Goal: Transaction & Acquisition: Purchase product/service

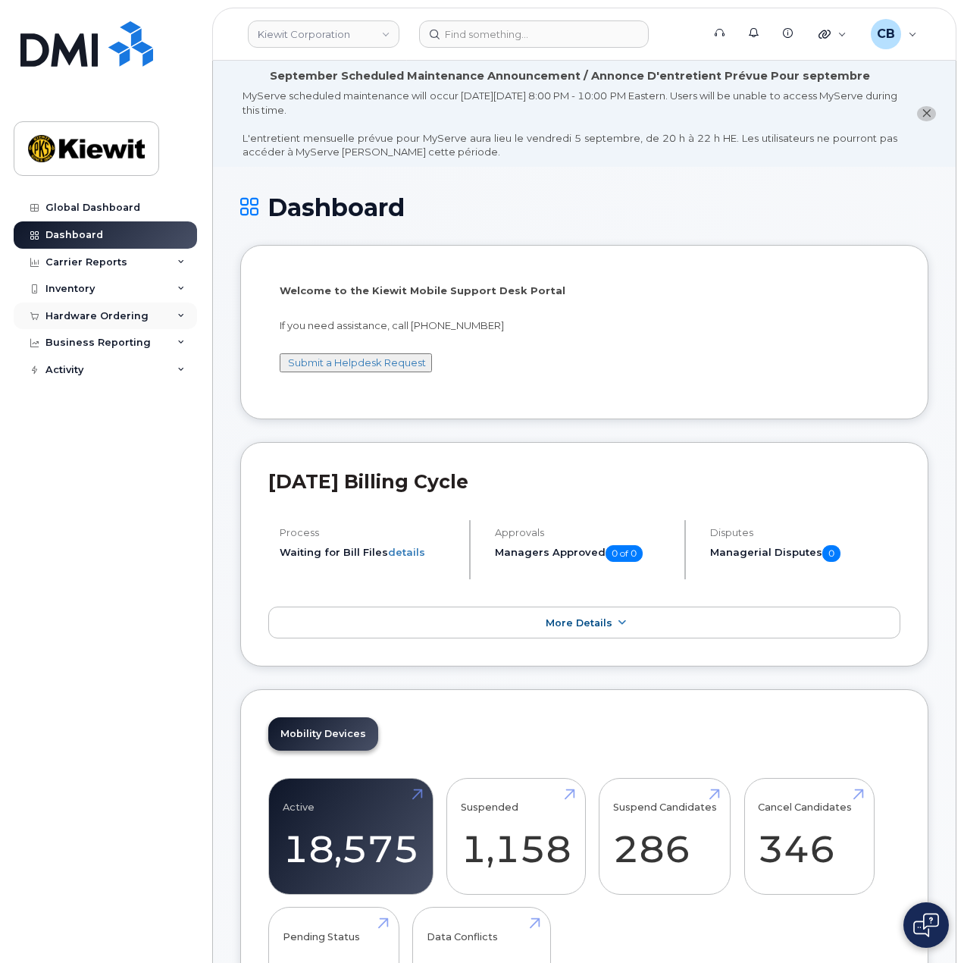
click at [105, 303] on div "Hardware Ordering" at bounding box center [105, 315] width 183 height 27
click at [80, 378] on div "Orders" at bounding box center [70, 373] width 37 height 14
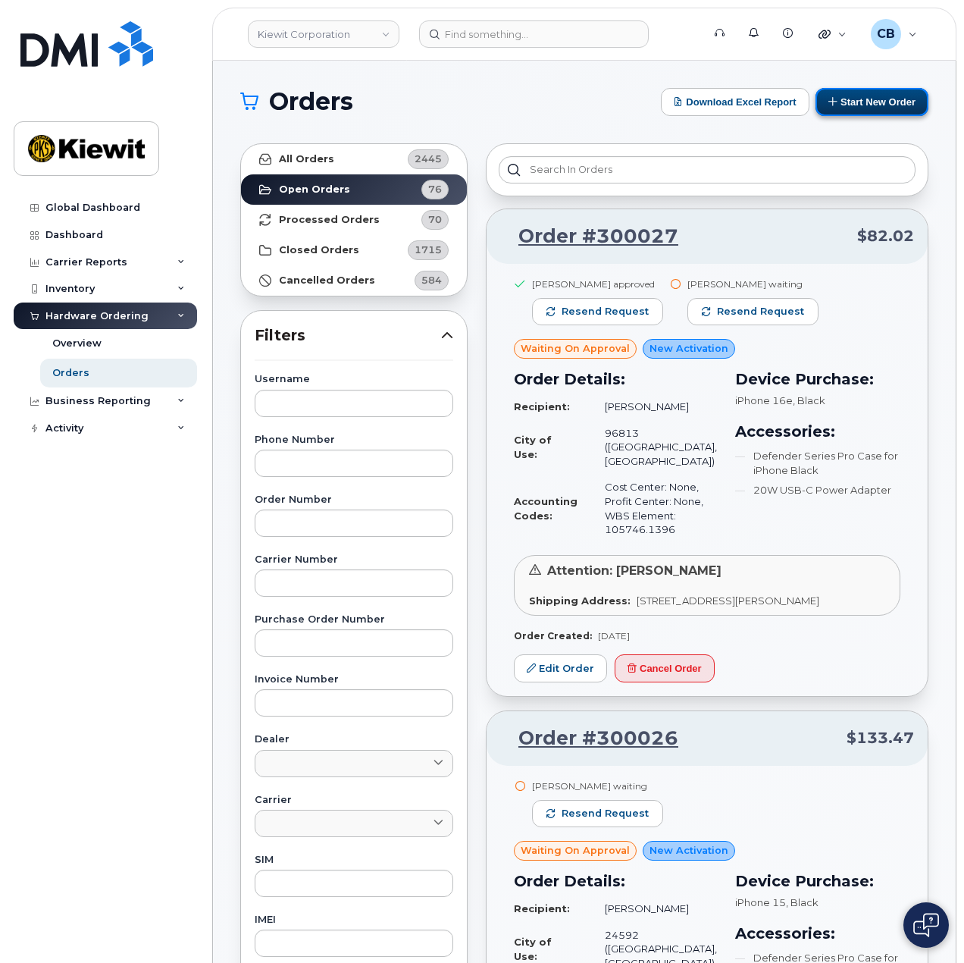
click at [896, 102] on button "Start New Order" at bounding box center [872, 102] width 113 height 28
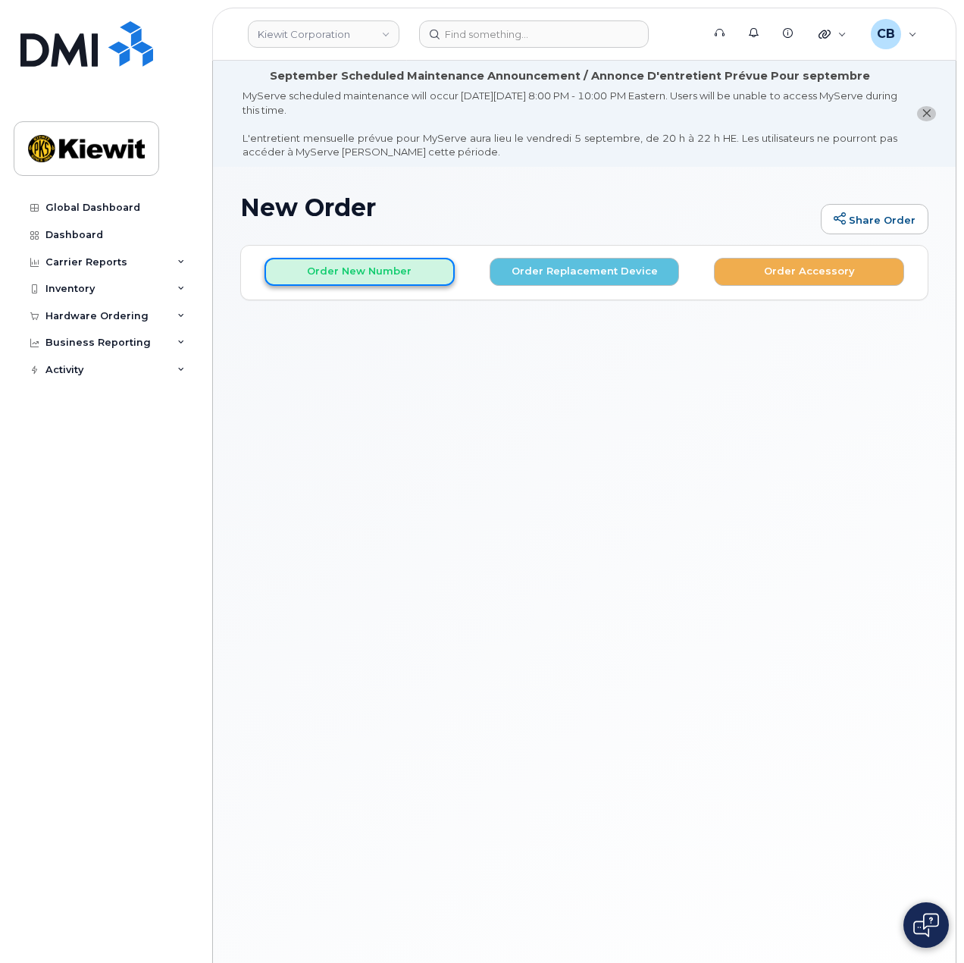
click at [398, 271] on button "Order New Number" at bounding box center [360, 272] width 190 height 28
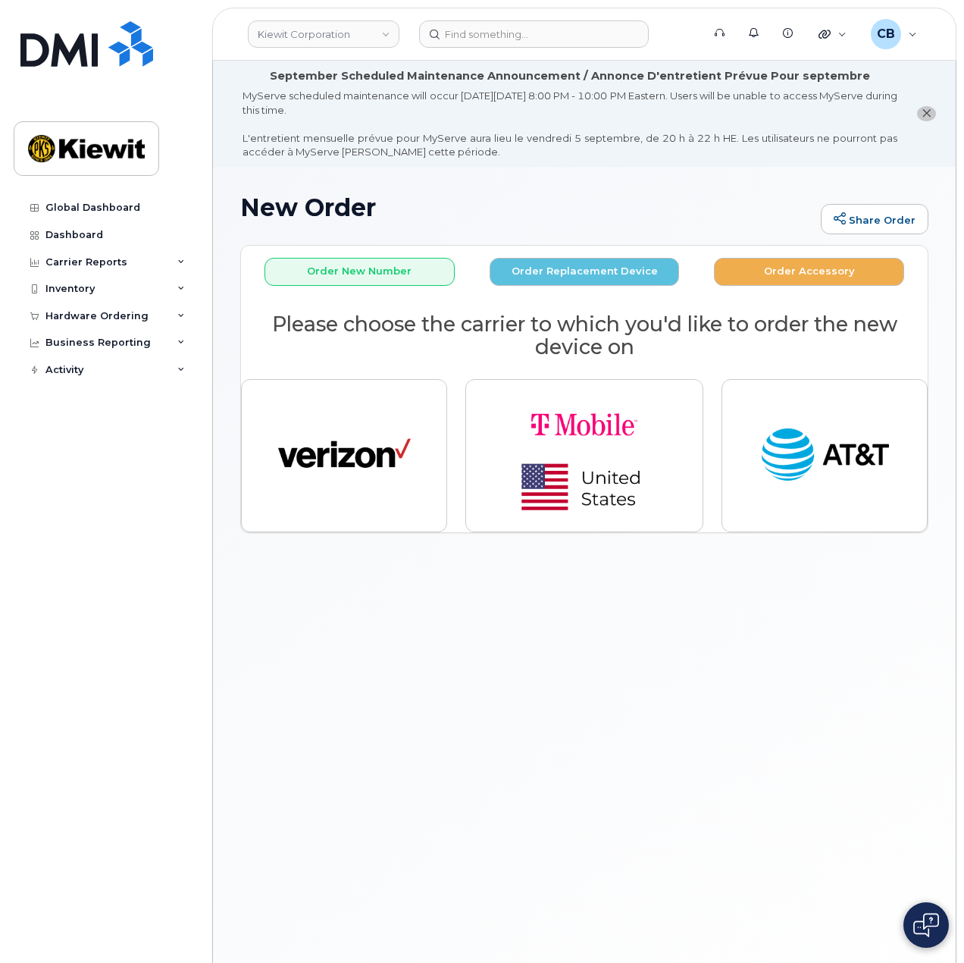
click at [277, 533] on div at bounding box center [344, 455] width 224 height 171
click at [474, 627] on div "New Order Share Order × Share This Order If you want to allow others to create …" at bounding box center [584, 597] width 743 height 861
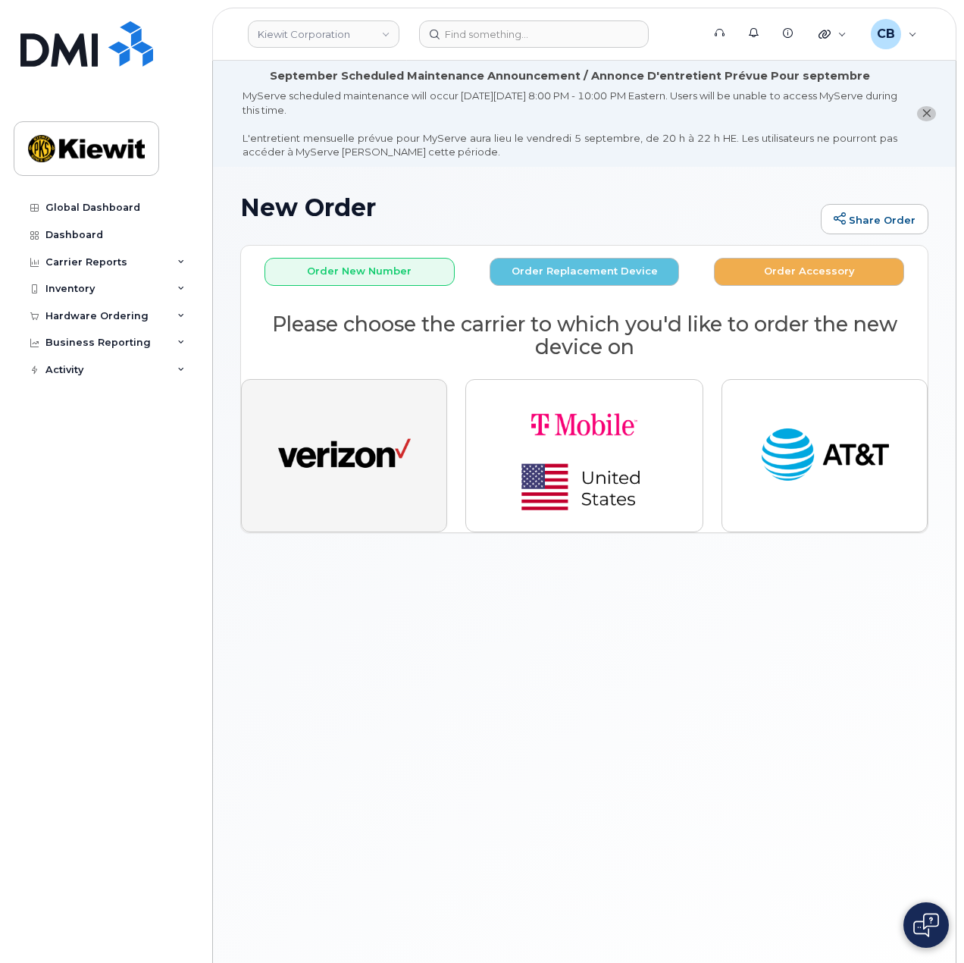
click at [393, 440] on img "button" at bounding box center [344, 455] width 133 height 68
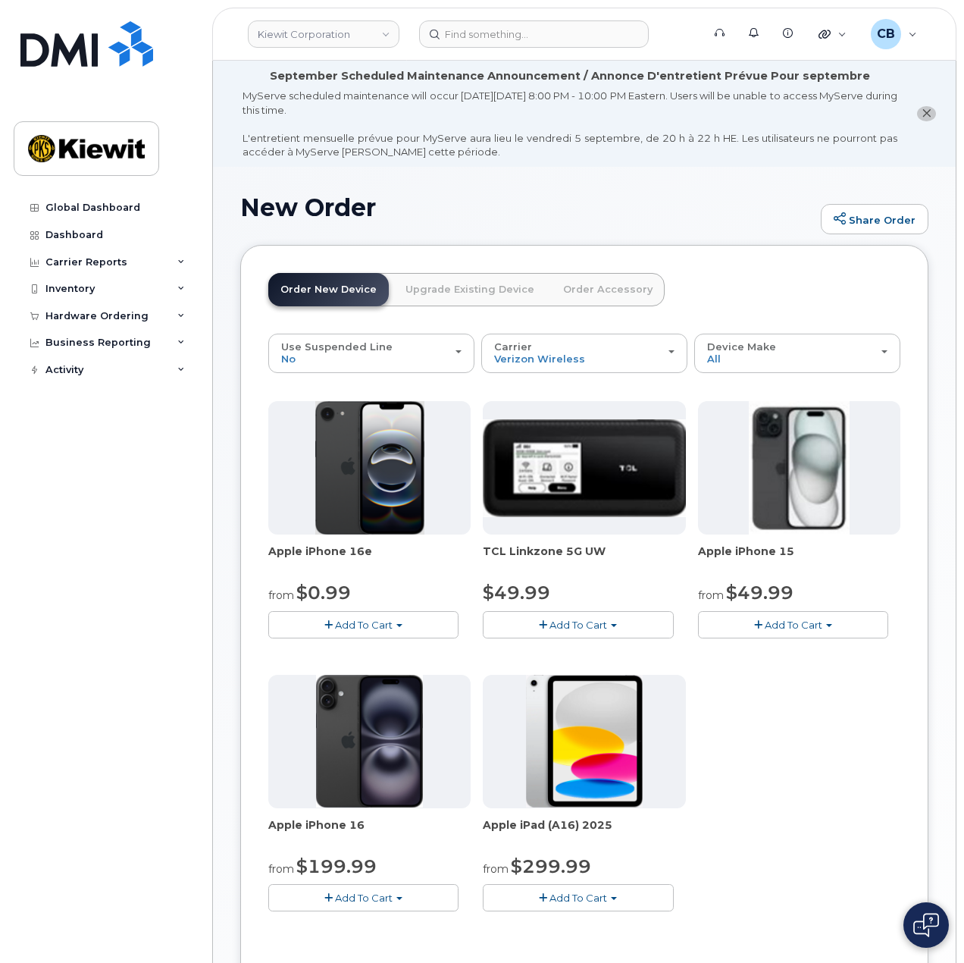
click at [814, 631] on button "Add To Cart" at bounding box center [793, 624] width 190 height 27
click at [802, 653] on link "$49.99 - 2 Year Activation (128GB)" at bounding box center [803, 653] width 202 height 19
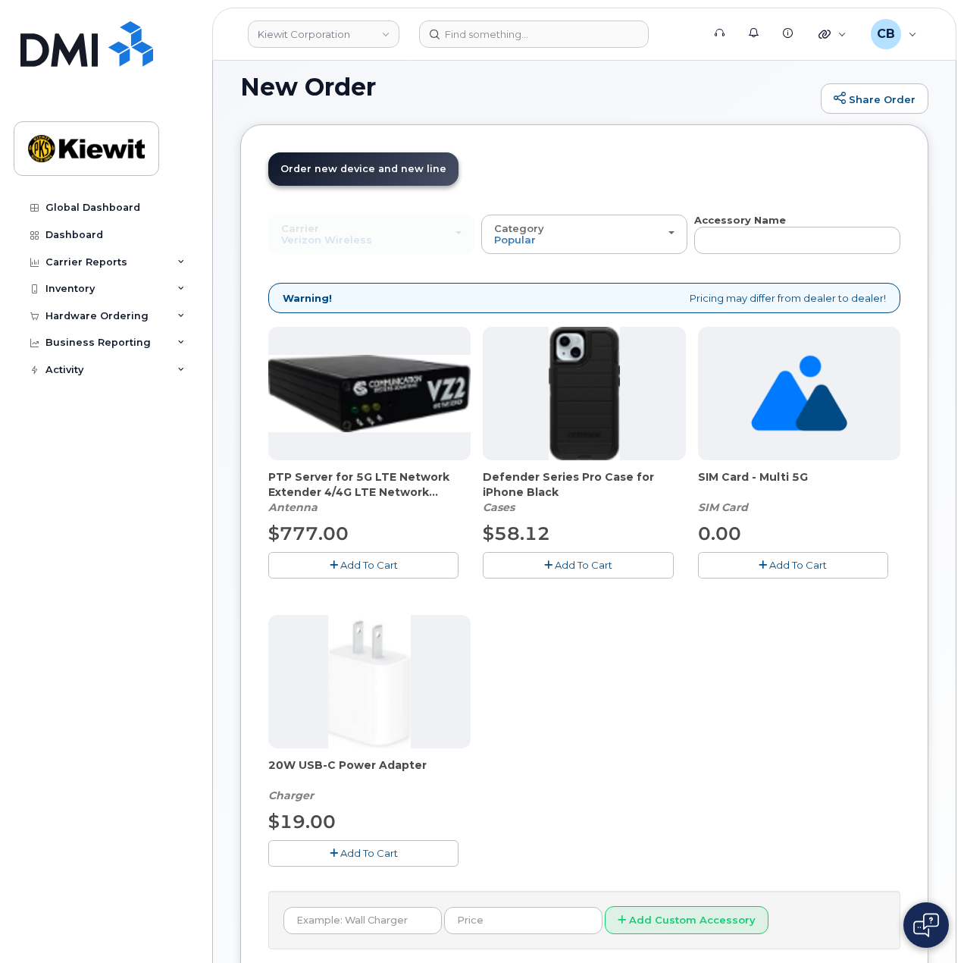
scroll to position [303, 0]
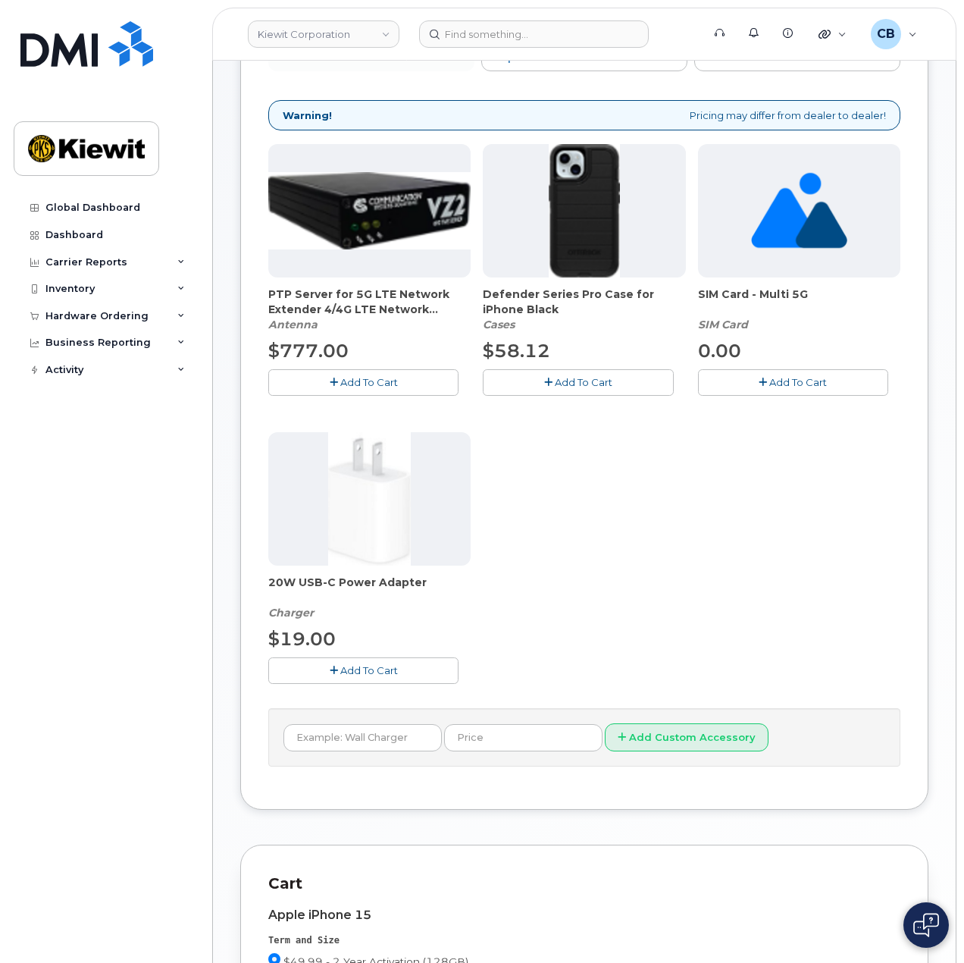
click at [588, 377] on span "Add To Cart" at bounding box center [584, 382] width 58 height 12
click at [349, 669] on span "Add To Cart" at bounding box center [369, 670] width 58 height 12
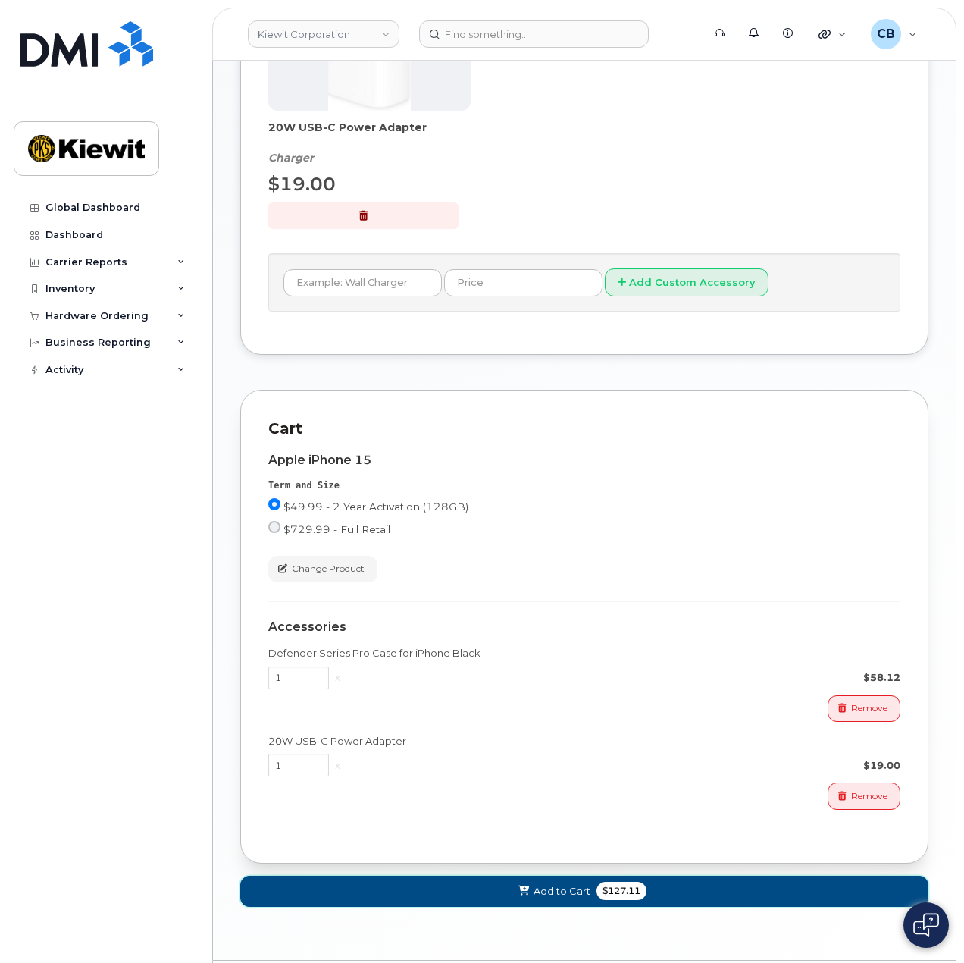
click at [484, 875] on button "Add to Cart $127.11" at bounding box center [584, 890] width 688 height 31
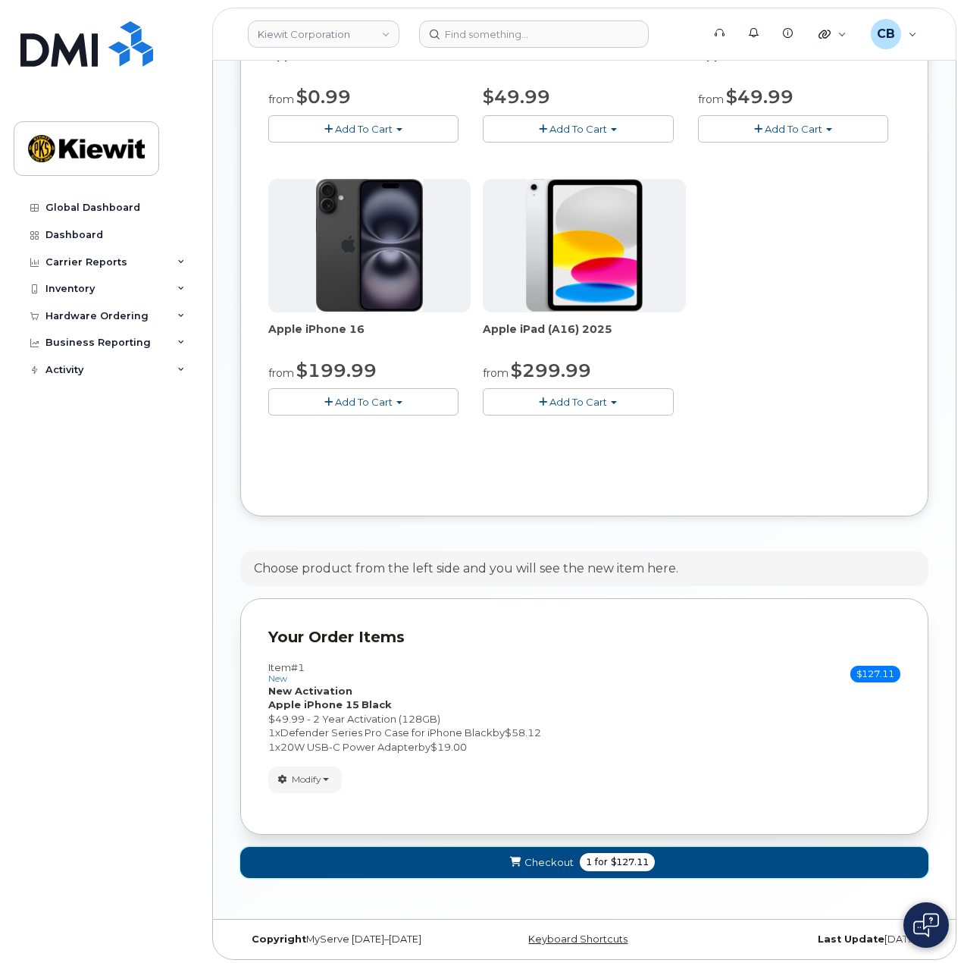
click at [509, 863] on span "submit" at bounding box center [515, 862] width 14 height 14
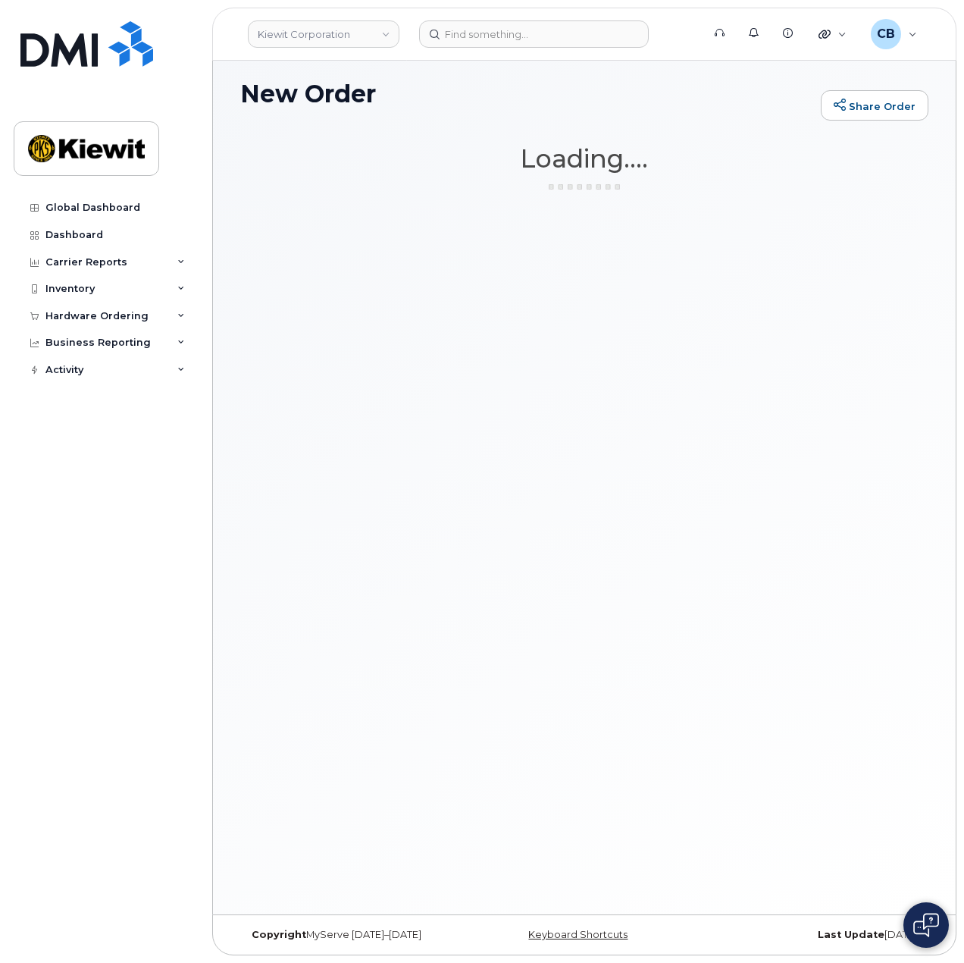
scroll to position [113, 0]
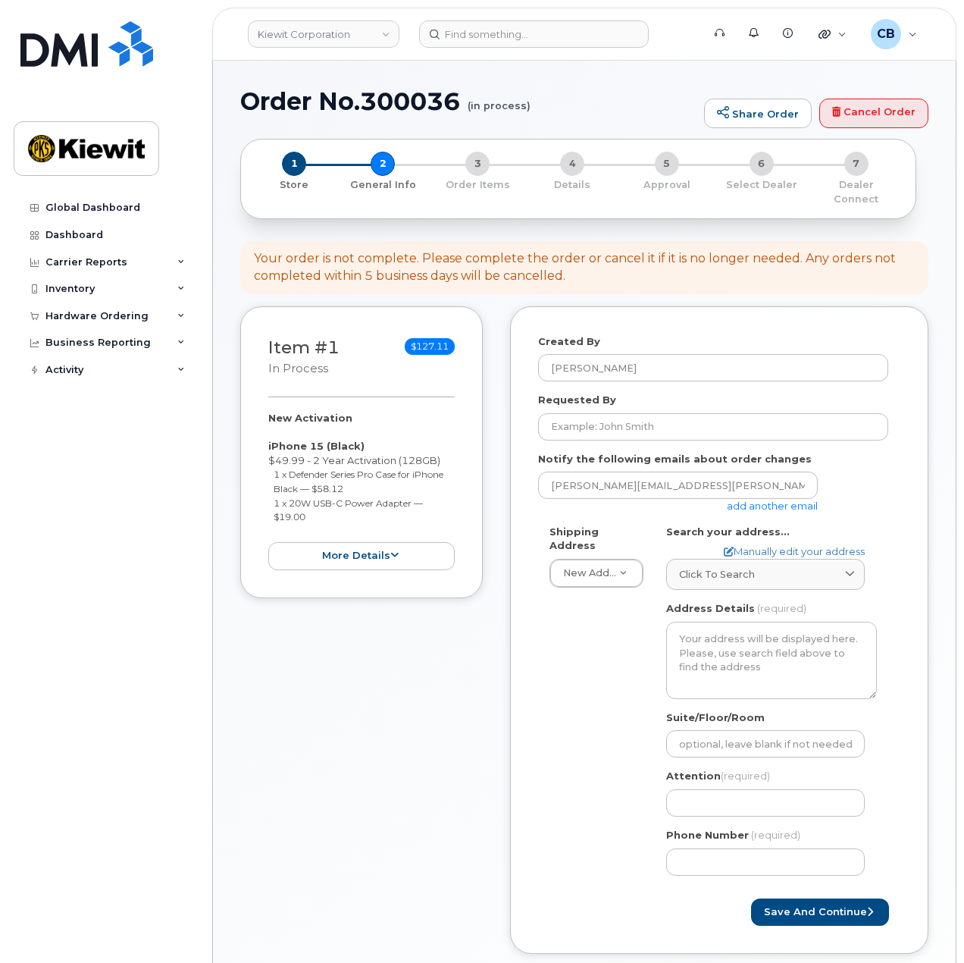
select select
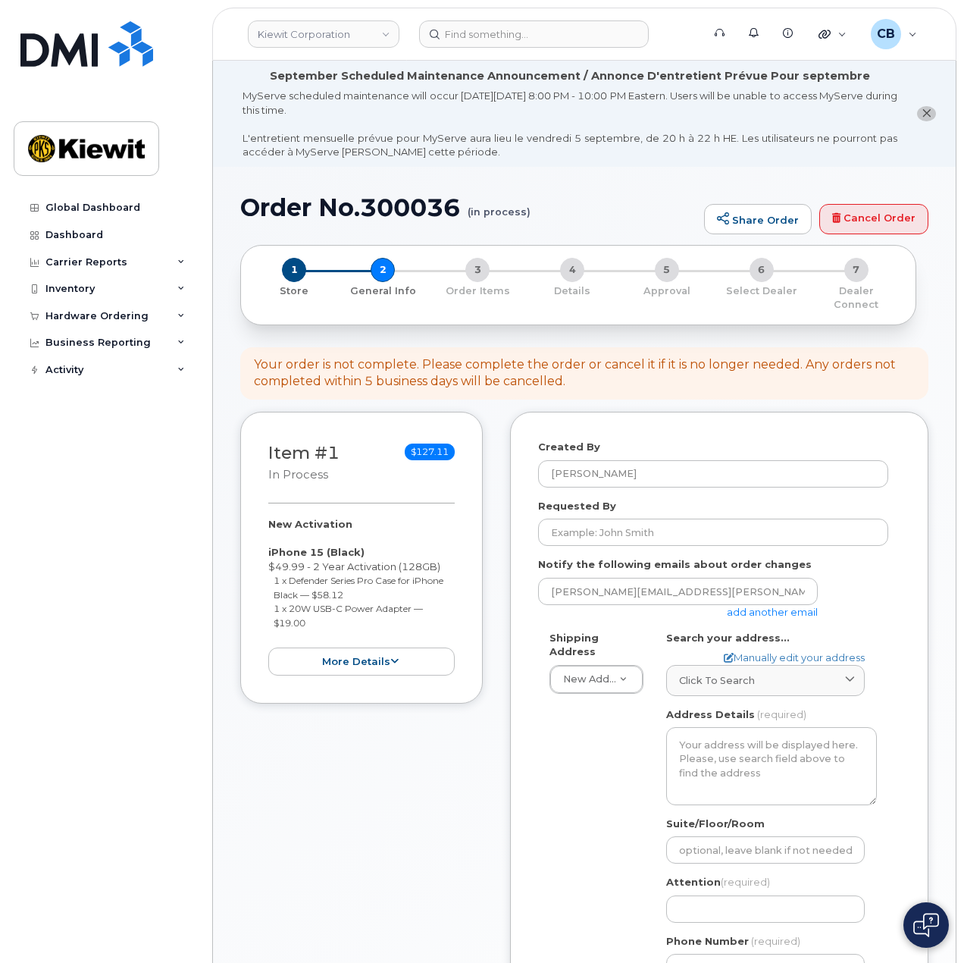
click at [784, 606] on link "add another email" at bounding box center [772, 612] width 91 height 12
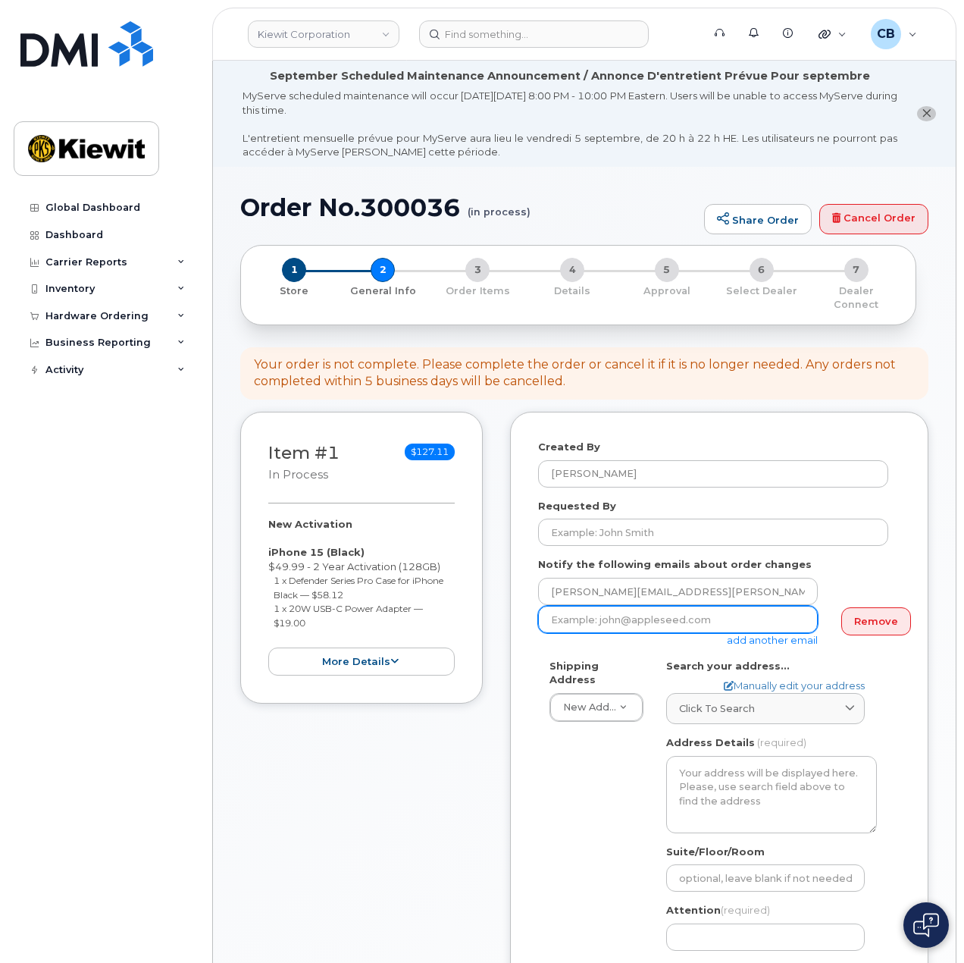
click at [688, 606] on input "email" at bounding box center [678, 619] width 280 height 27
paste input "Aaron.Ruby@masselec.com"
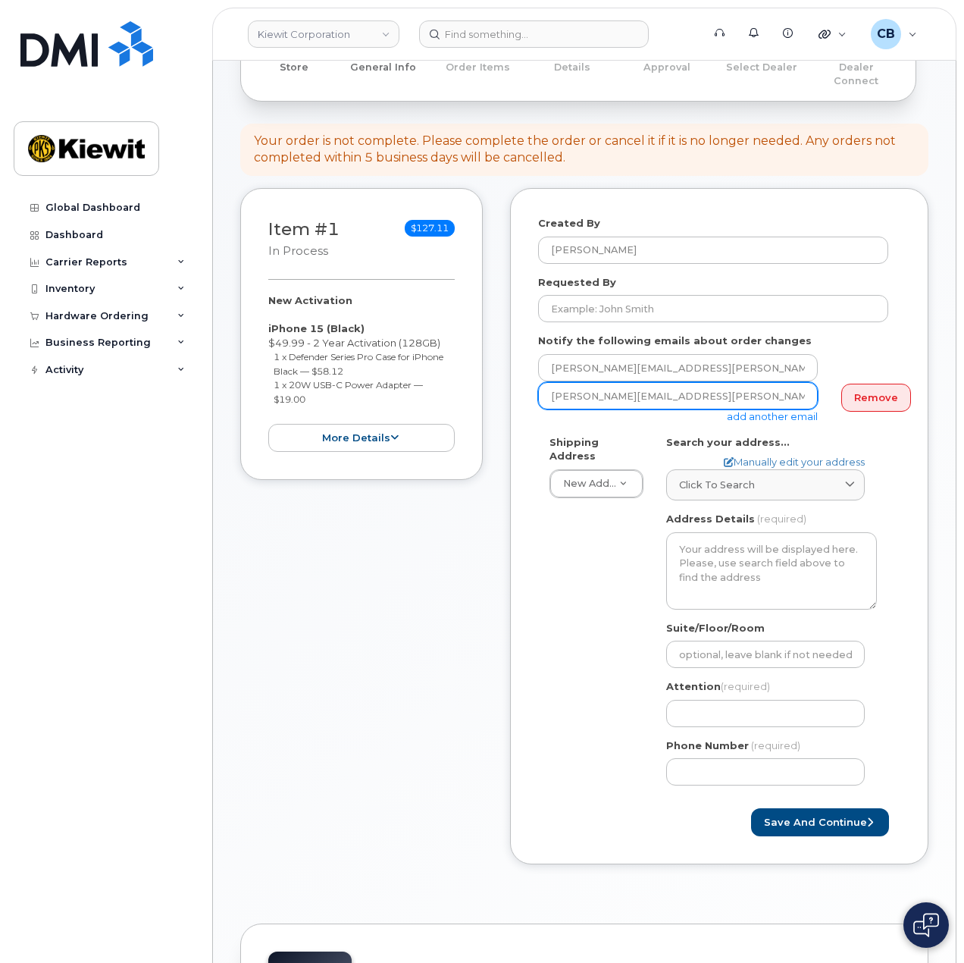
scroll to position [227, 0]
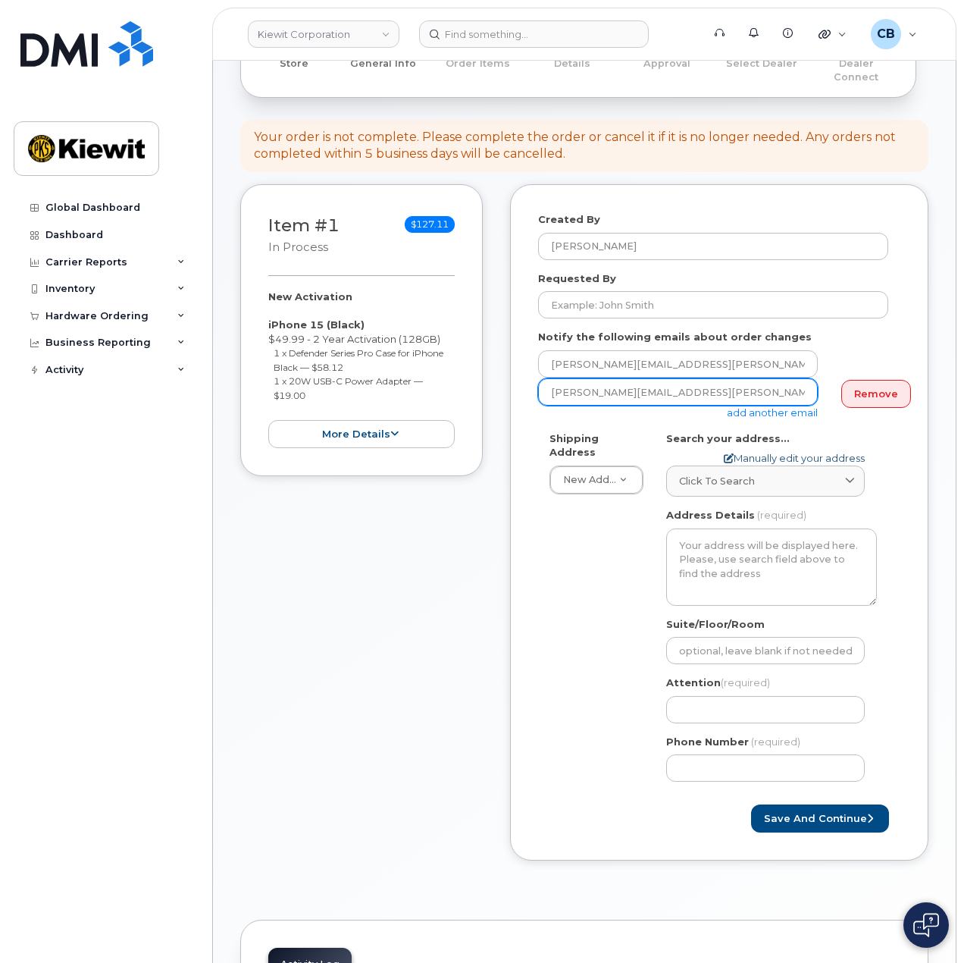
type input "Aaron.Ruby@masselec.com"
click at [737, 451] on link "Manually edit your address" at bounding box center [794, 458] width 141 height 14
select select
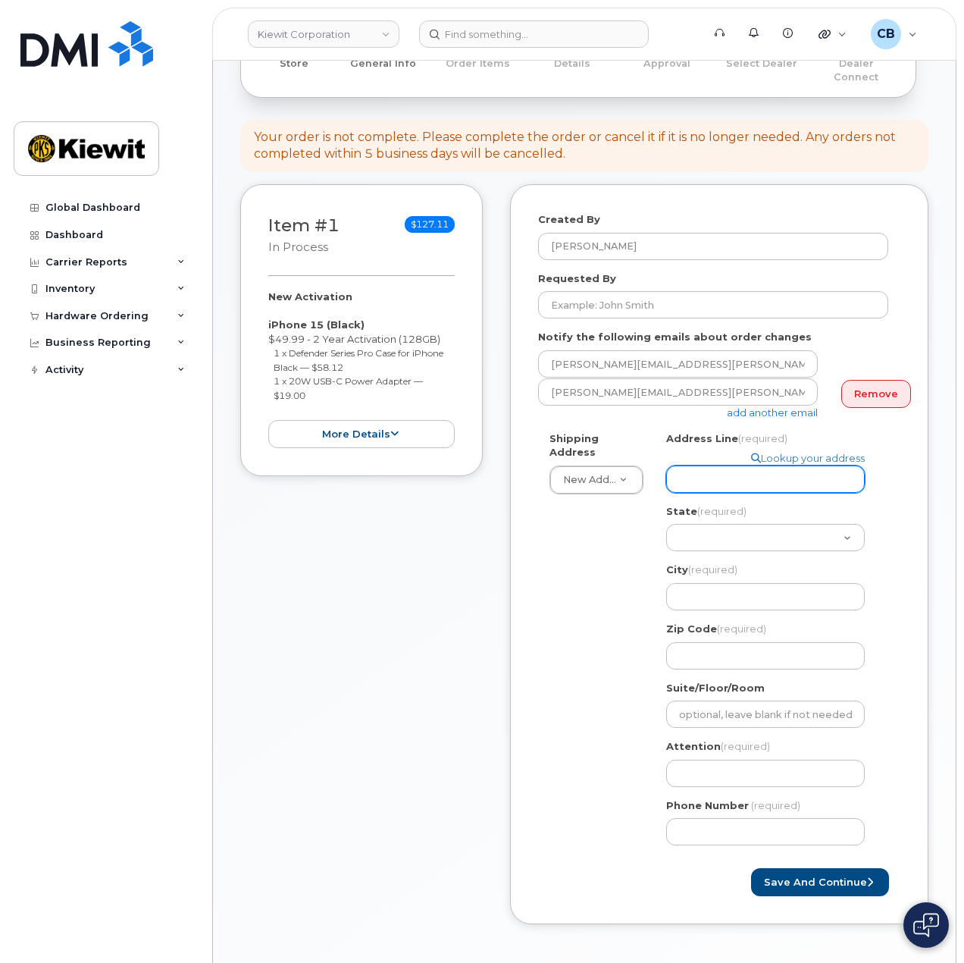
click at [700, 477] on input "Address Line (required)" at bounding box center [765, 478] width 199 height 27
paste input "11501 42nd Street Plattsmouth"
select select
type input "11501 42nd Street Plattsmouth"
click at [432, 545] on div "Item #1 in process $127.11 New Activation iPhone 15 (Black) $49.99 - 2 Year Act…" at bounding box center [361, 565] width 243 height 763
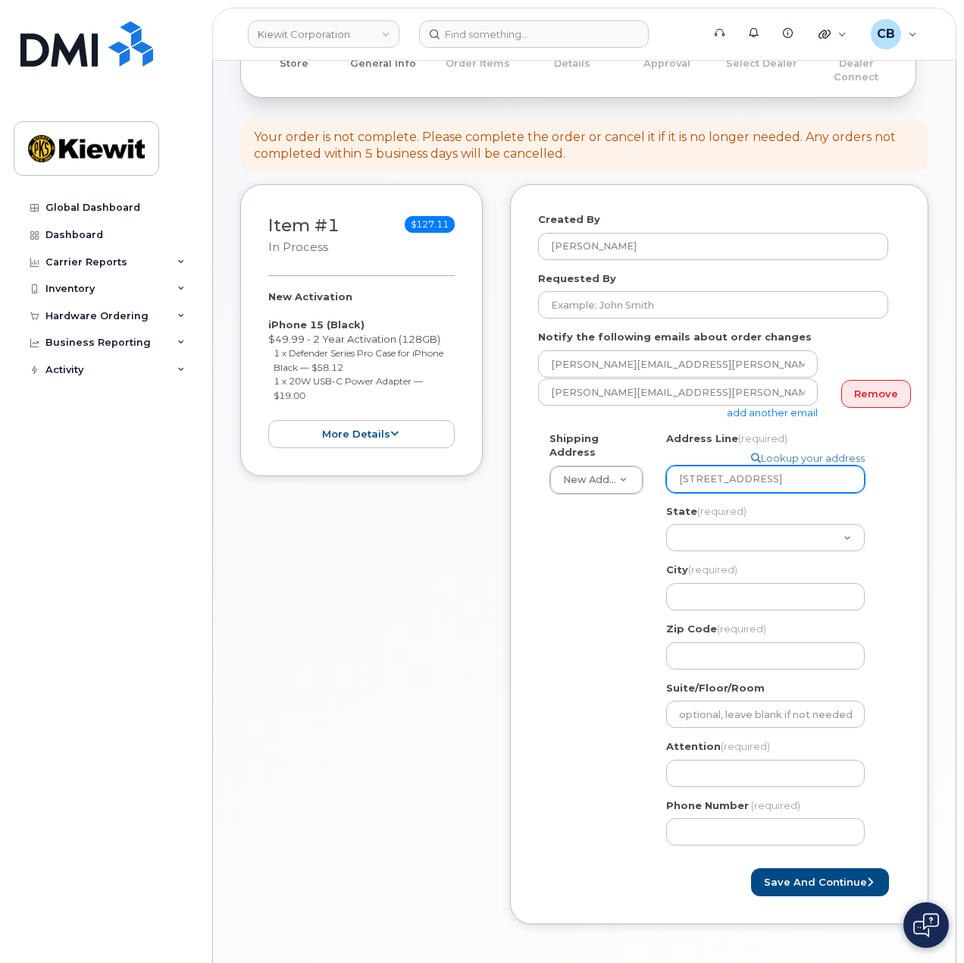
click at [822, 465] on input "11501 42nd Street Plattsmouth" at bounding box center [765, 478] width 199 height 27
select select
type input "11501 42nd Street"
click at [728, 589] on input "City (required)" at bounding box center [765, 596] width 199 height 27
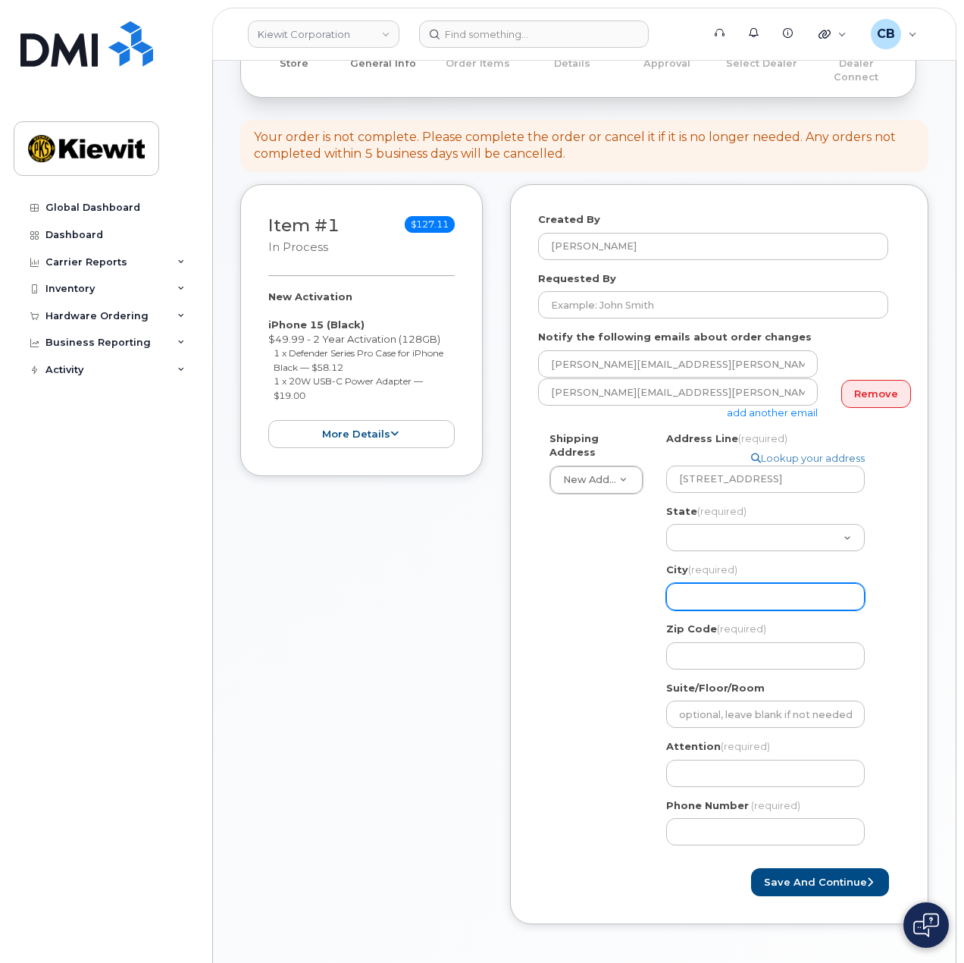
paste input "Plattsmouth"
select select
type input "Plattsmouth"
click at [725, 528] on select "Alabama Alaska American Samoa Arizona Arkansas California Colorado Connecticut …" at bounding box center [765, 537] width 199 height 27
select select "NE"
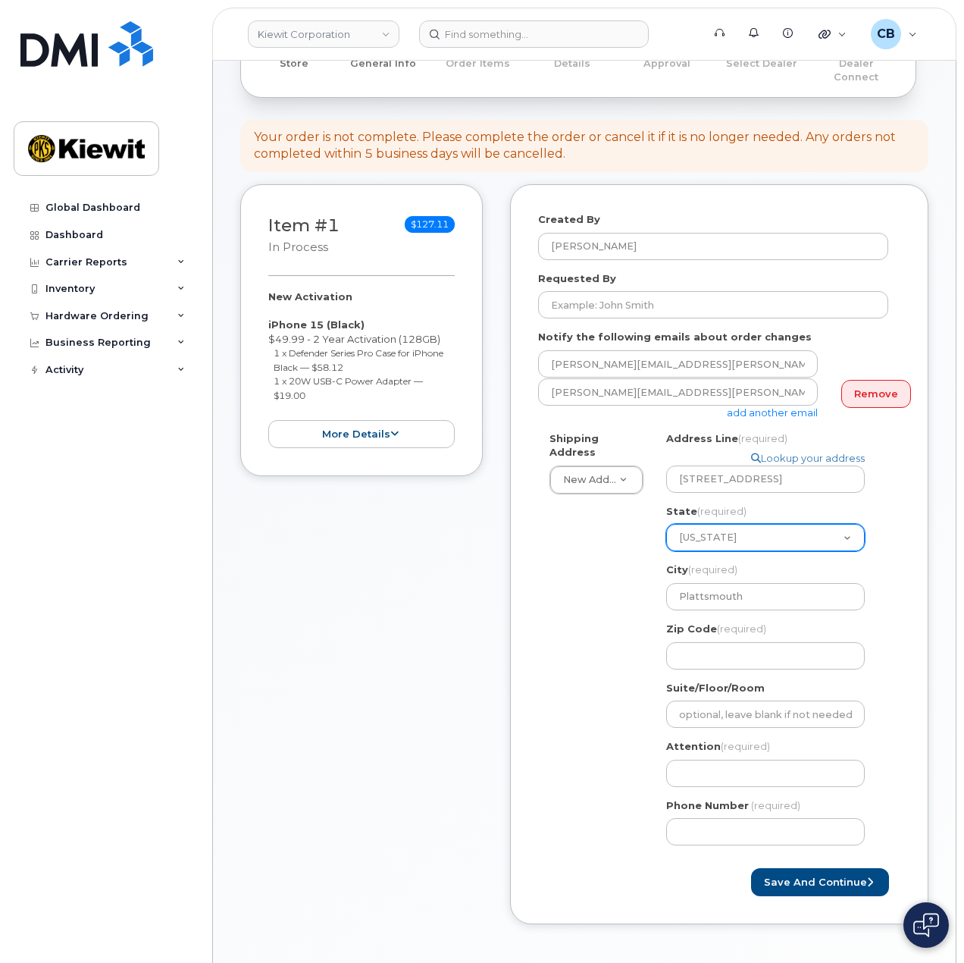
click at [725, 528] on select "Alabama Alaska American Samoa Arizona Arkansas California Colorado Connecticut …" at bounding box center [765, 537] width 199 height 27
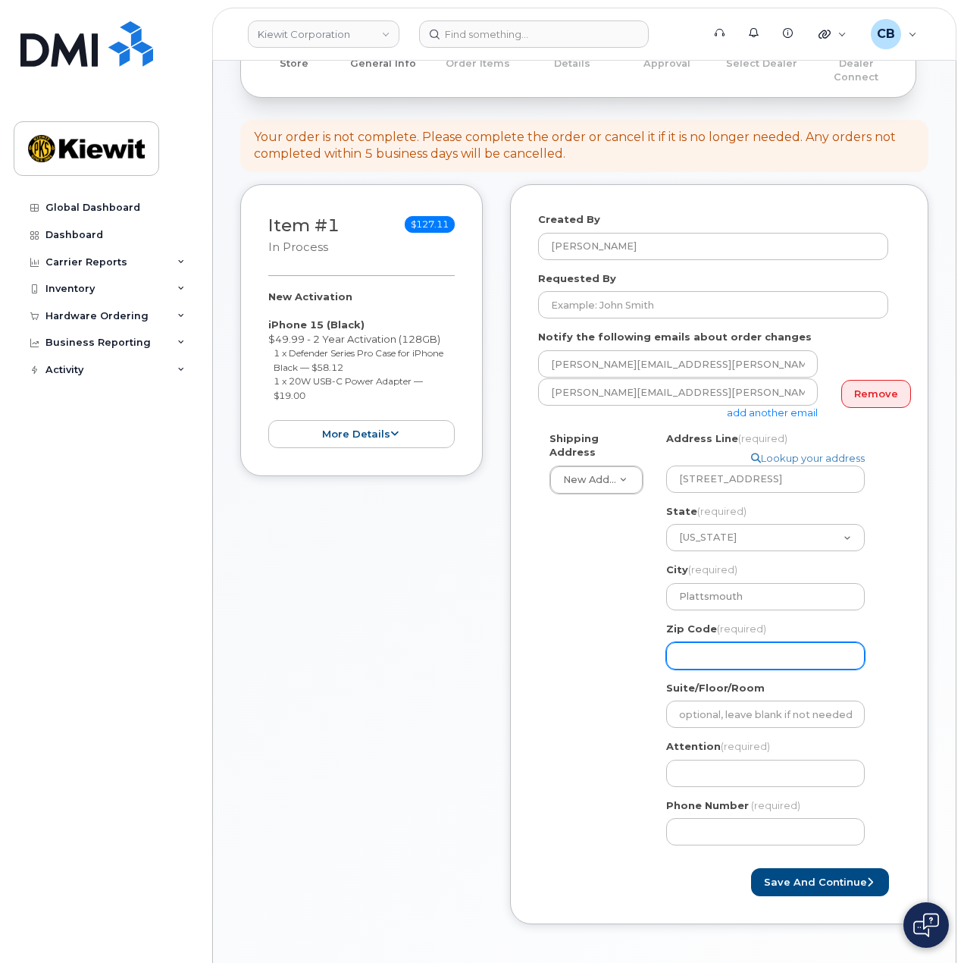
drag, startPoint x: 690, startPoint y: 638, endPoint x: 706, endPoint y: 640, distance: 16.8
click at [690, 642] on input "Zip Code (required)" at bounding box center [765, 655] width 199 height 27
paste input "68048"
select select
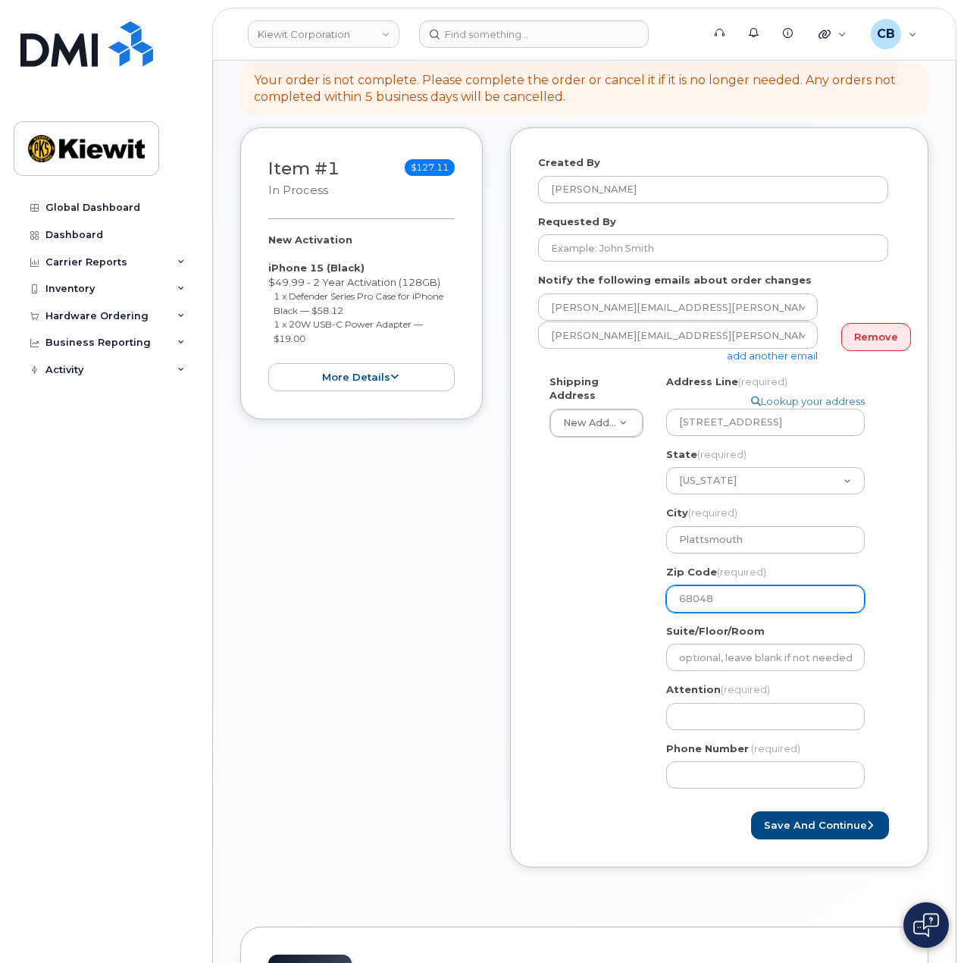
scroll to position [379, 0]
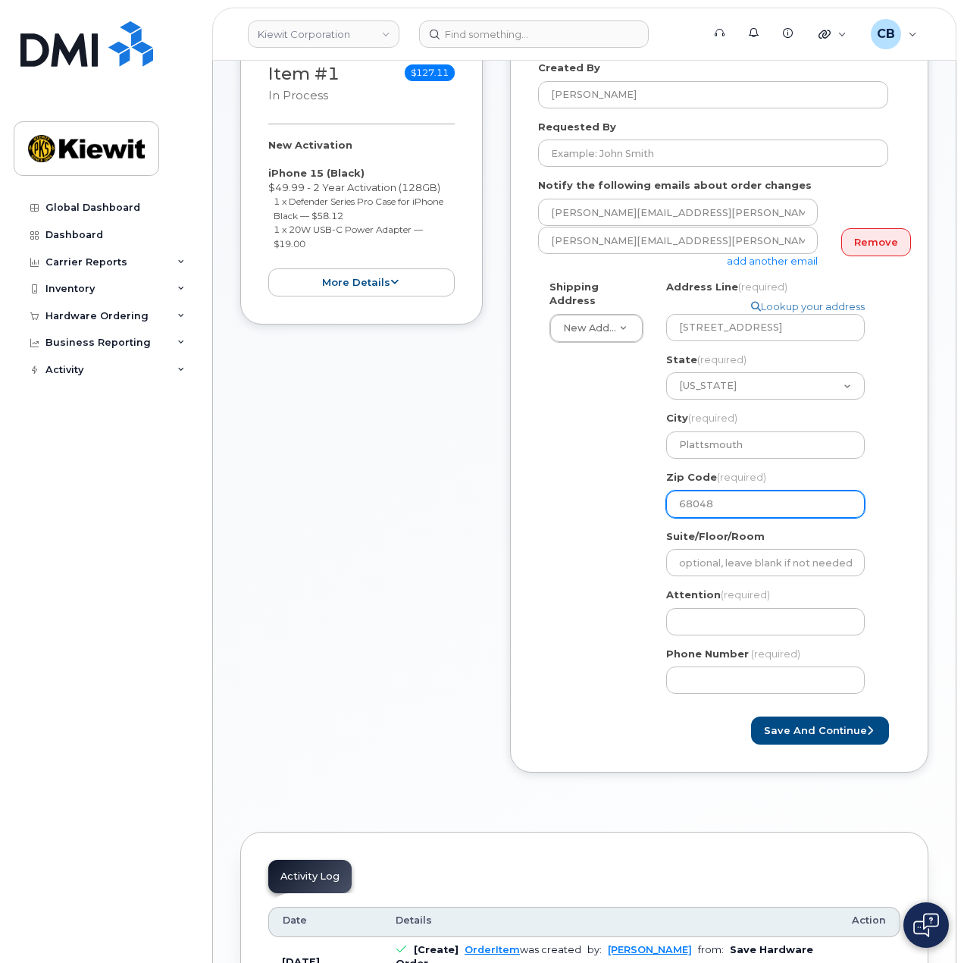
type input "68048"
click at [733, 613] on input "Attention (required)" at bounding box center [765, 621] width 199 height 27
paste input "[PERSON_NAME]"
select select
type input "[PERSON_NAME]"
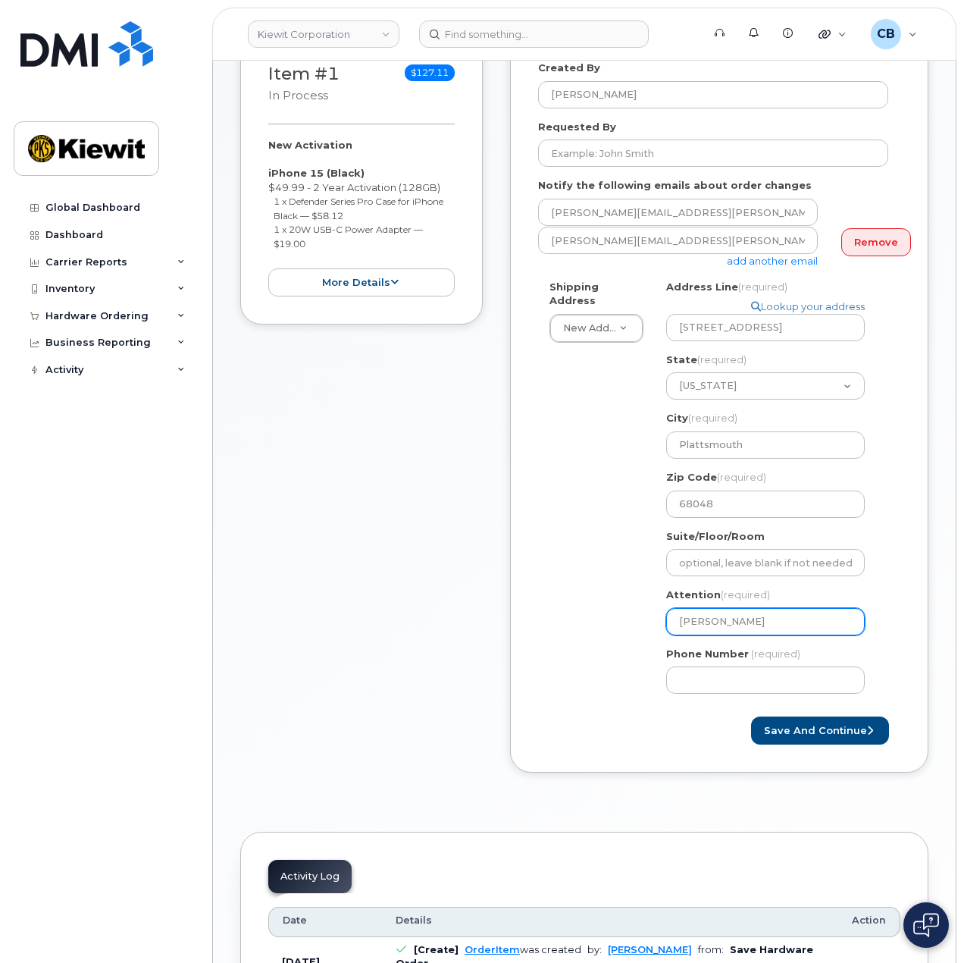
select select
type input "Thomas Cannon,"
drag, startPoint x: 784, startPoint y: 613, endPoint x: 819, endPoint y: 620, distance: 35.5
click at [791, 615] on input "Thomas Cannon," at bounding box center [765, 621] width 199 height 27
paste input "Aaron.Ruby"
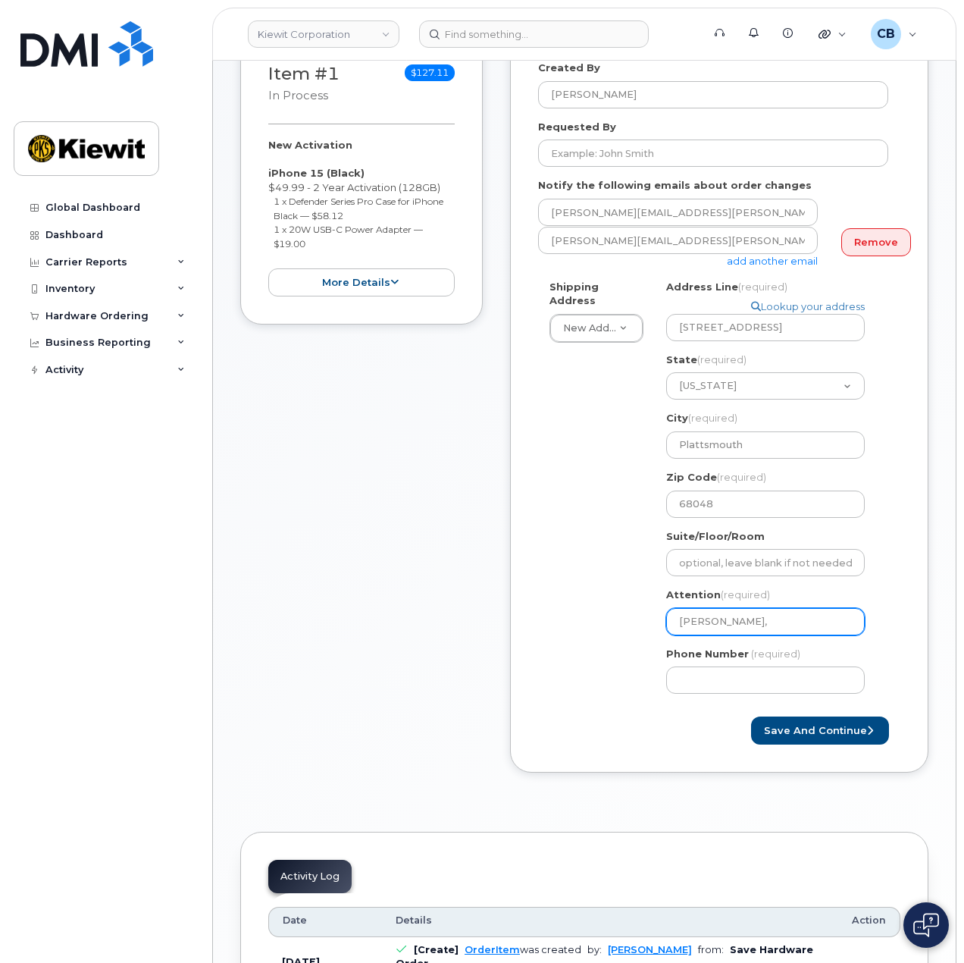
select select
type input "Thomas Cannon, Aaron.Ruby"
click at [794, 609] on input "Thomas Cannon, Aaron.Ruby" at bounding box center [765, 621] width 199 height 27
select select
type input "Thomas Cannon, AaronRuby"
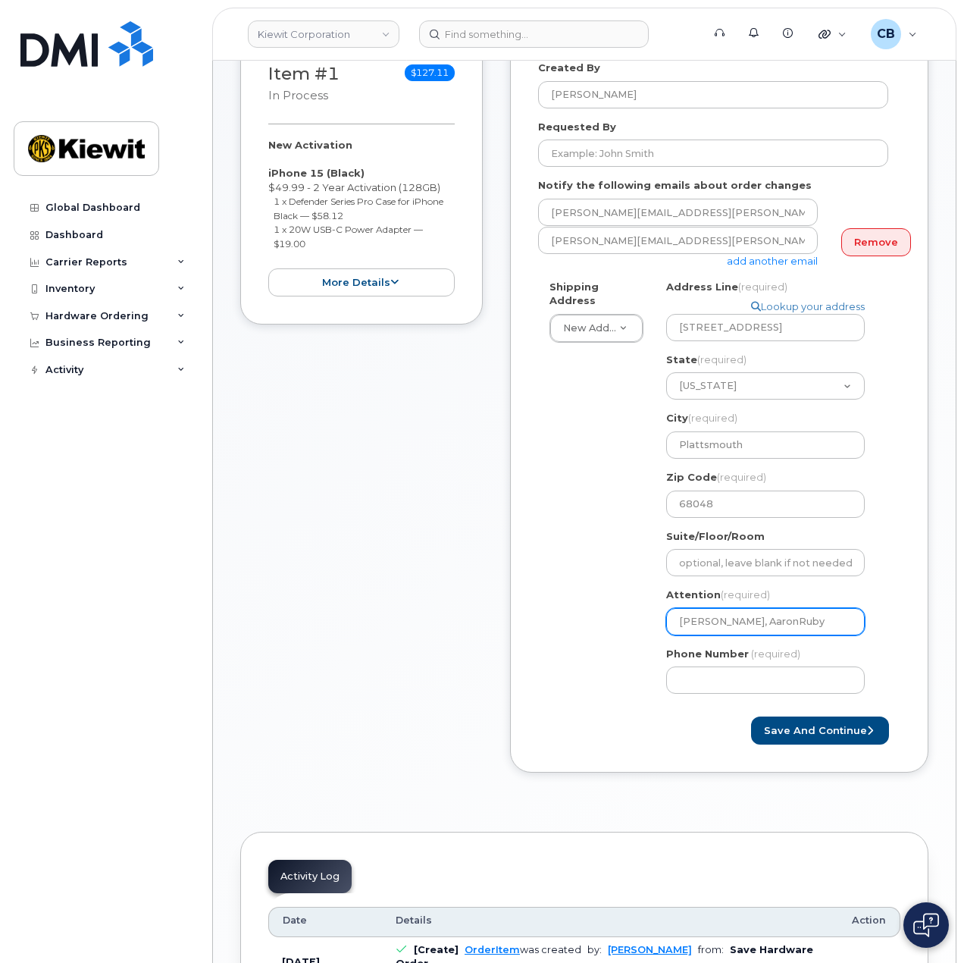
select select
type input "[PERSON_NAME], [PERSON_NAME]"
click at [737, 673] on input "Phone Number" at bounding box center [765, 679] width 199 height 27
type input "877772770"
select select
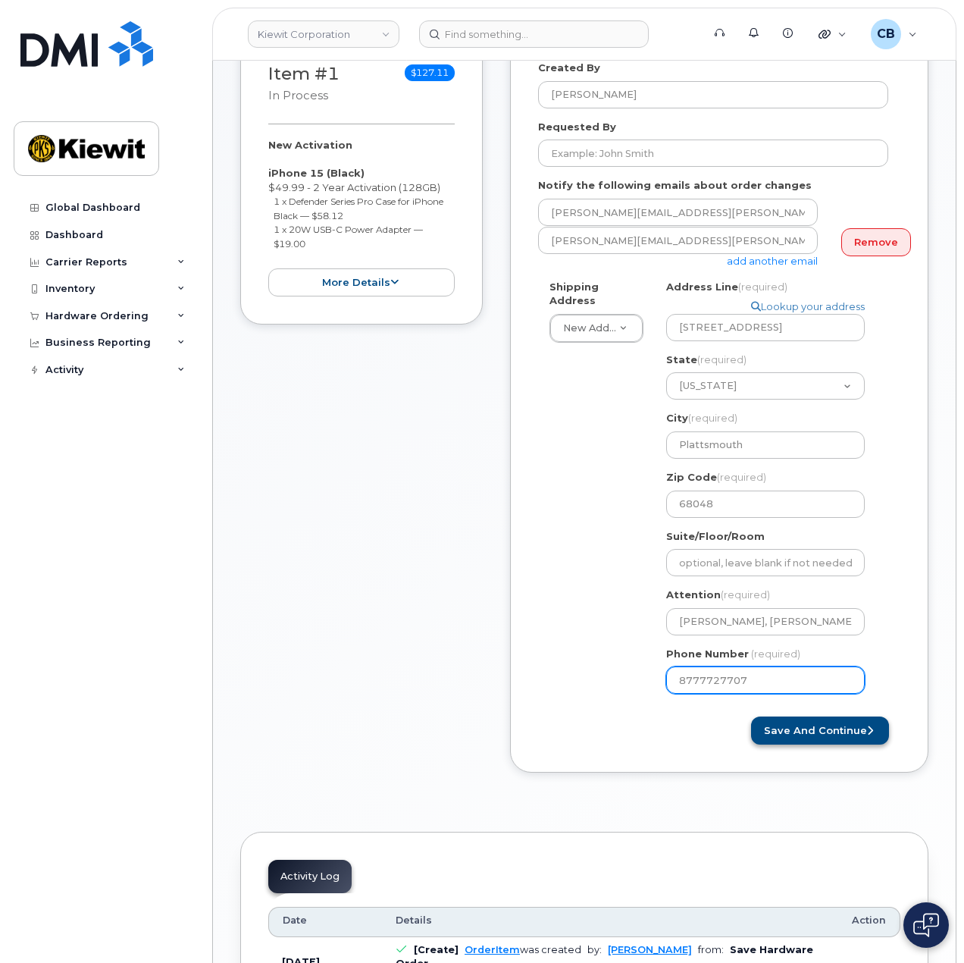
type input "8777727707"
click at [837, 716] on button "Save and Continue" at bounding box center [820, 730] width 138 height 28
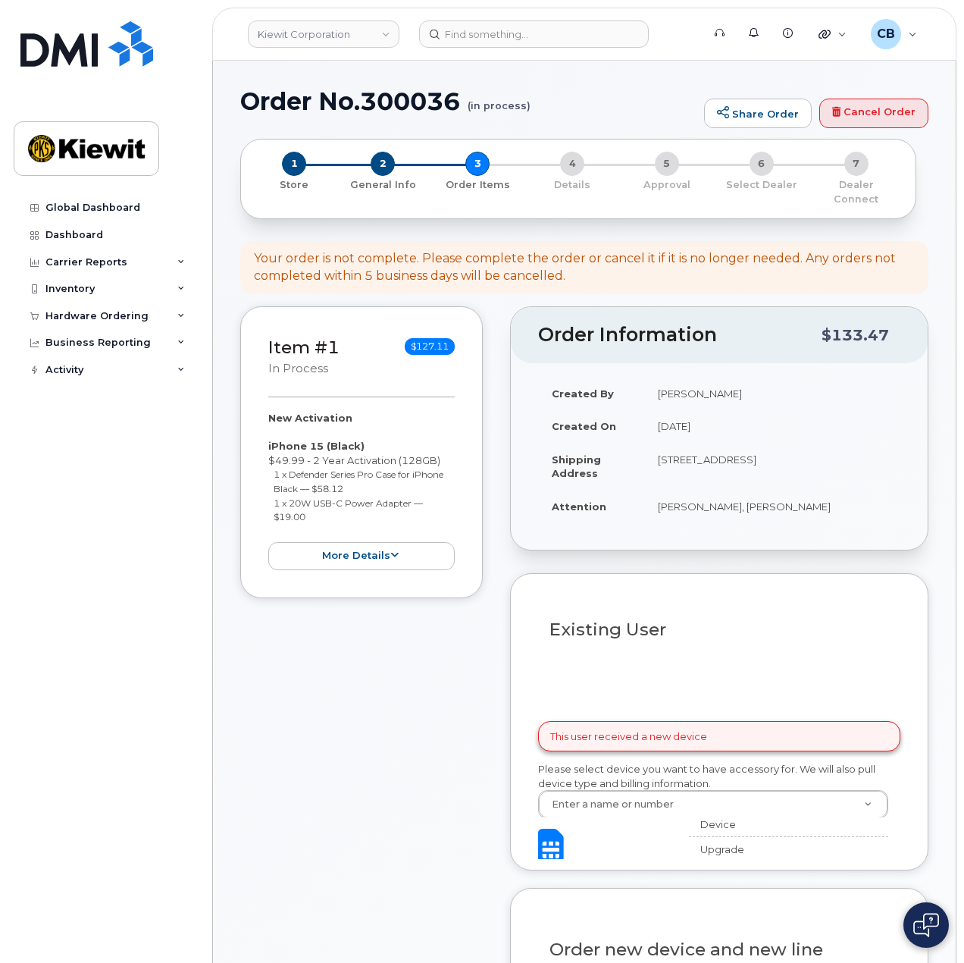
select select
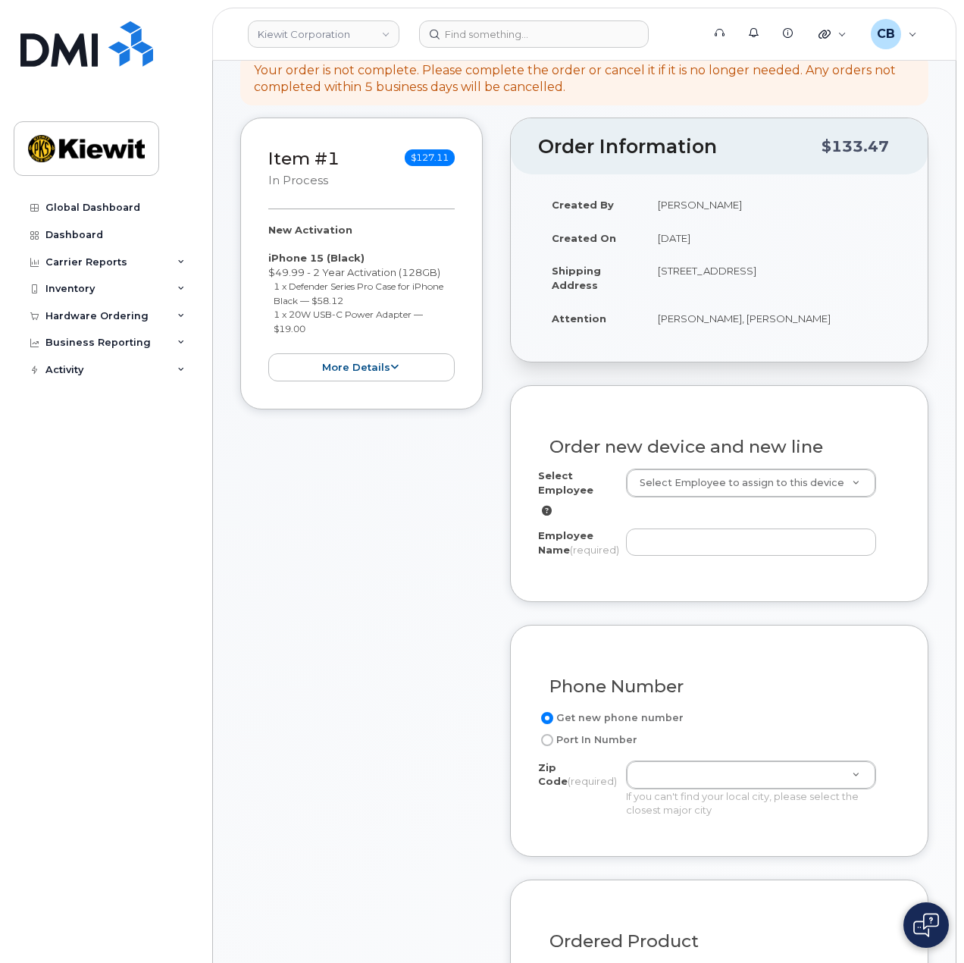
scroll to position [303, 0]
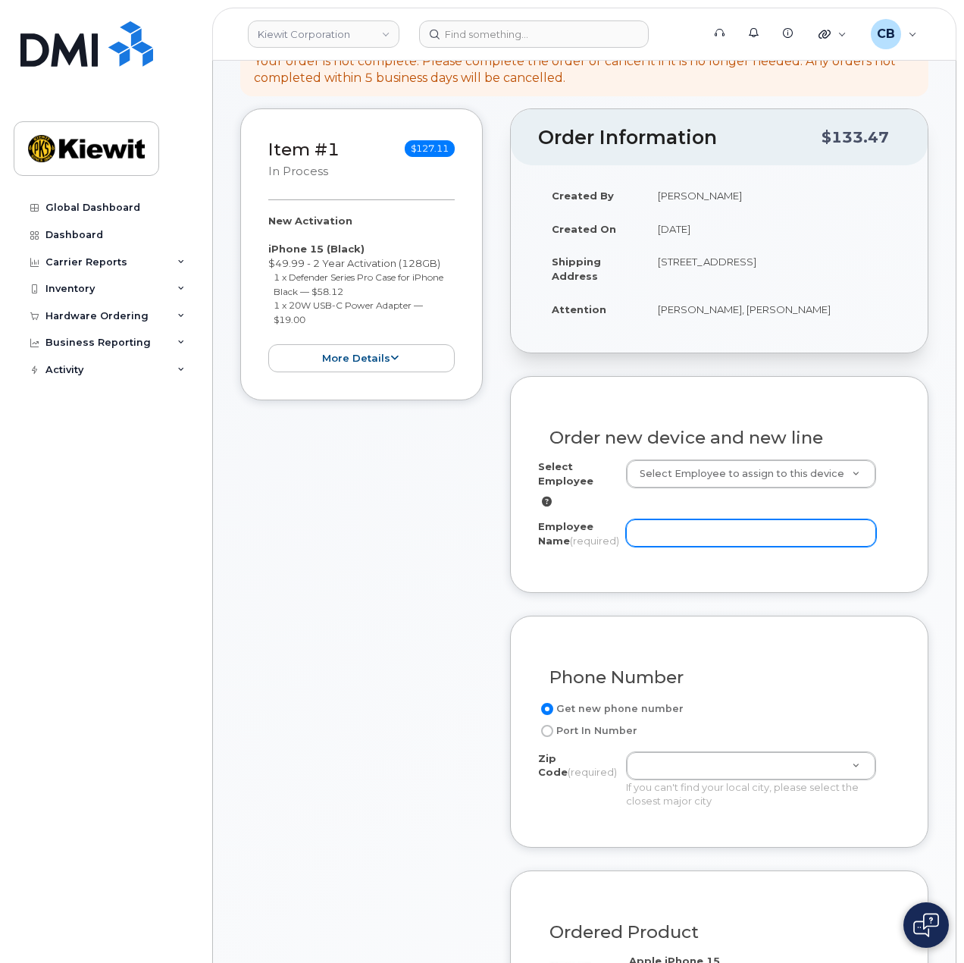
click at [662, 519] on input "Employee Name (required)" at bounding box center [751, 532] width 251 height 27
paste input "[PERSON_NAME]"
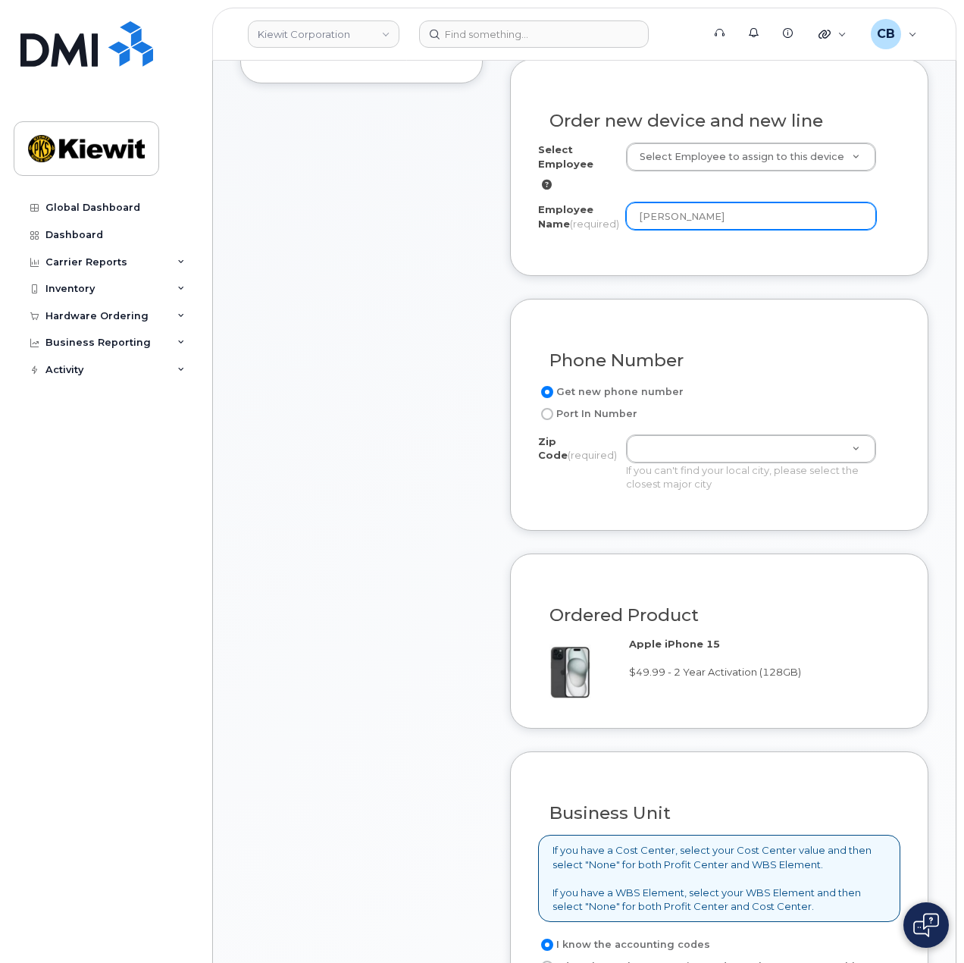
scroll to position [682, 0]
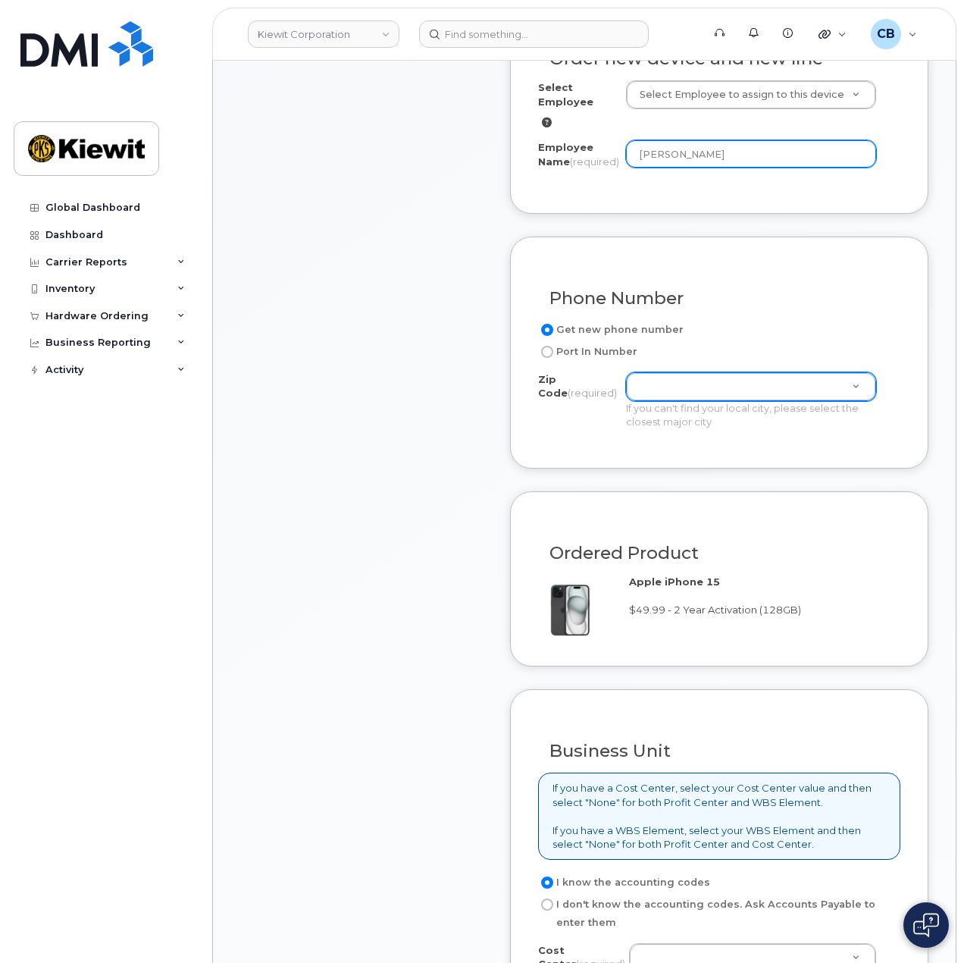
type input "[PERSON_NAME]"
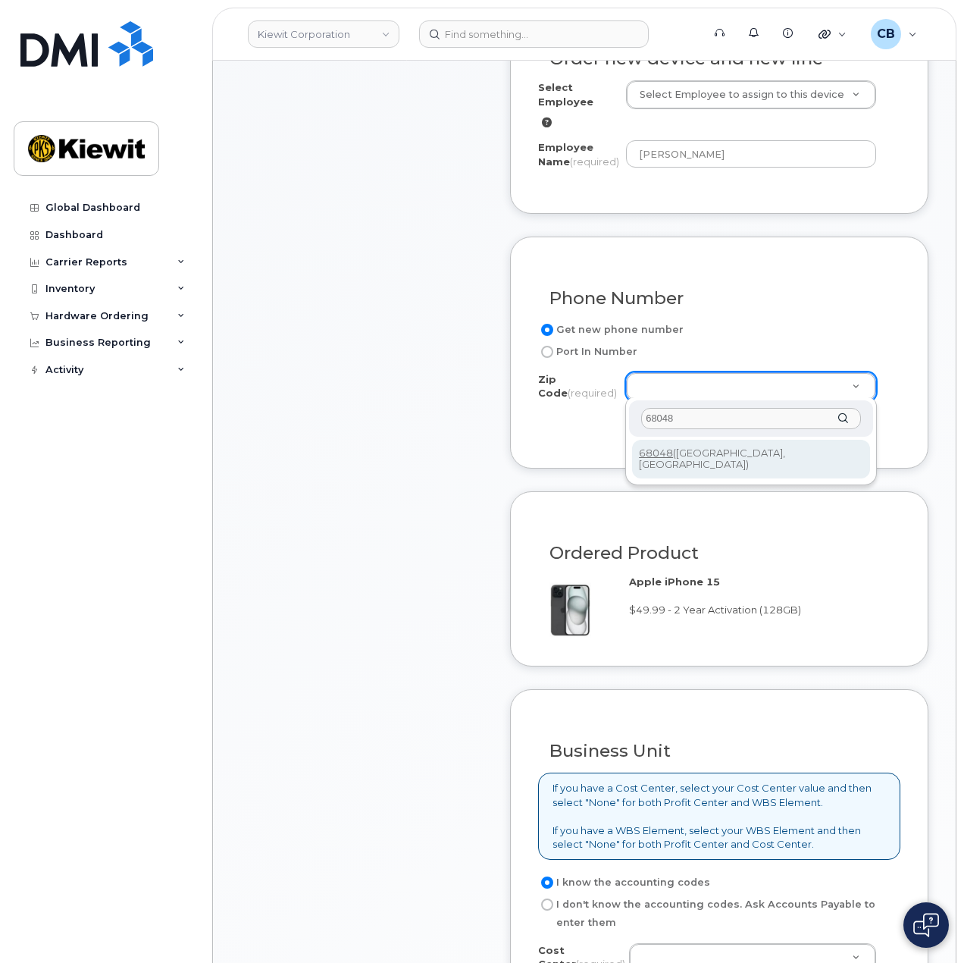
type input "68048"
type input "68048 (Plattsmouth, NE)"
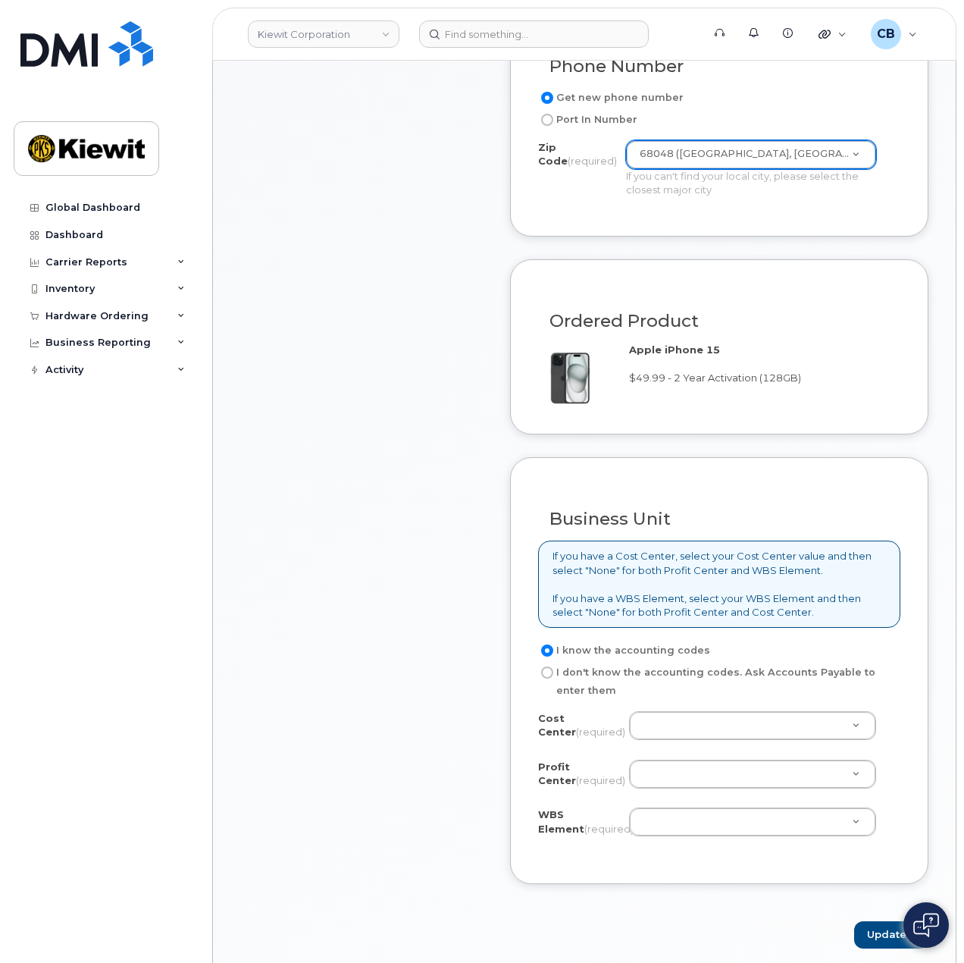
scroll to position [1061, 0]
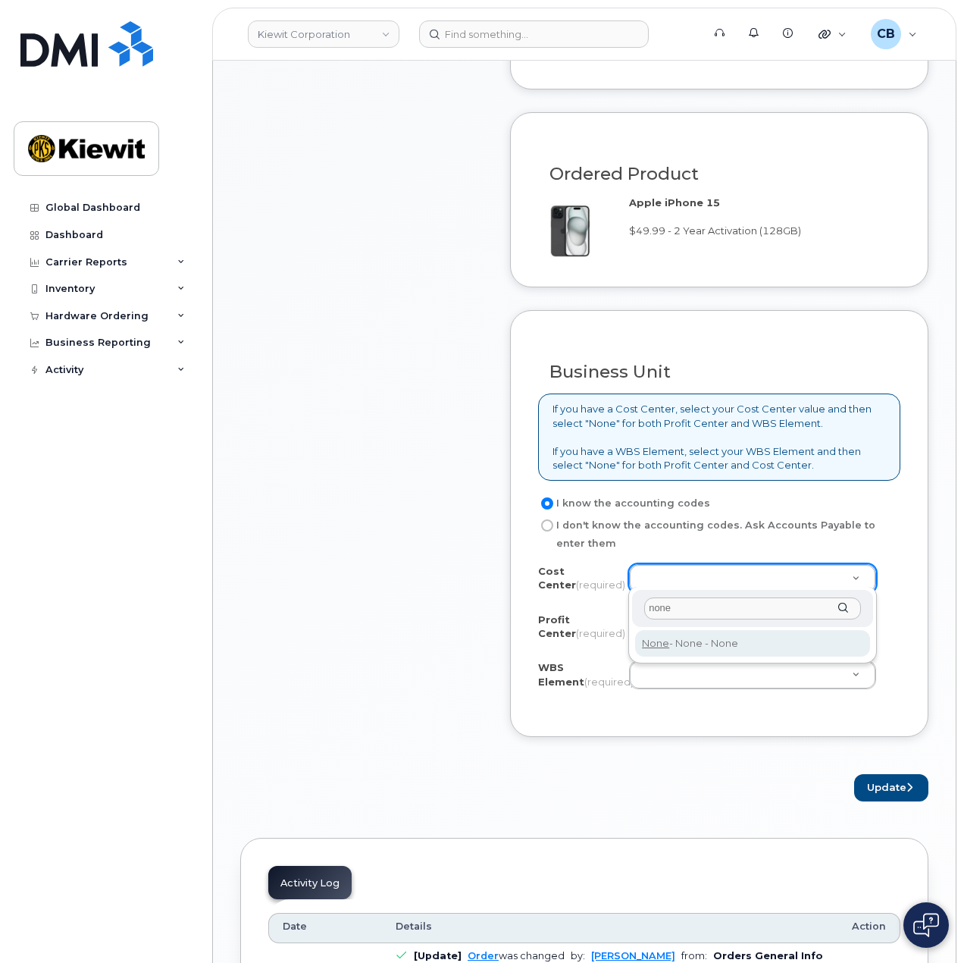
type input "none"
type input "None"
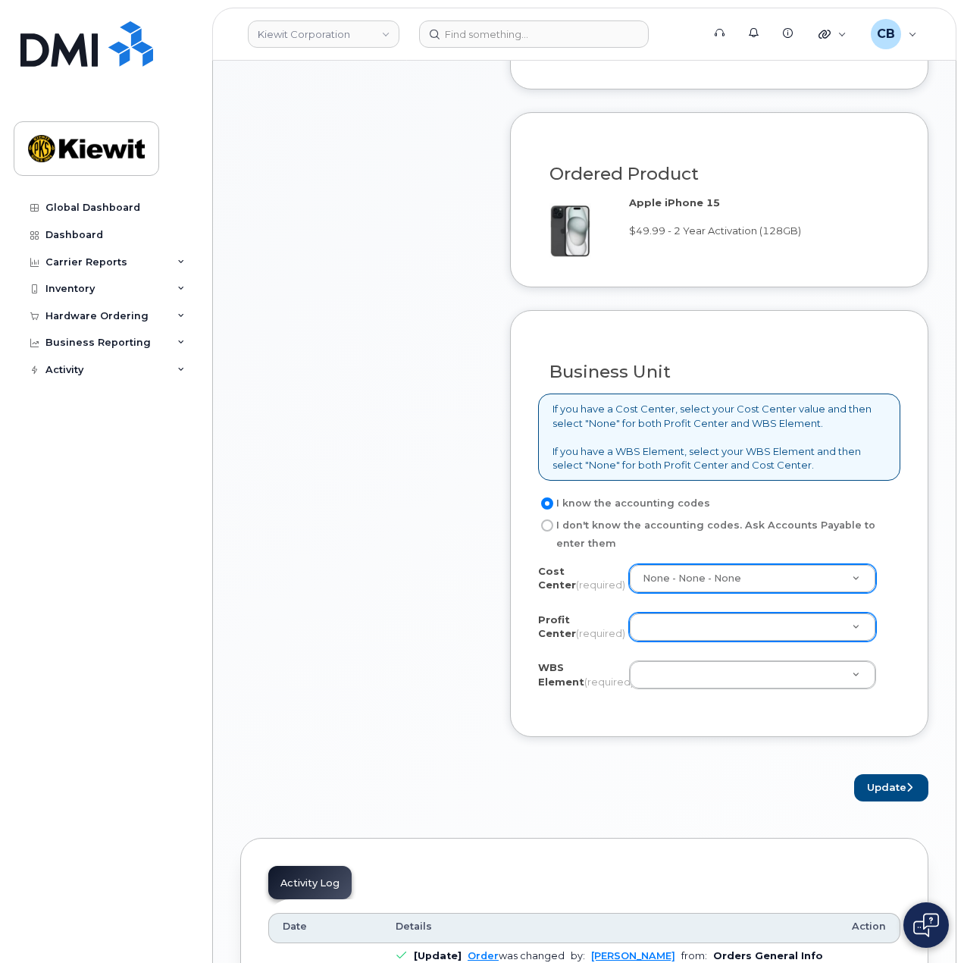
drag, startPoint x: 712, startPoint y: 641, endPoint x: 697, endPoint y: 621, distance: 25.5
click at [706, 639] on div "Cost Center (required) None - None - None None Profit Center (required) None - …" at bounding box center [719, 636] width 362 height 145
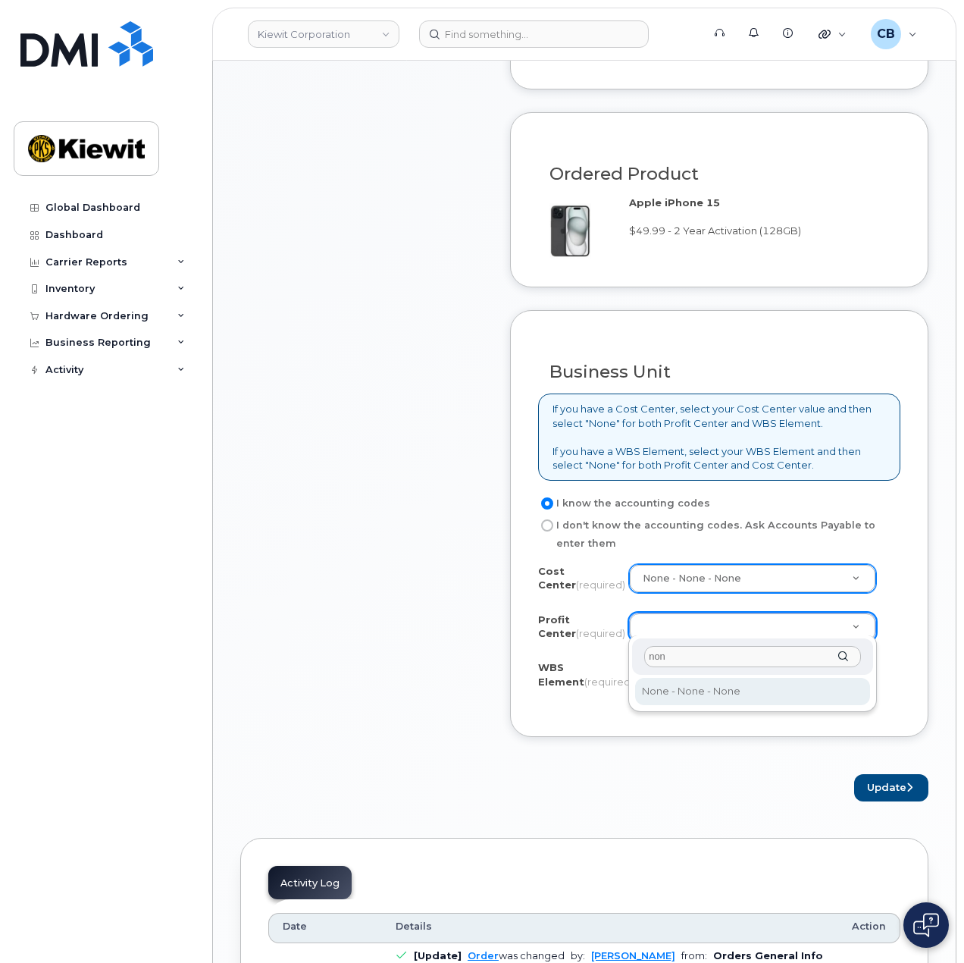
type input "none"
select select "None"
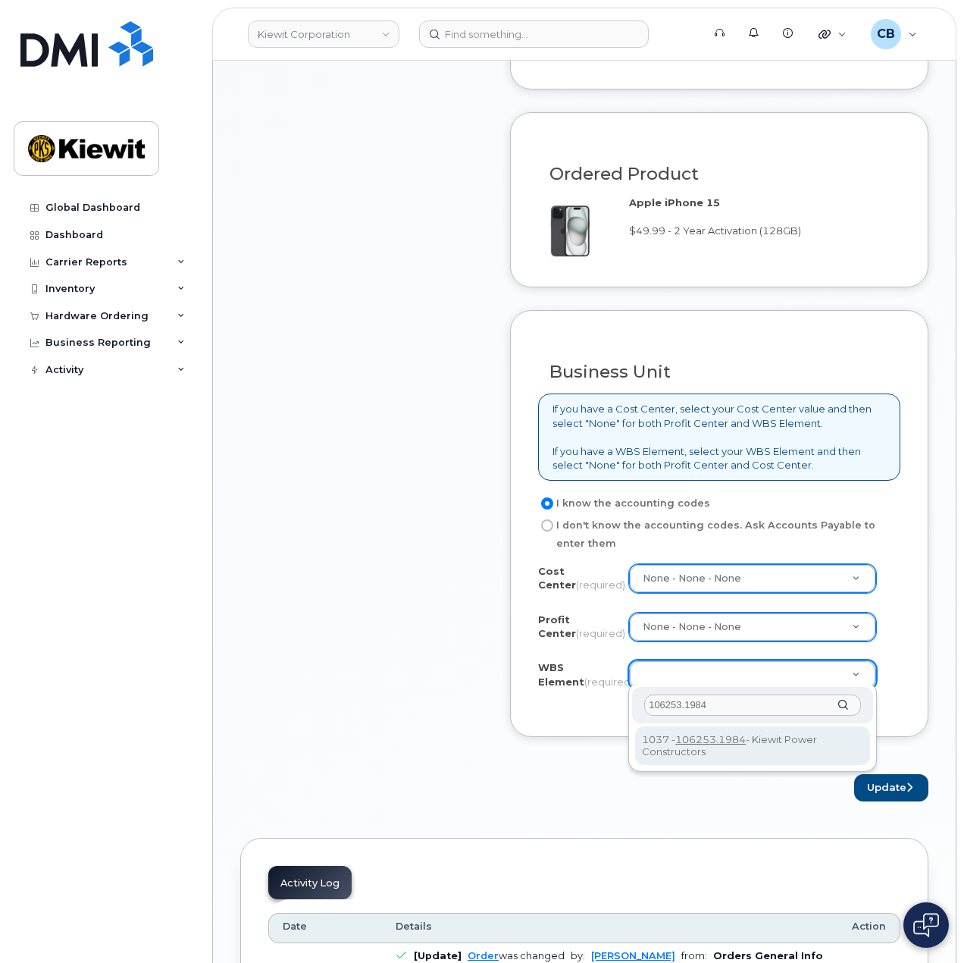
type input "106253.1984"
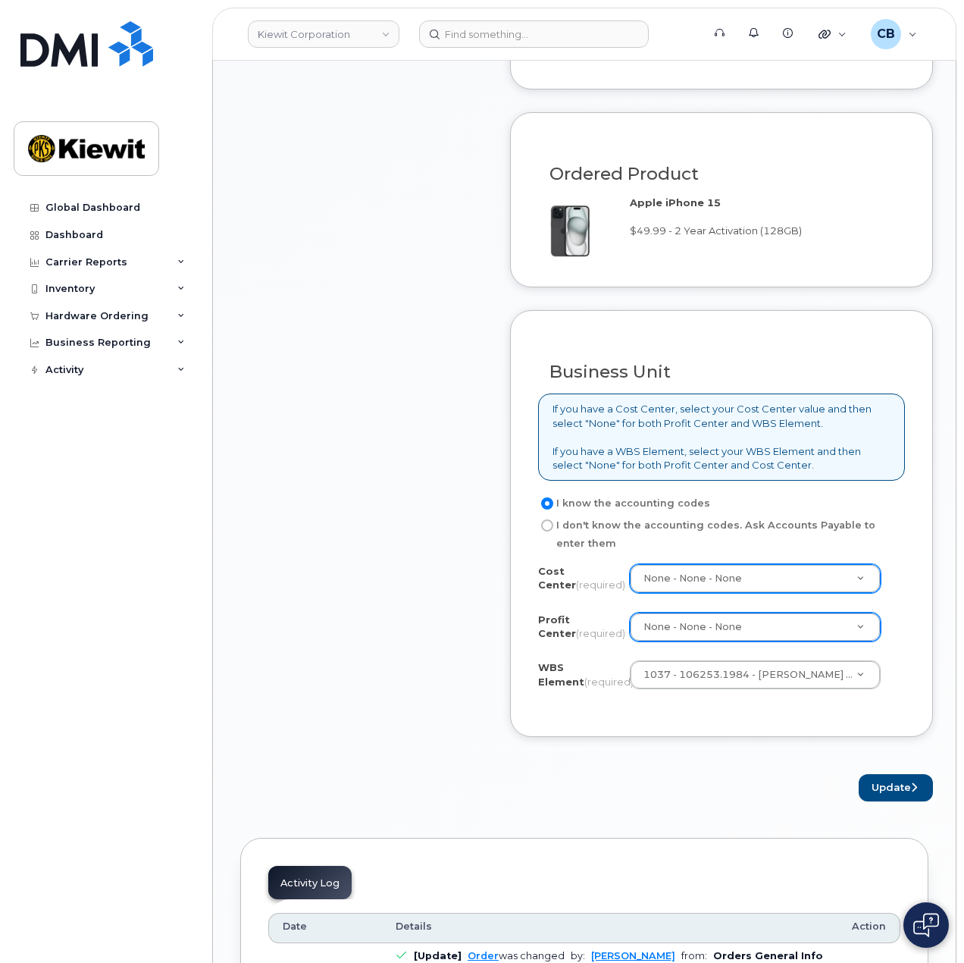
click at [615, 763] on form "Existing User Additional cost to upgrading the device Selected device is Eligib…" at bounding box center [721, 209] width 423 height 1183
click at [896, 787] on button "Update" at bounding box center [896, 788] width 74 height 28
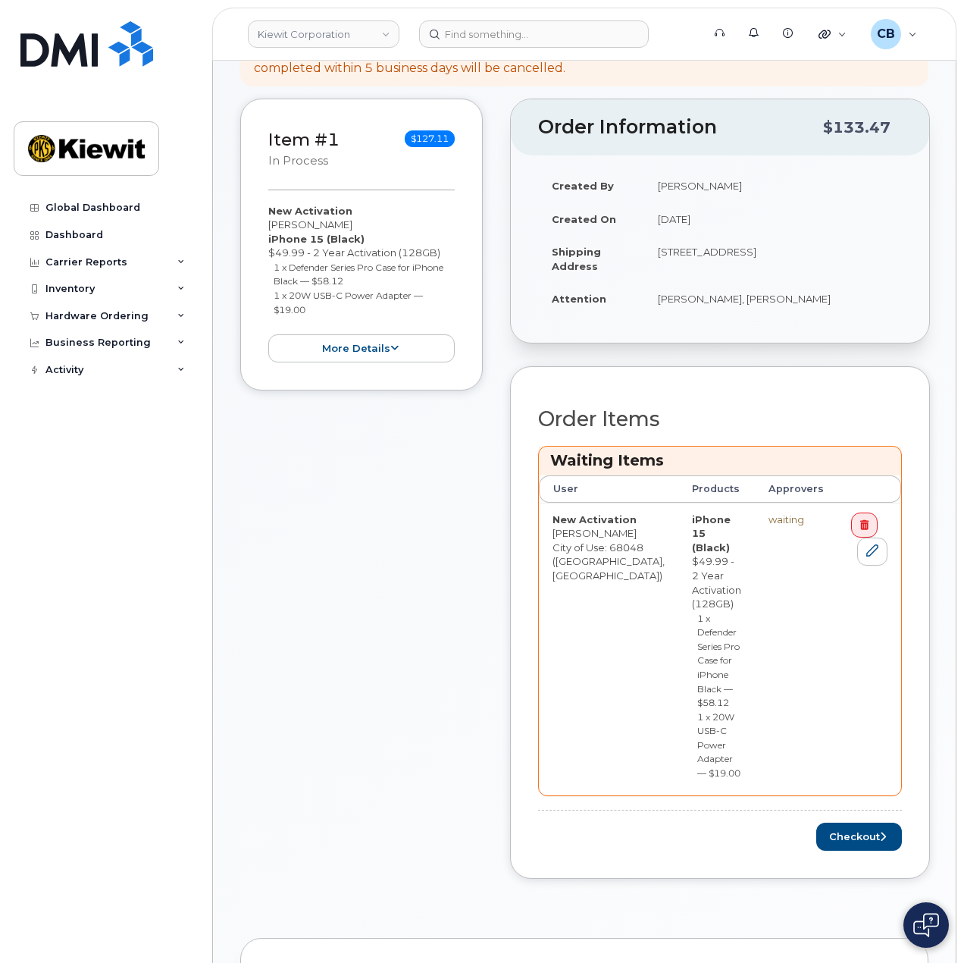
scroll to position [379, 0]
click at [863, 822] on button "Checkout" at bounding box center [859, 836] width 86 height 28
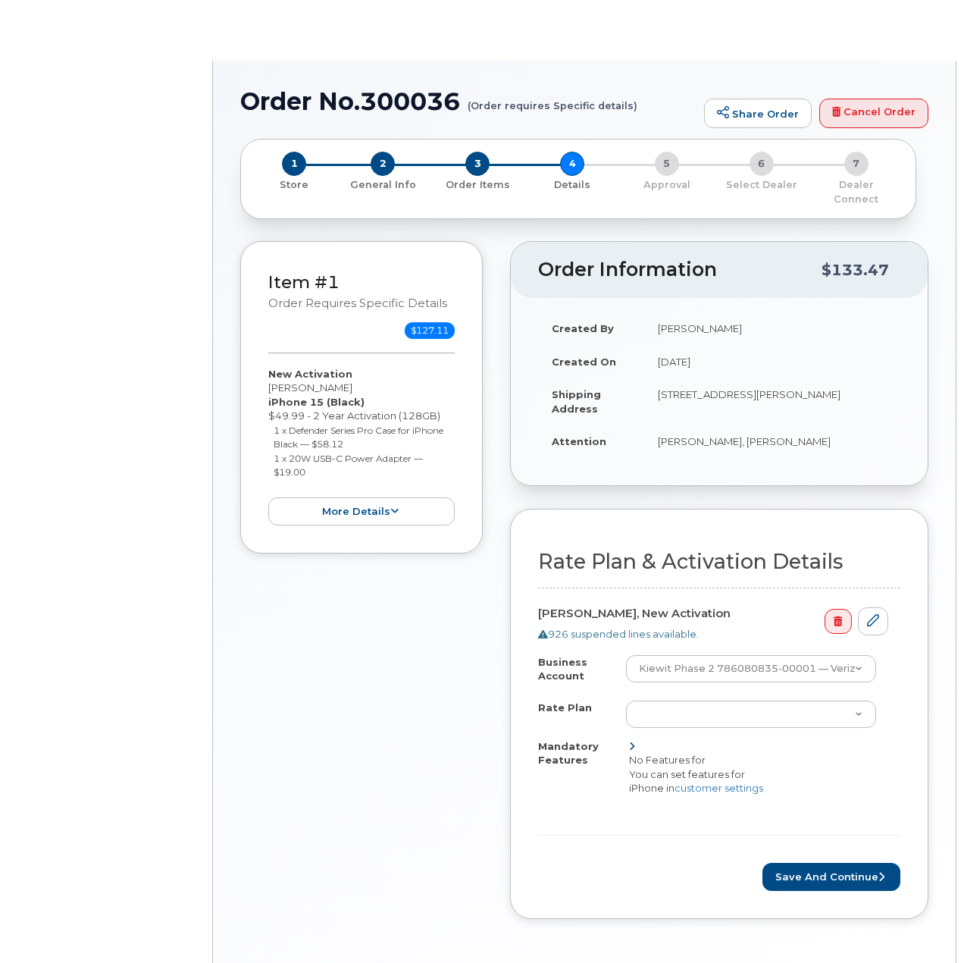
select select "Business Unlimited Smartphone"
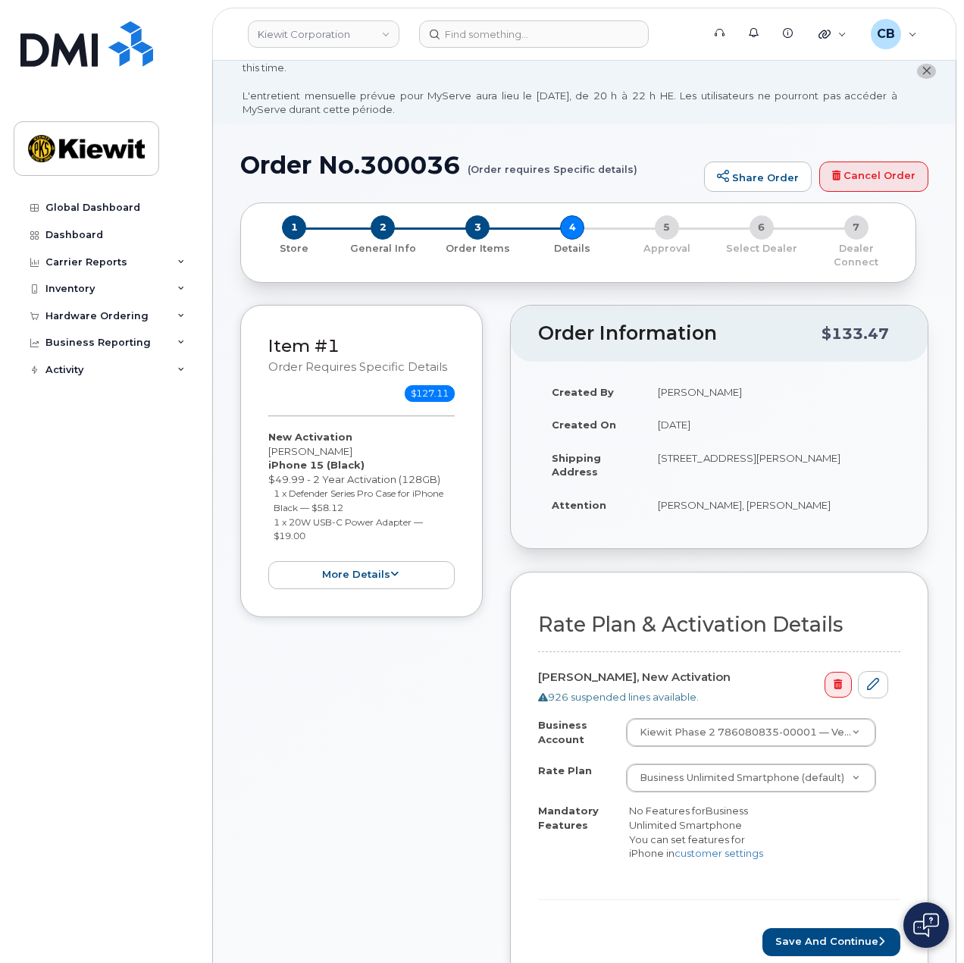
scroll to position [303, 0]
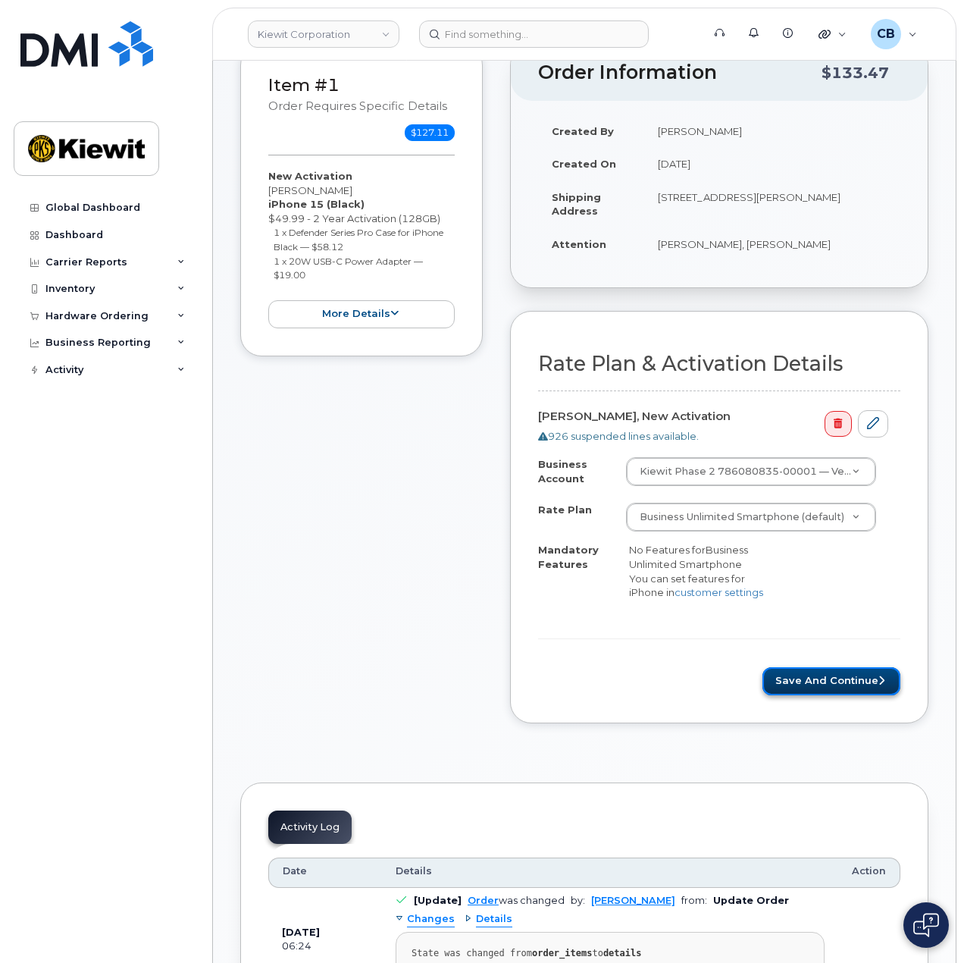
click at [847, 667] on button "Save and Continue" at bounding box center [832, 681] width 138 height 28
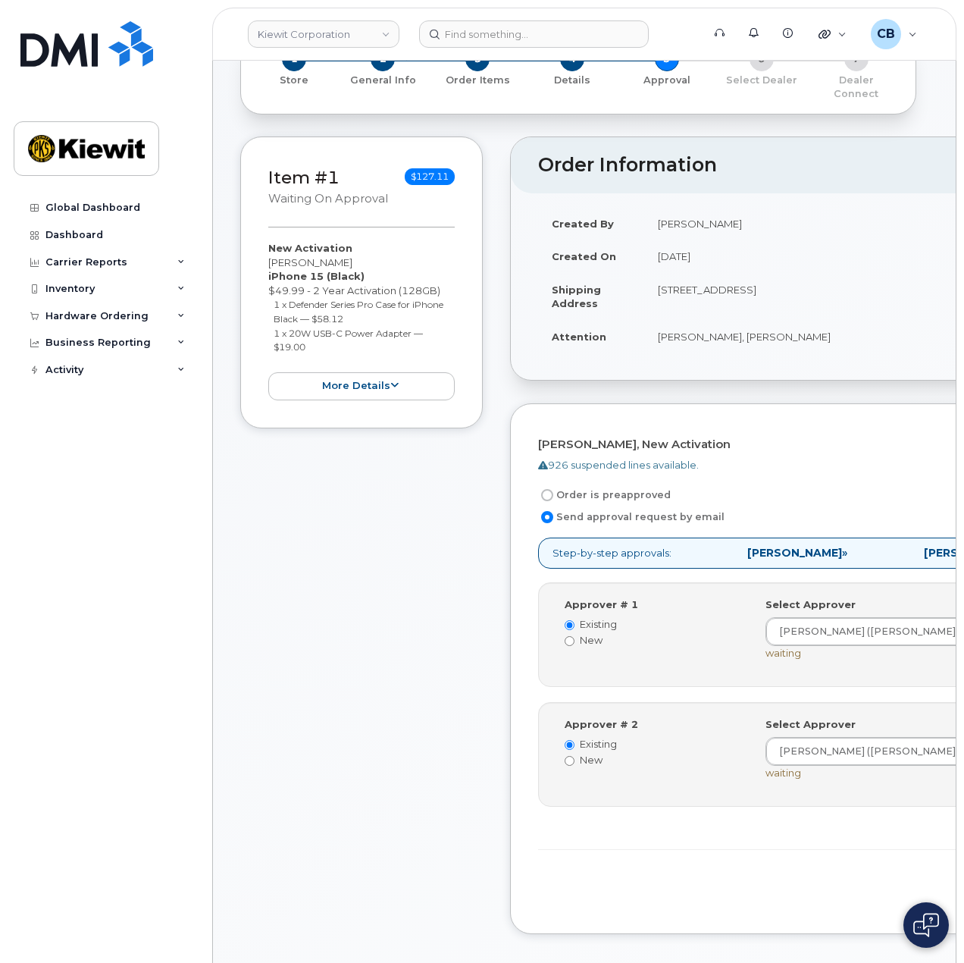
scroll to position [303, 0]
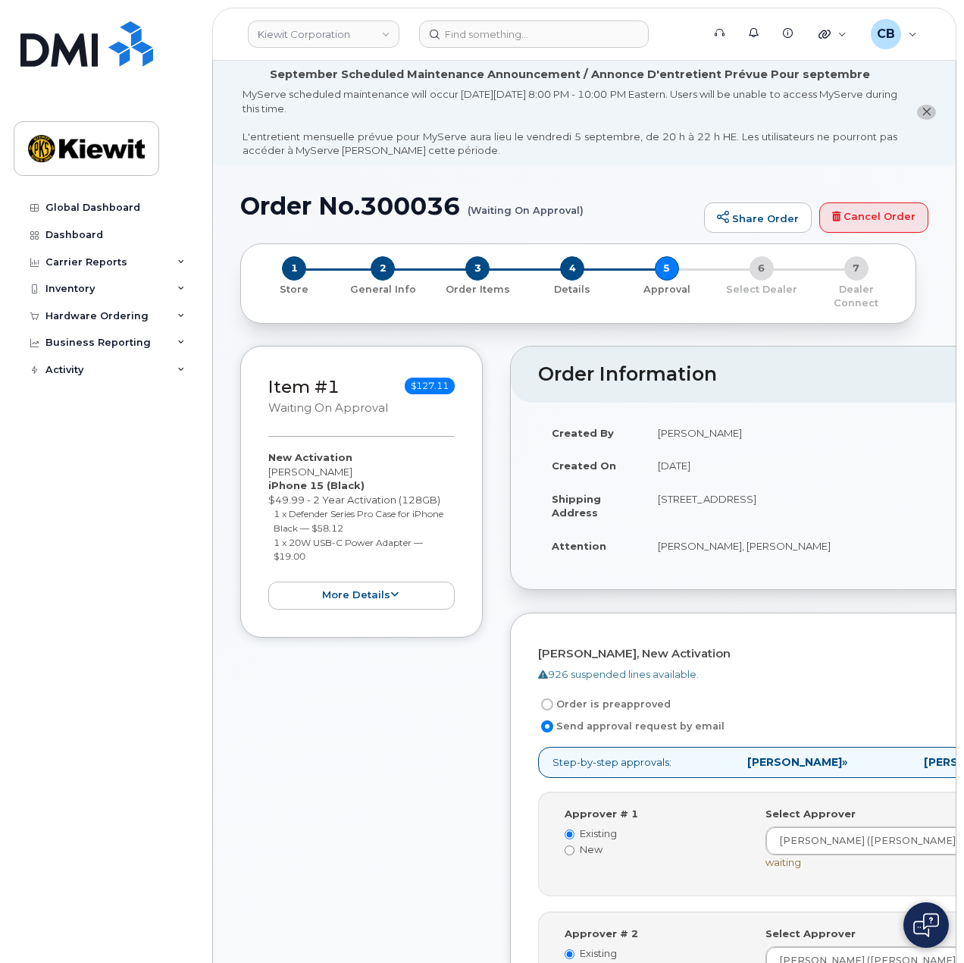
scroll to position [0, 0]
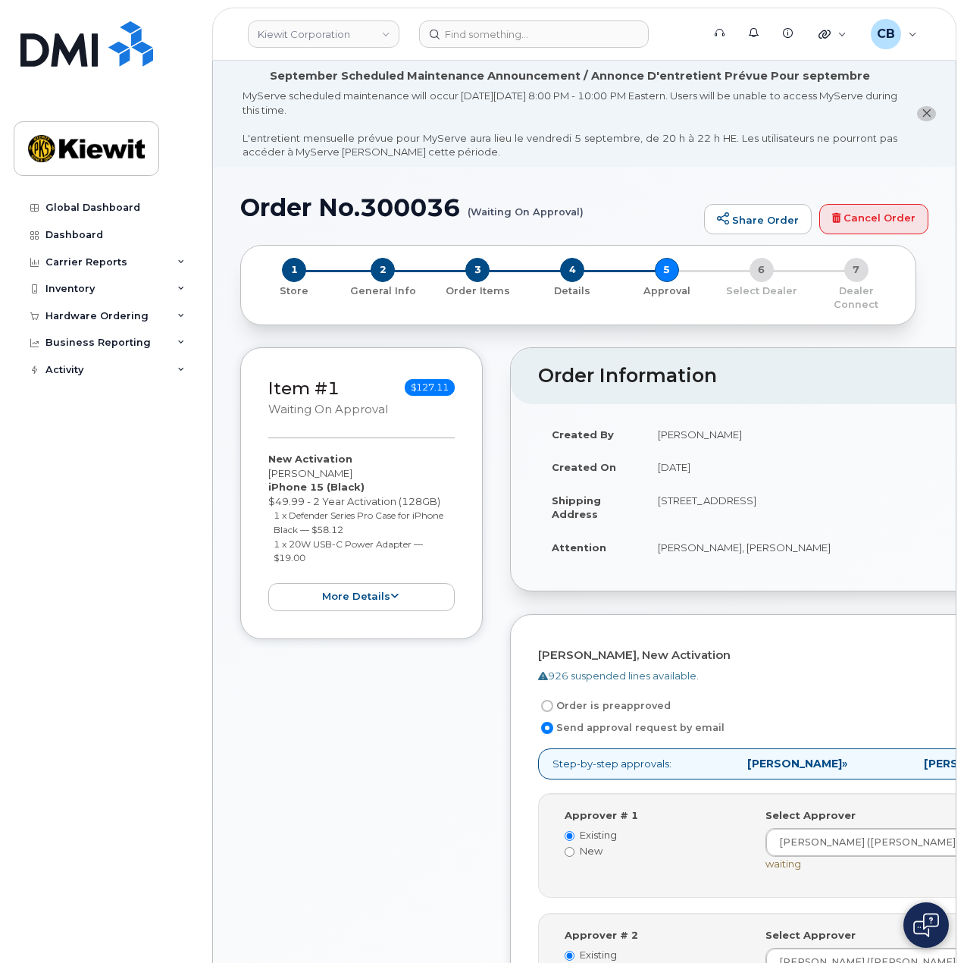
click at [398, 189] on div "Order No.300036 (Waiting On Approval) Share Order Cancel Order × Share This Ord…" at bounding box center [584, 866] width 743 height 1398
click at [401, 197] on h1 "Order No.300036 (Waiting On Approval)" at bounding box center [468, 207] width 456 height 27
copy h1 "300036"
click at [321, 665] on div "Item #1 Waiting On Approval $127.11 New Activation Thomas Cannon iPhone 15 (Bla…" at bounding box center [361, 764] width 243 height 834
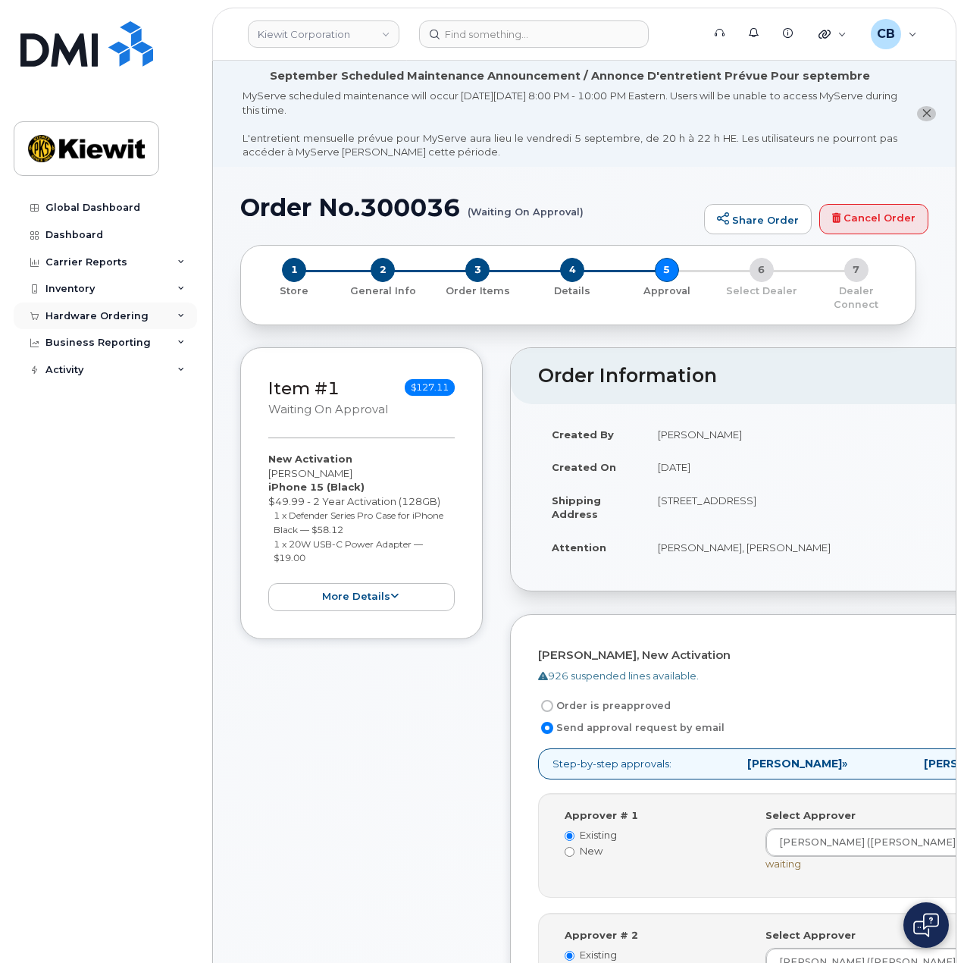
click at [80, 317] on div "Hardware Ordering" at bounding box center [96, 316] width 103 height 12
click at [76, 368] on div "Orders" at bounding box center [70, 373] width 37 height 14
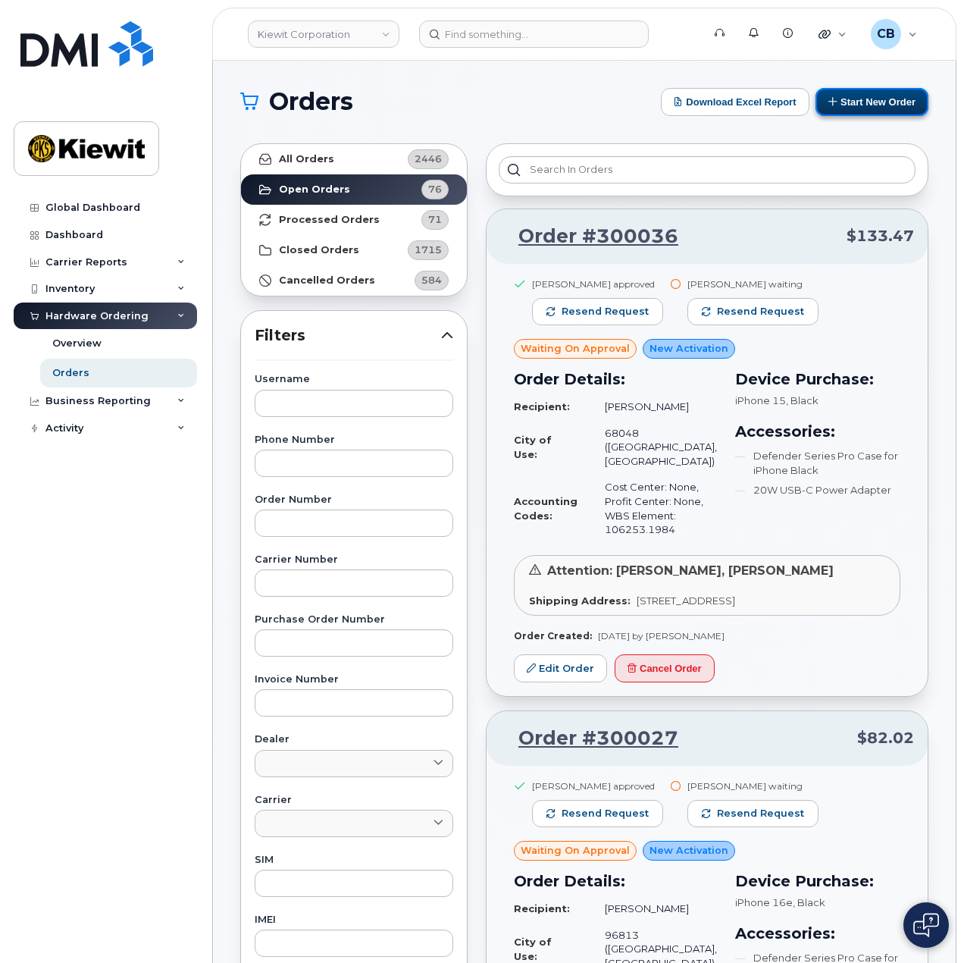
click at [845, 96] on button "Start New Order" at bounding box center [872, 102] width 113 height 28
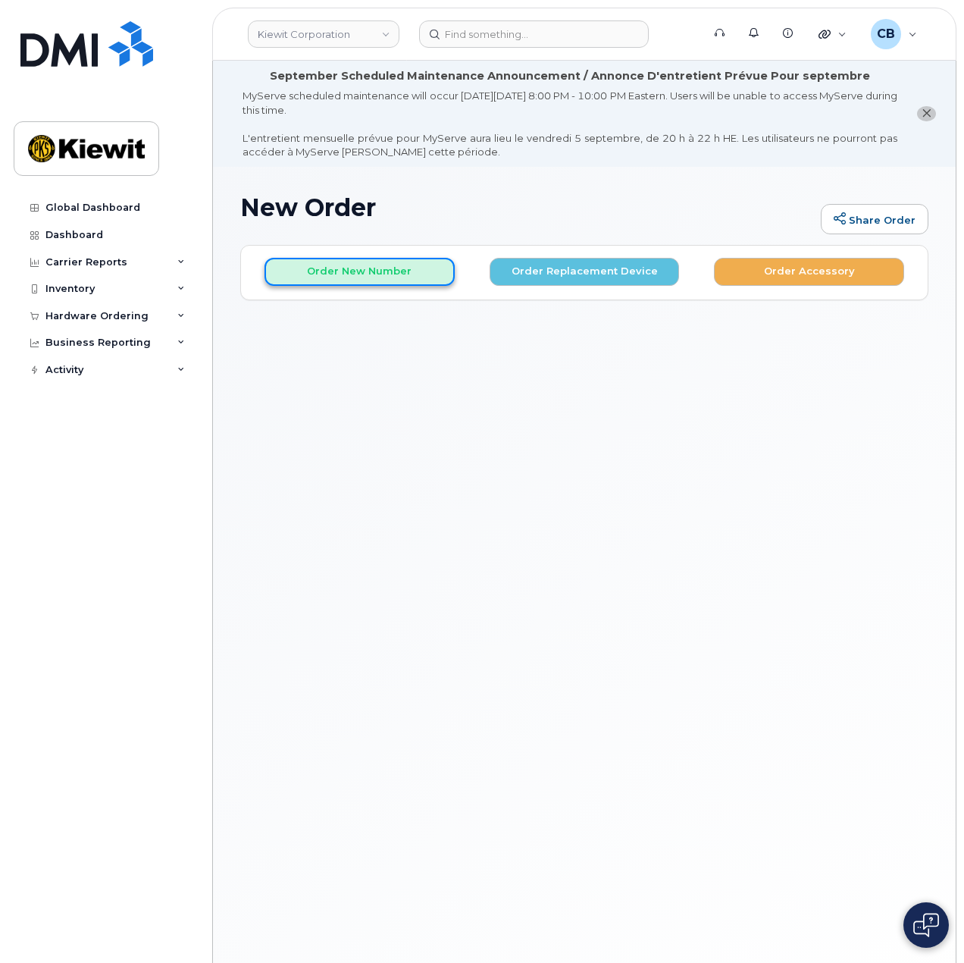
click at [427, 260] on button "Order New Number" at bounding box center [360, 272] width 190 height 28
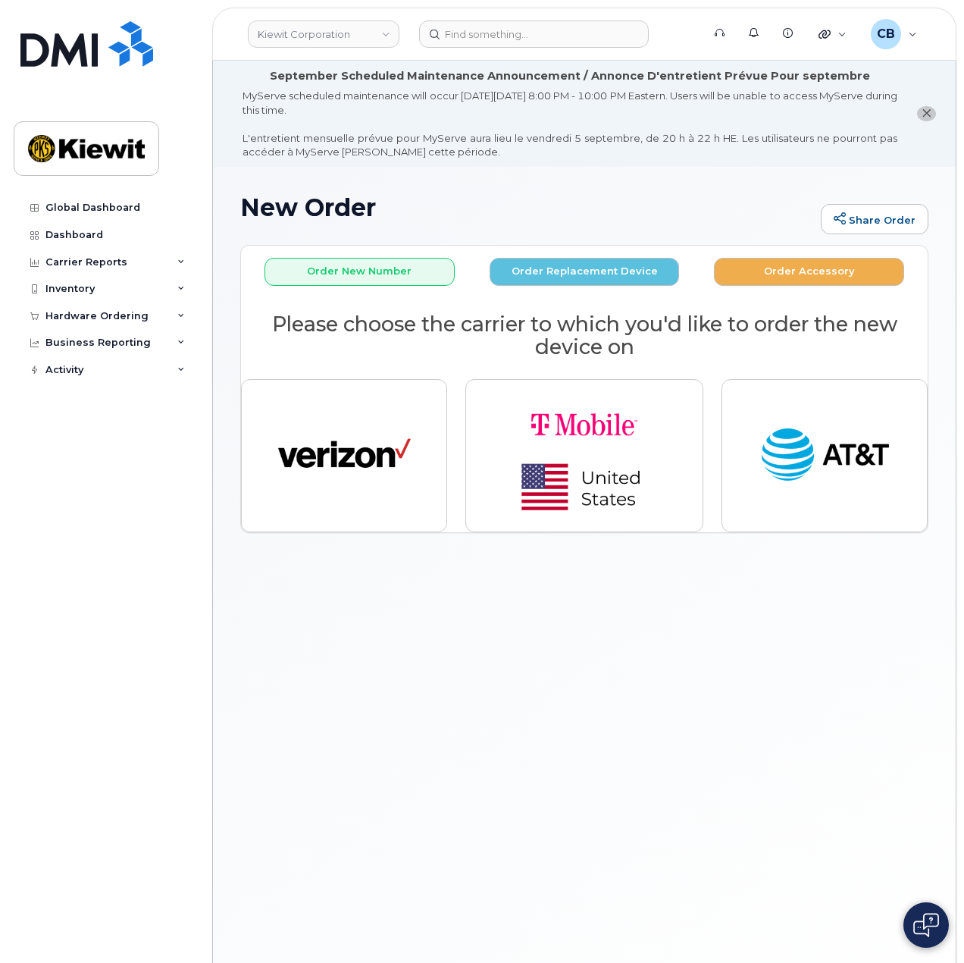
click at [298, 620] on div "New Order Share Order × Share This Order If you want to allow others to create …" at bounding box center [584, 597] width 743 height 861
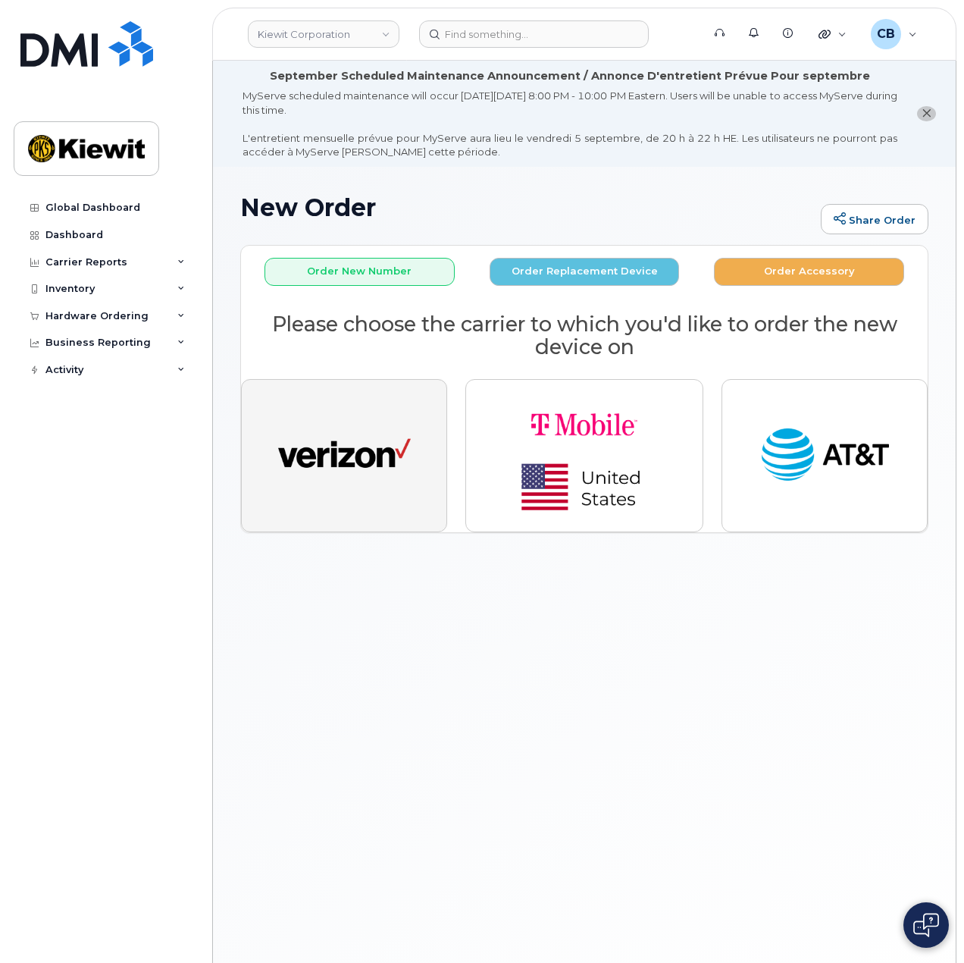
click at [340, 493] on button "button" at bounding box center [344, 455] width 206 height 153
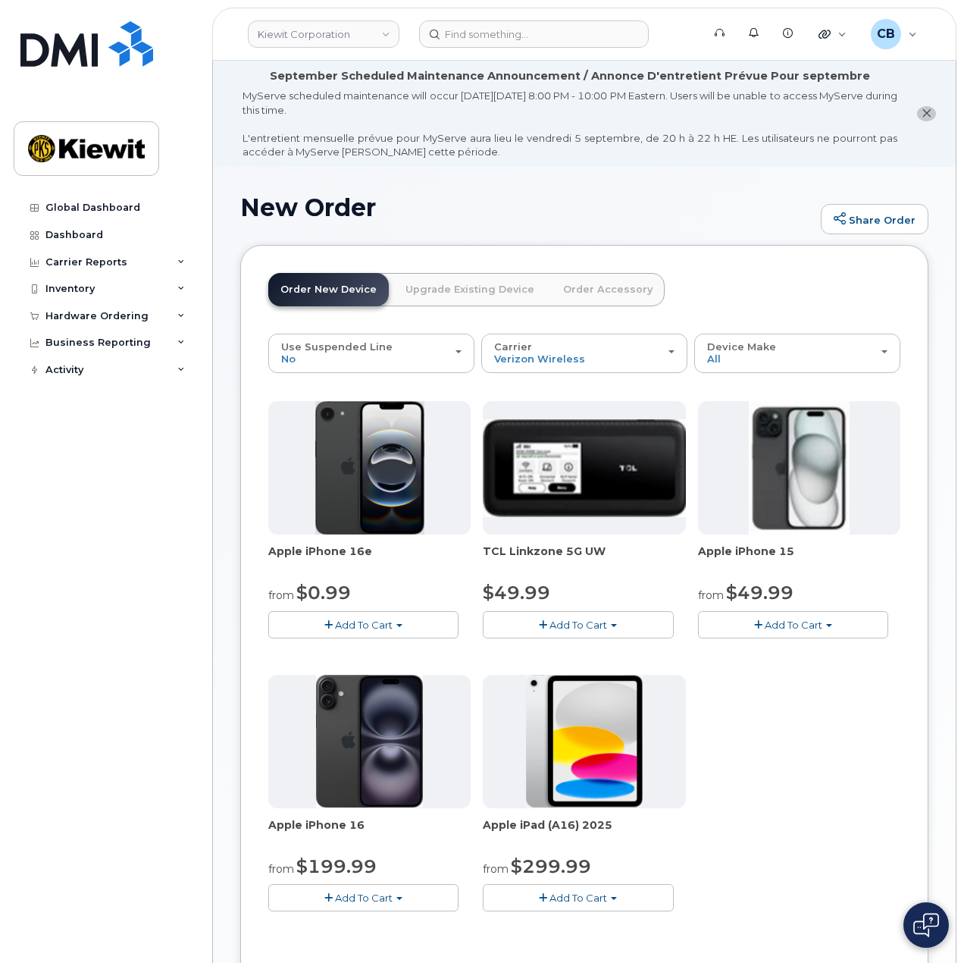
click at [808, 619] on span "Add To Cart" at bounding box center [794, 624] width 58 height 12
click at [792, 648] on link "$49.99 - 2 Year Activation (128GB)" at bounding box center [803, 653] width 202 height 19
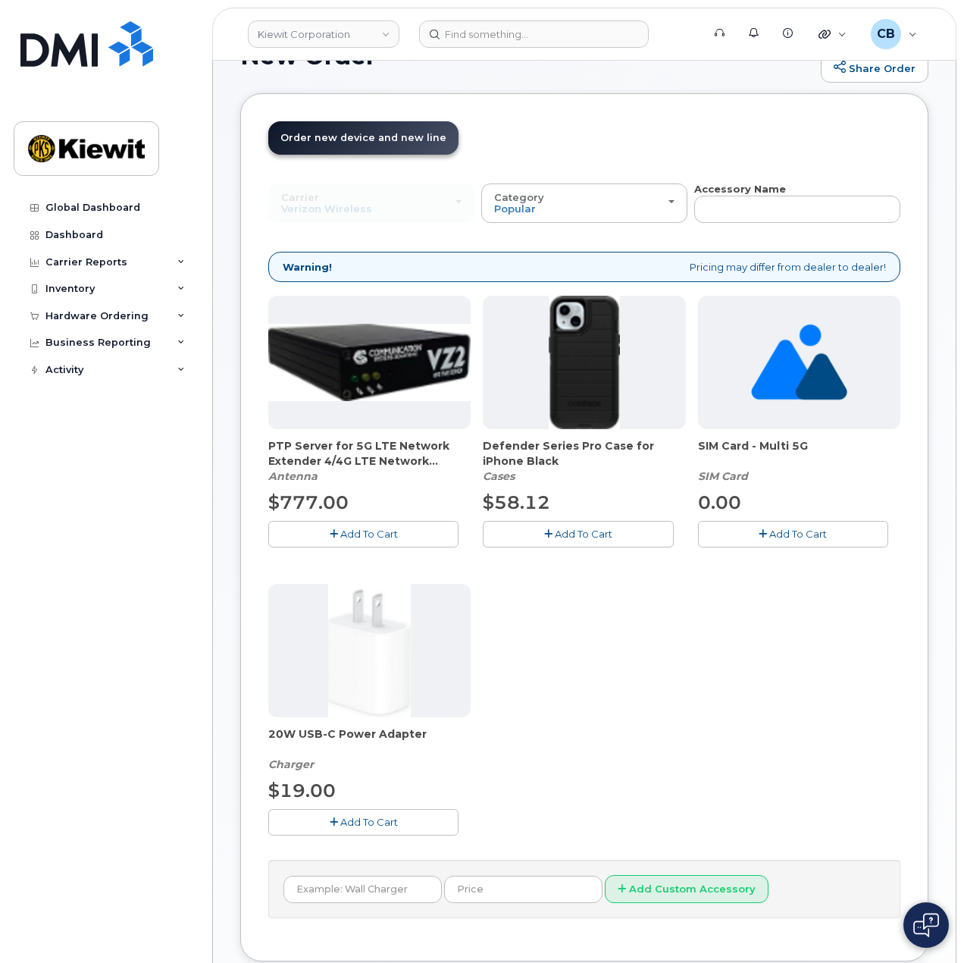
click at [587, 528] on span "Add To Cart" at bounding box center [584, 534] width 58 height 12
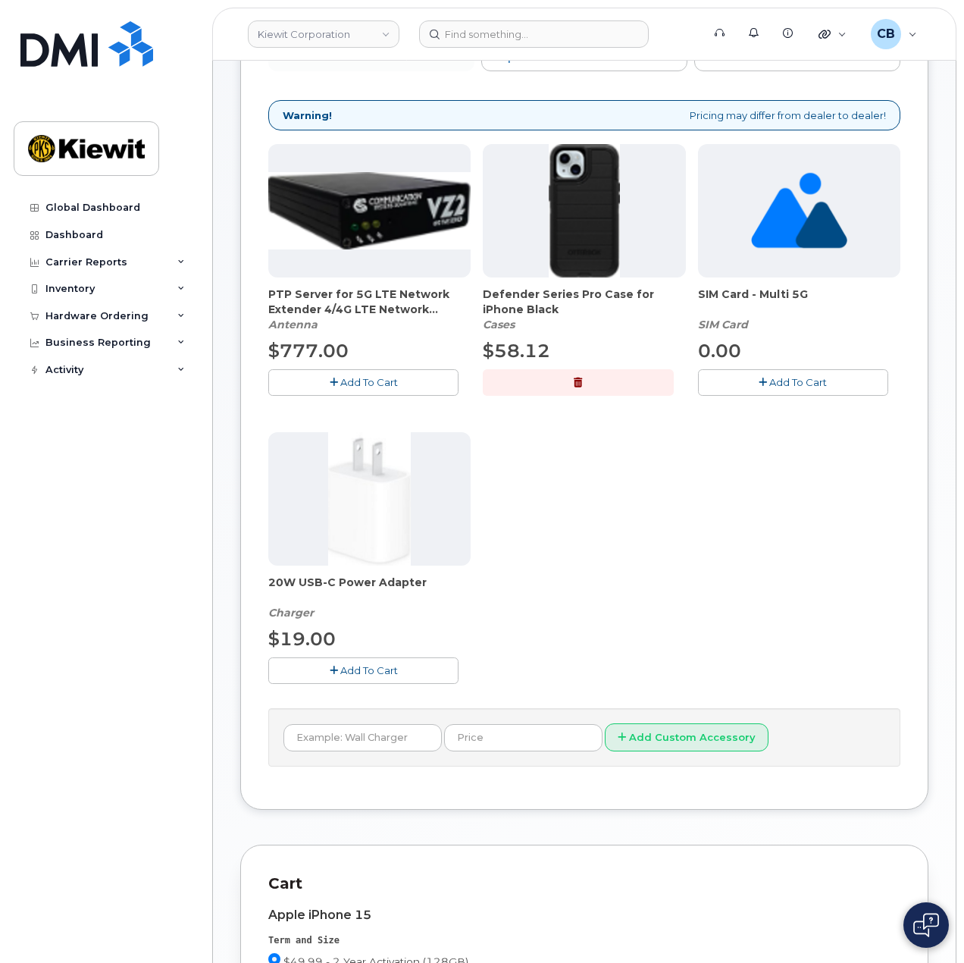
click at [325, 668] on button "Add To Cart" at bounding box center [363, 670] width 190 height 27
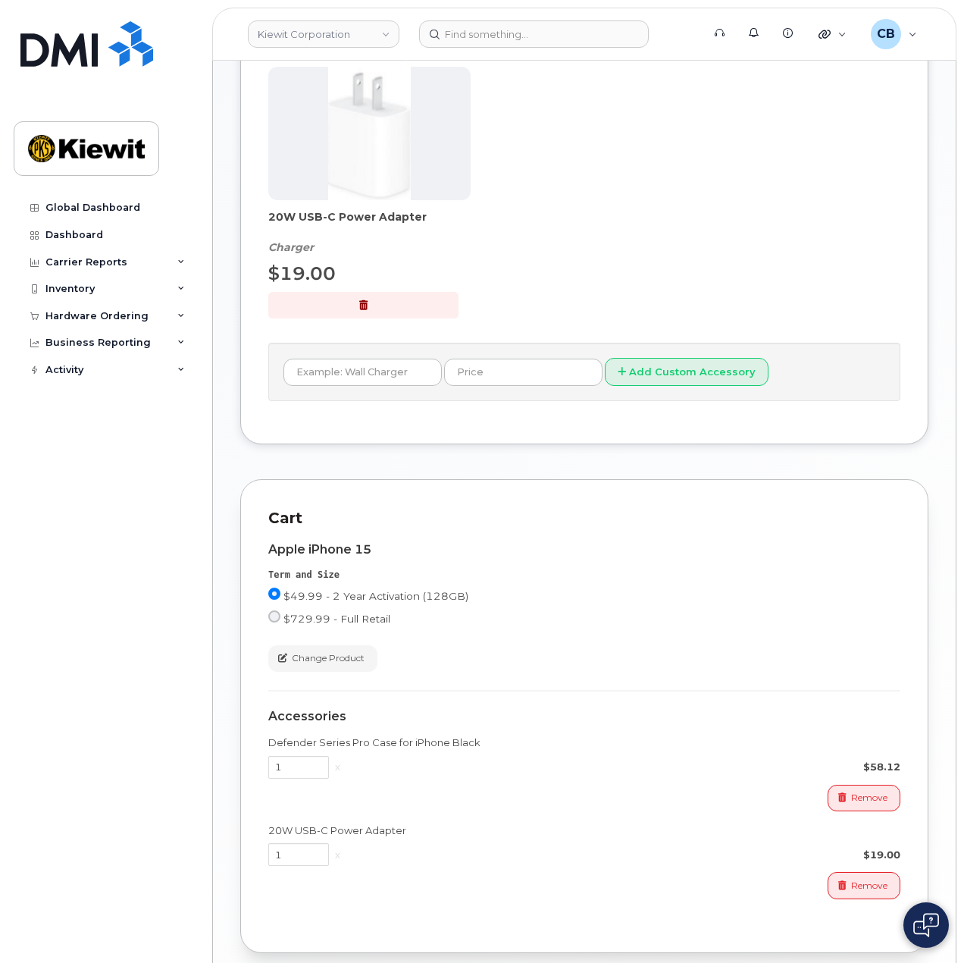
scroll to position [682, 0]
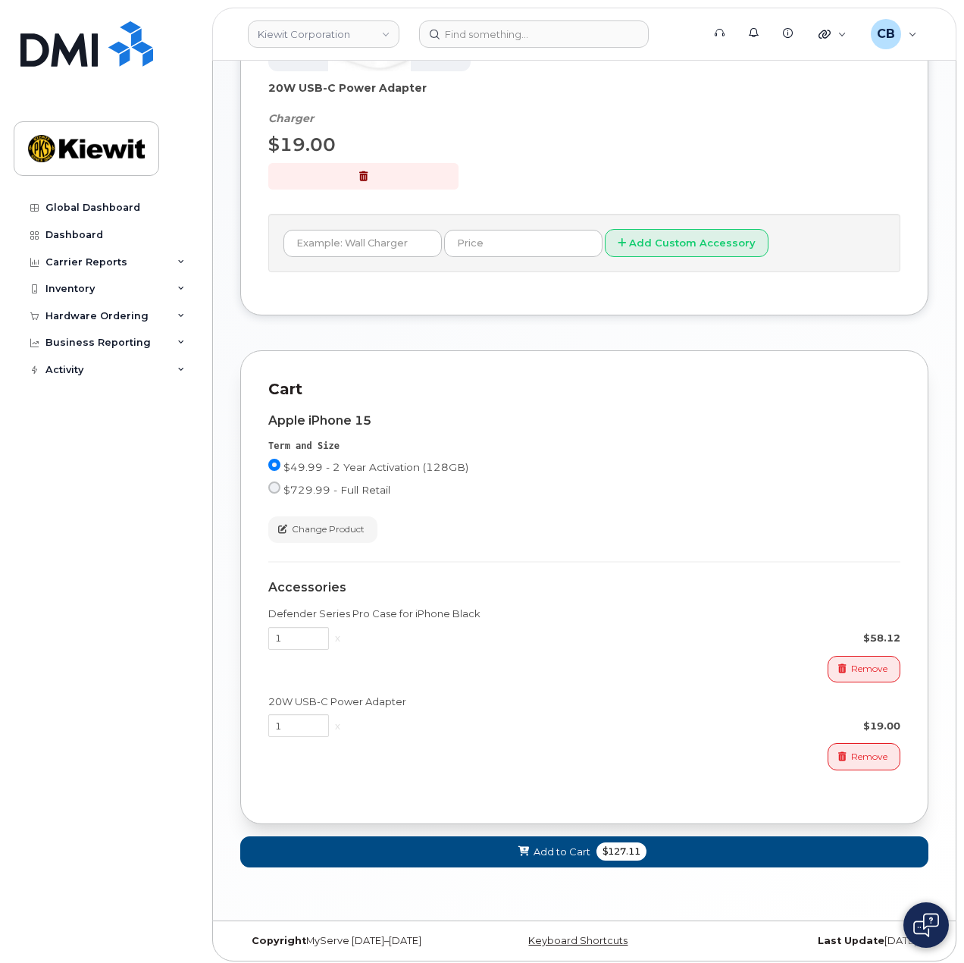
click at [547, 866] on div "Cart active suspended Carrier Device Additional cost to upgrading the device Se…" at bounding box center [584, 621] width 688 height 543
click at [544, 844] on span "Add to Cart" at bounding box center [562, 851] width 57 height 14
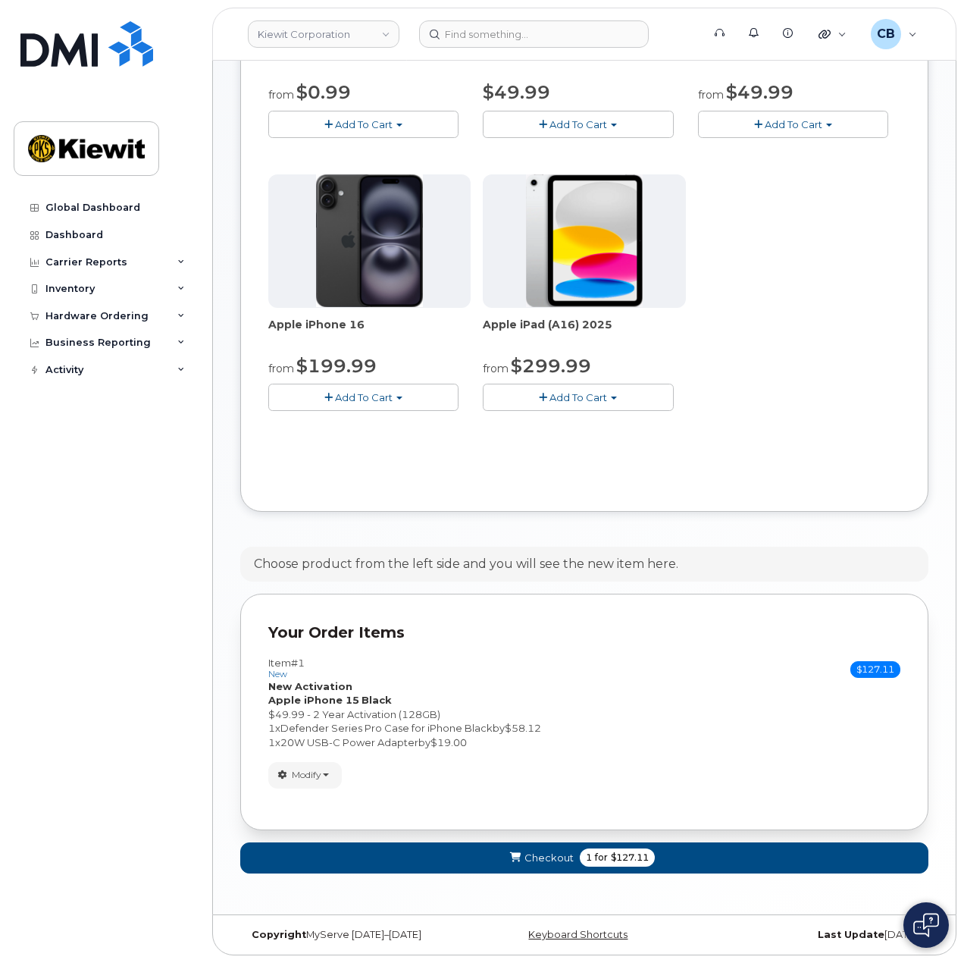
scroll to position [496, 0]
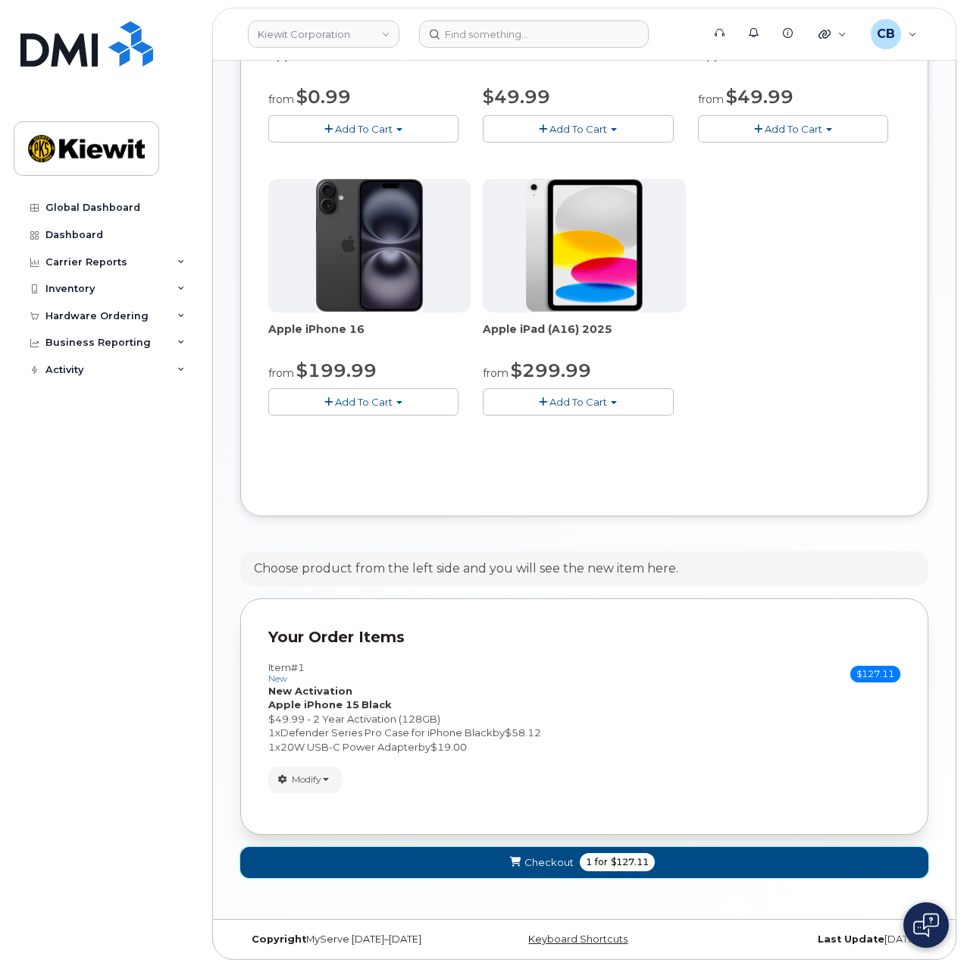
click at [582, 857] on span "1 for $127.11" at bounding box center [617, 862] width 75 height 18
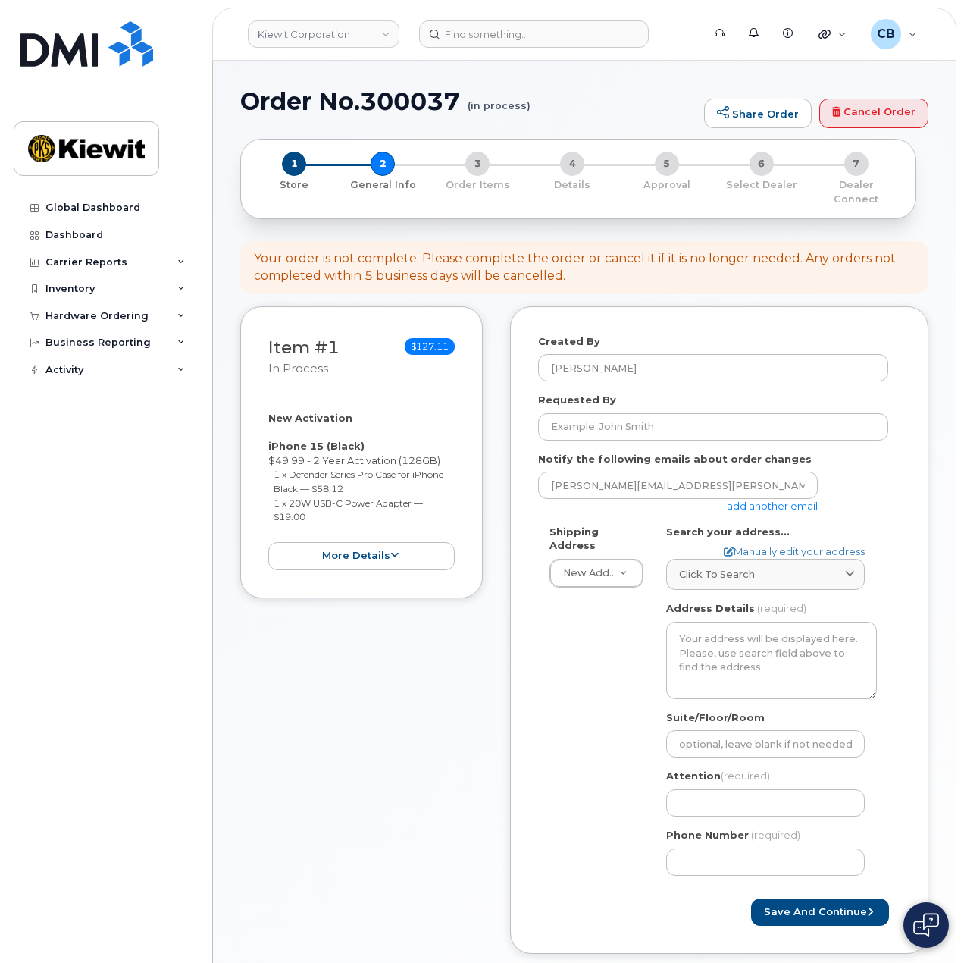
select select
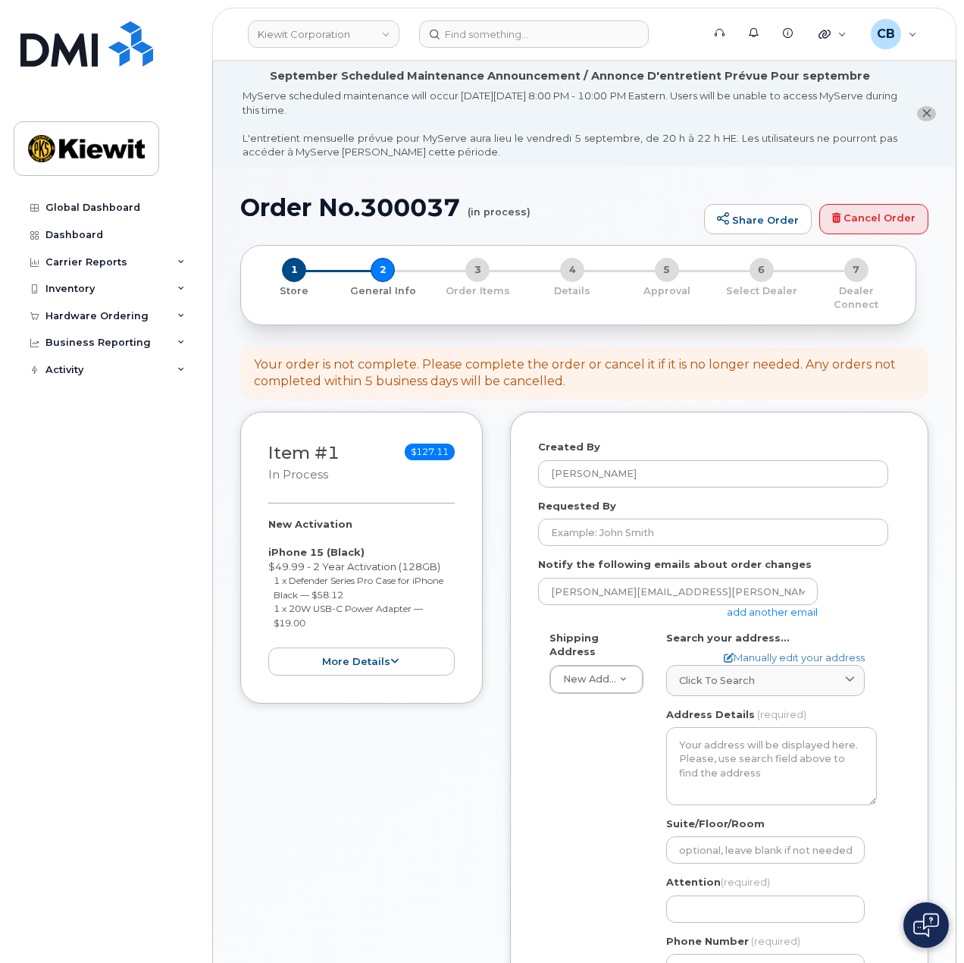
click at [769, 606] on link "add another email" at bounding box center [772, 612] width 91 height 12
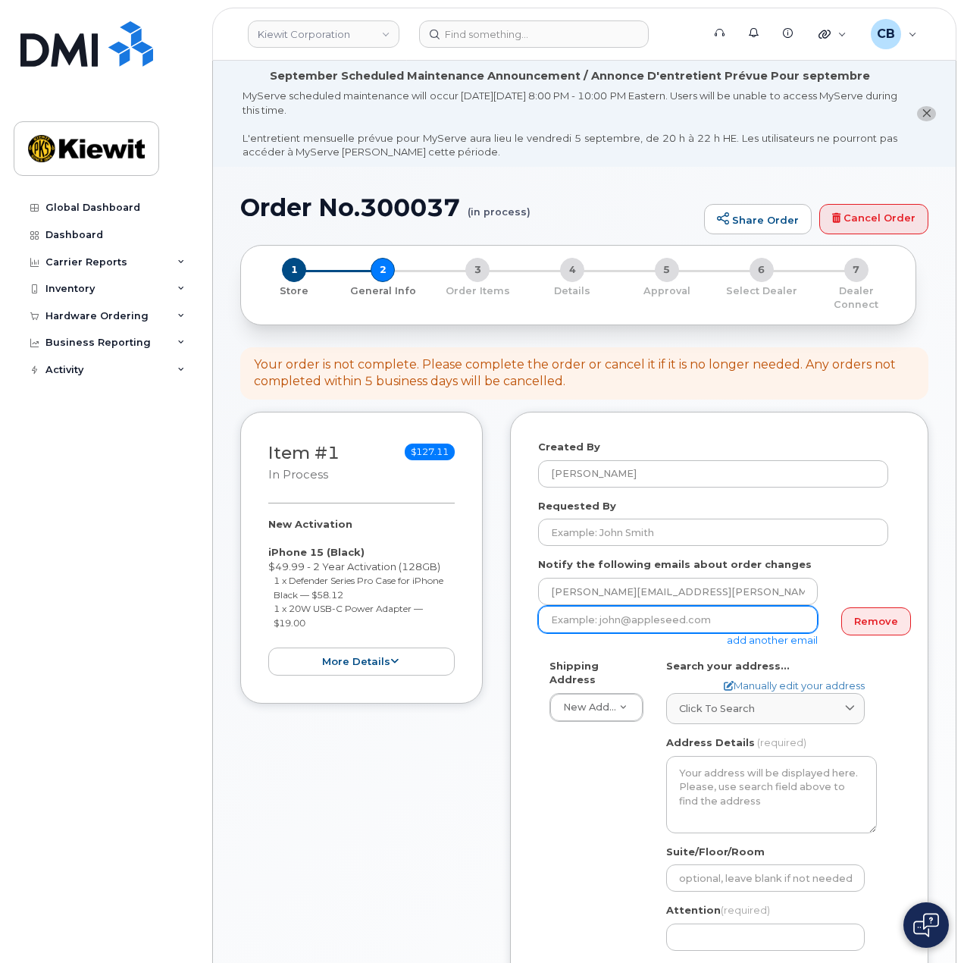
click at [679, 606] on input "email" at bounding box center [678, 619] width 280 height 27
paste input "[PERSON_NAME][EMAIL_ADDRESS][PERSON_NAME][PERSON_NAME][DOMAIN_NAME]"
type input "[PERSON_NAME][EMAIL_ADDRESS][PERSON_NAME][PERSON_NAME][DOMAIN_NAME]"
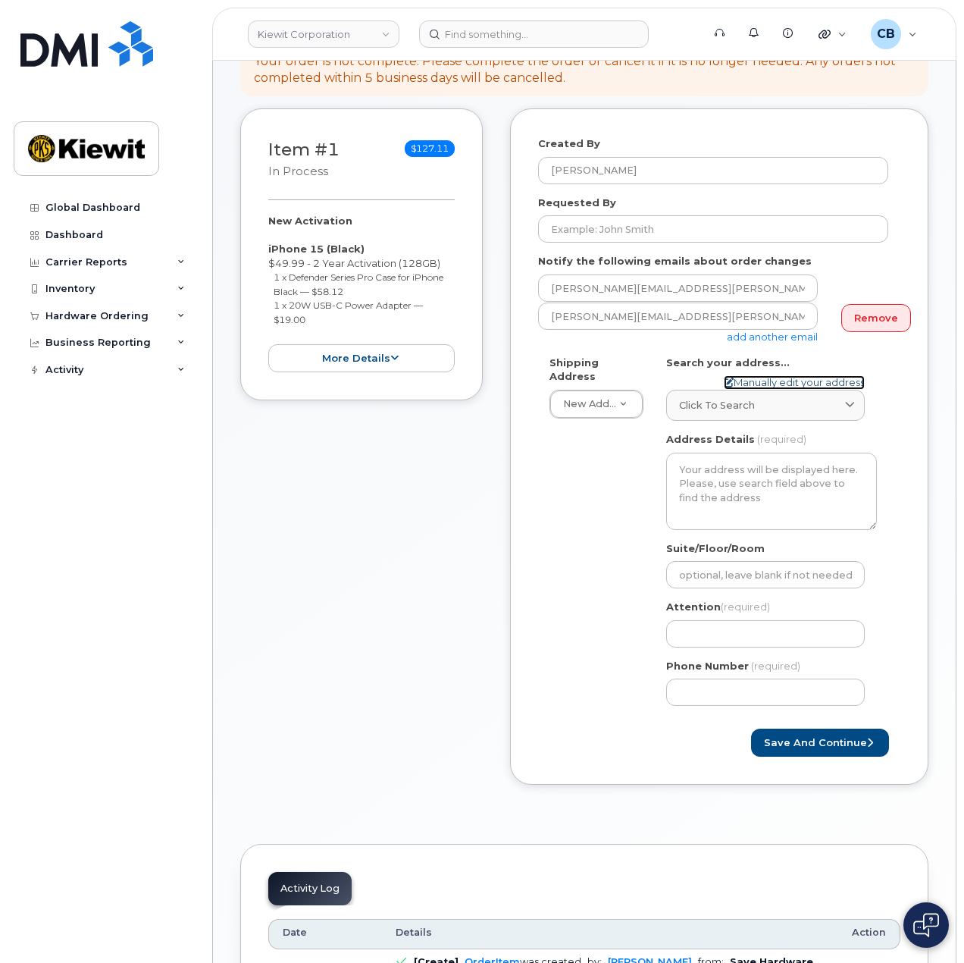
click at [749, 375] on link "Manually edit your address" at bounding box center [794, 382] width 141 height 14
select select
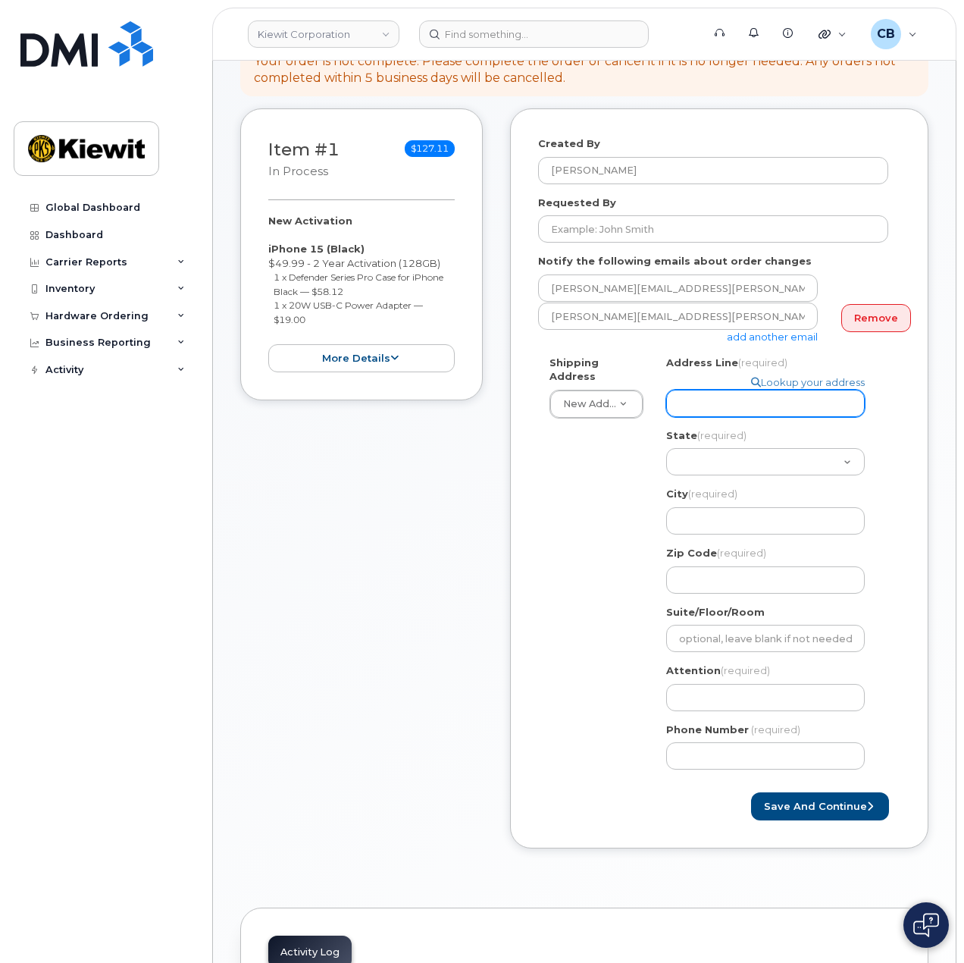
click at [740, 390] on input "Address Line (required)" at bounding box center [765, 403] width 199 height 27
paste input "[STREET_ADDRESS][PERSON_NAME]"
select select
type input "[STREET_ADDRESS][PERSON_NAME]"
click at [688, 448] on select "[US_STATE] [US_STATE] [US_STATE] [US_STATE] [US_STATE] [US_STATE] [US_STATE] [U…" at bounding box center [765, 461] width 199 height 27
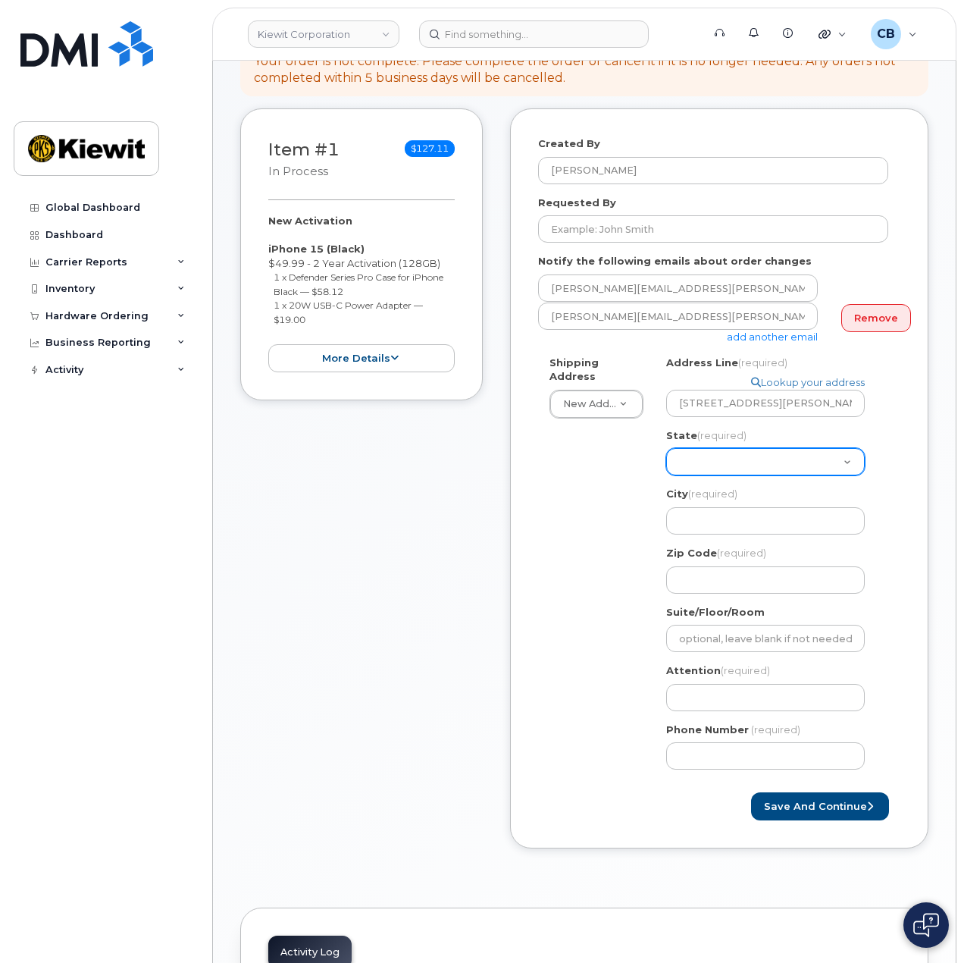
select select "KS"
select select
click at [688, 448] on select "[US_STATE] [US_STATE] [US_STATE] [US_STATE] [US_STATE] [US_STATE] [US_STATE] [U…" at bounding box center [765, 461] width 199 height 27
click at [729, 510] on input "City (required)" at bounding box center [765, 520] width 199 height 27
type input "Lenexa"
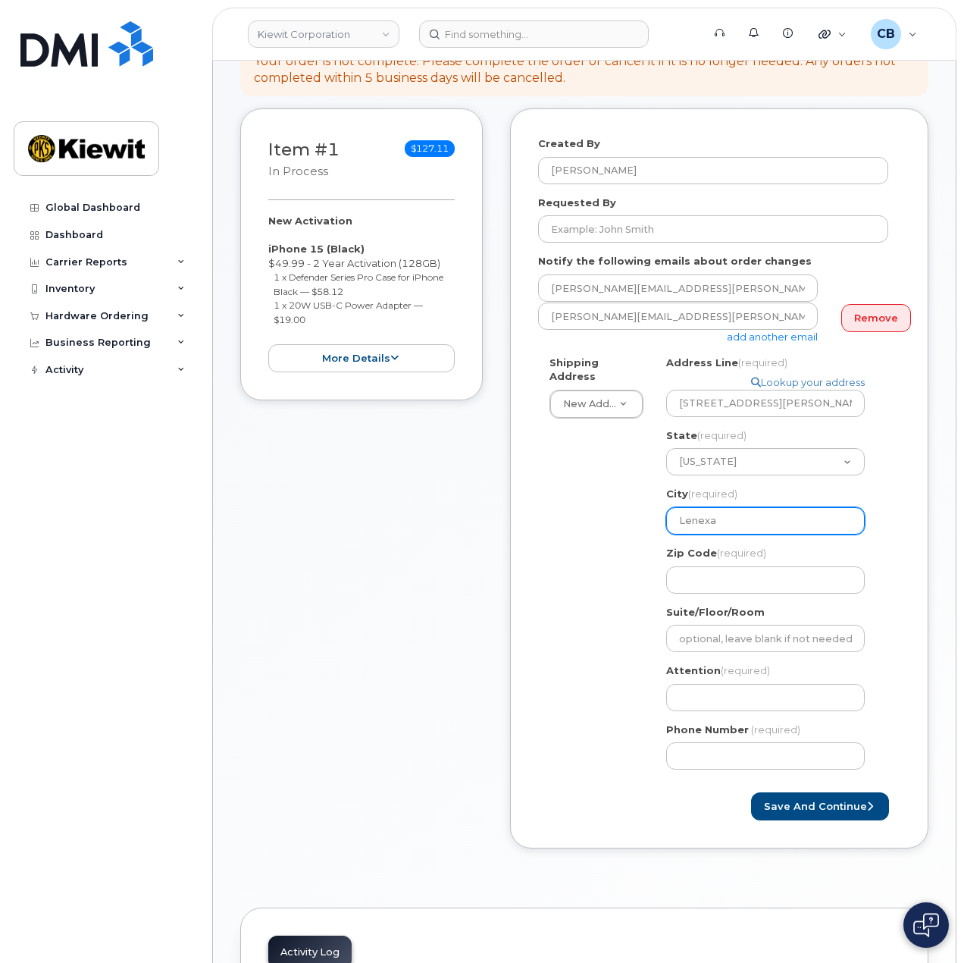
select select
click at [737, 571] on input "Zip Code (required)" at bounding box center [765, 579] width 199 height 27
type input "66219"
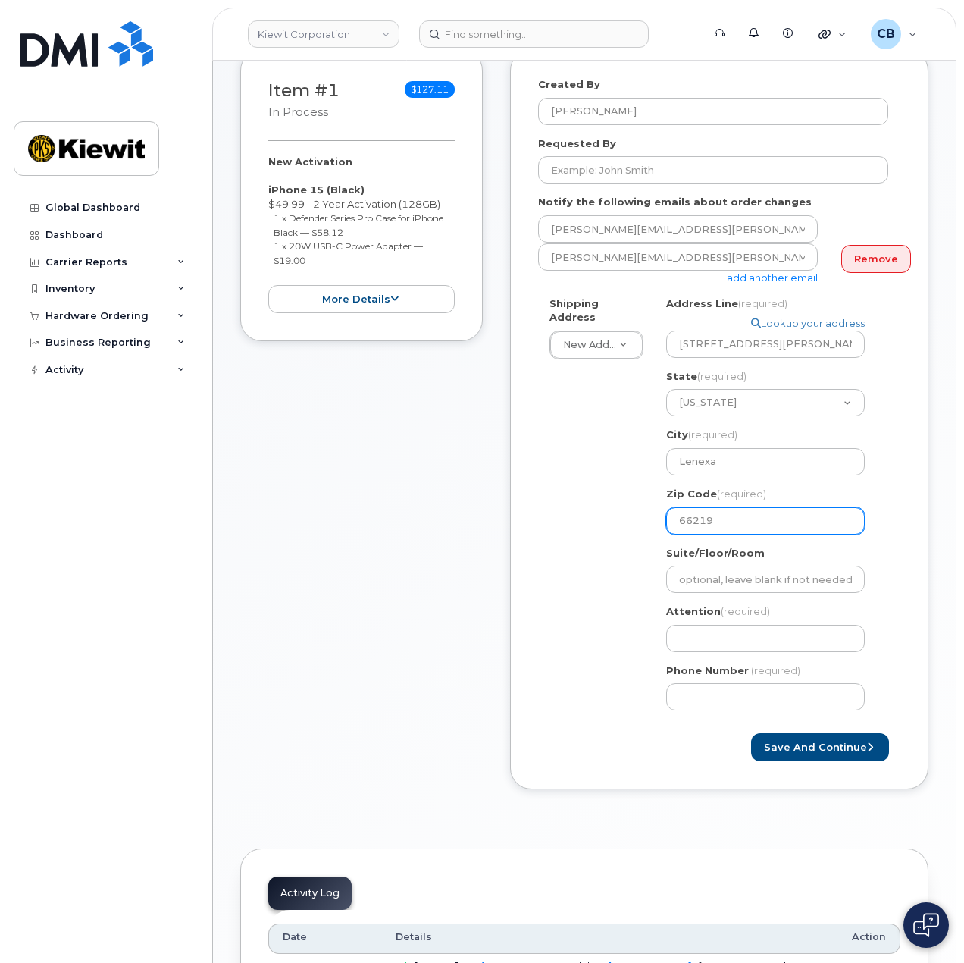
scroll to position [455, 0]
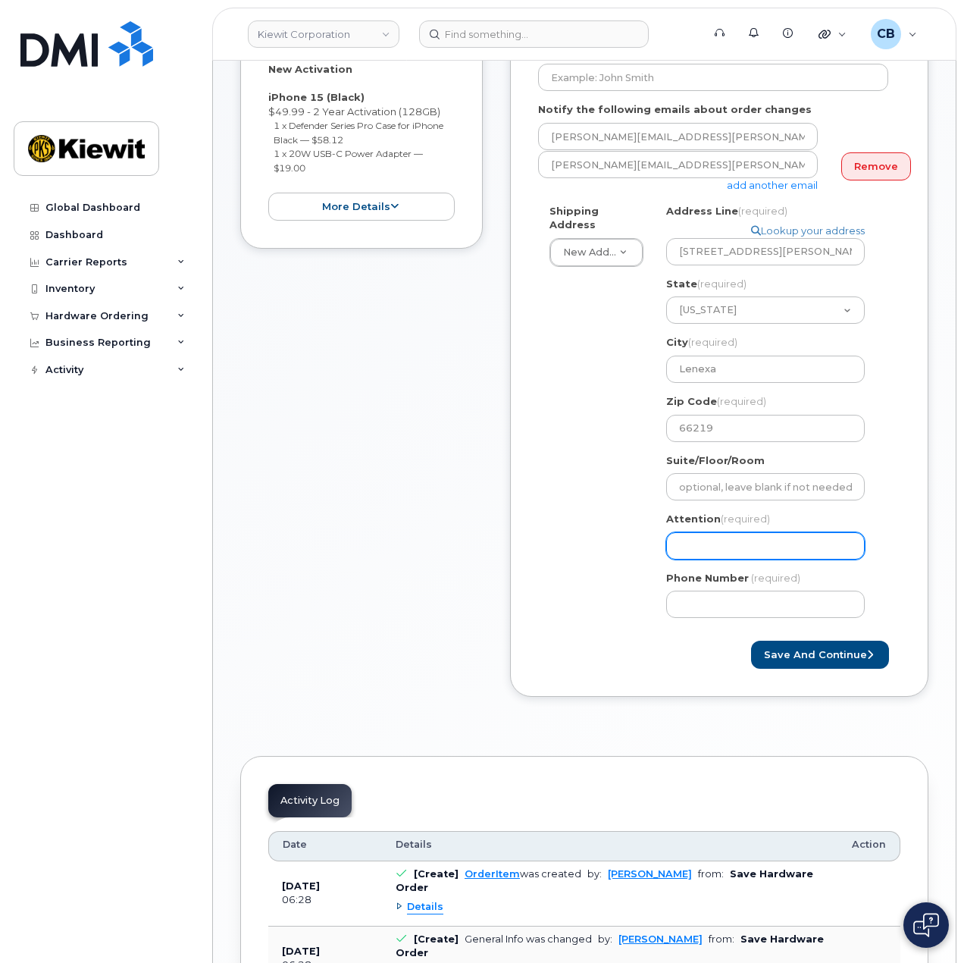
click at [709, 532] on input "Attention (required)" at bounding box center [765, 545] width 199 height 27
paste input "Tabitha.Walker"
select select
type input "Tabitha.Walker"
click at [713, 532] on input "Tabitha.Walker" at bounding box center [765, 545] width 199 height 27
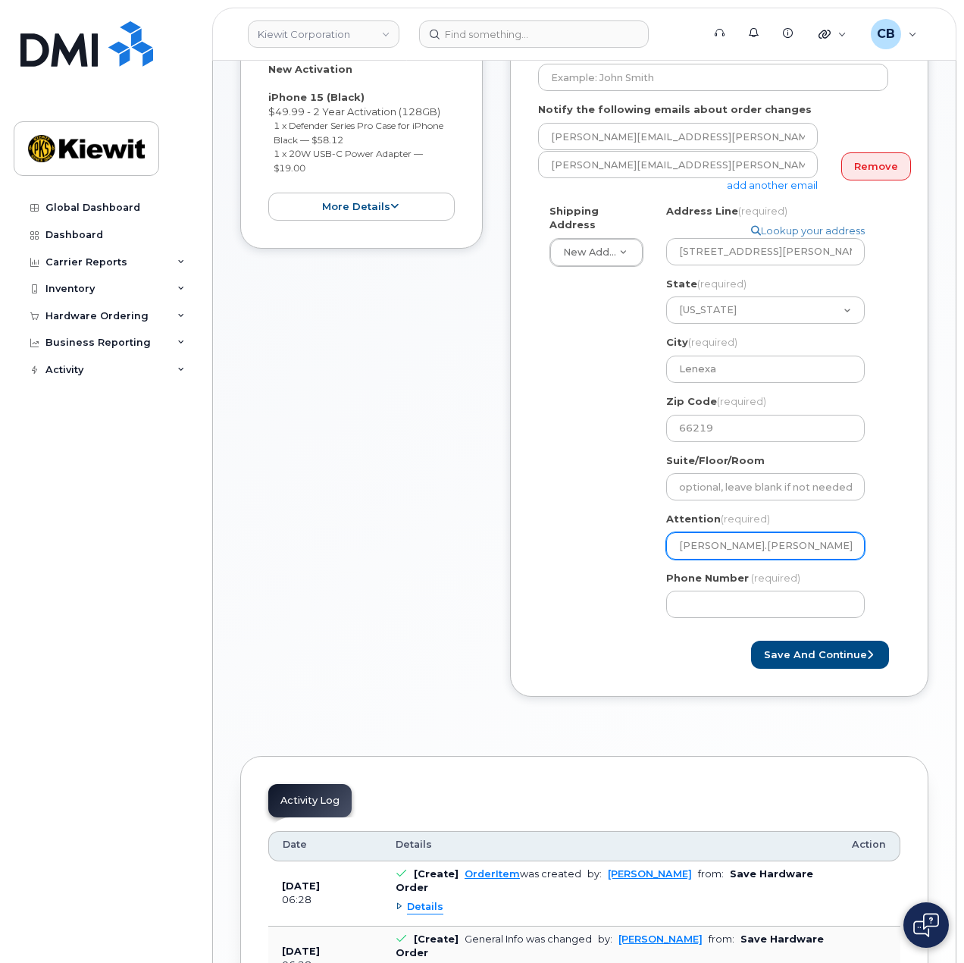
select select
type input "TabithaWalker"
select select
type input "[PERSON_NAME]"
select select
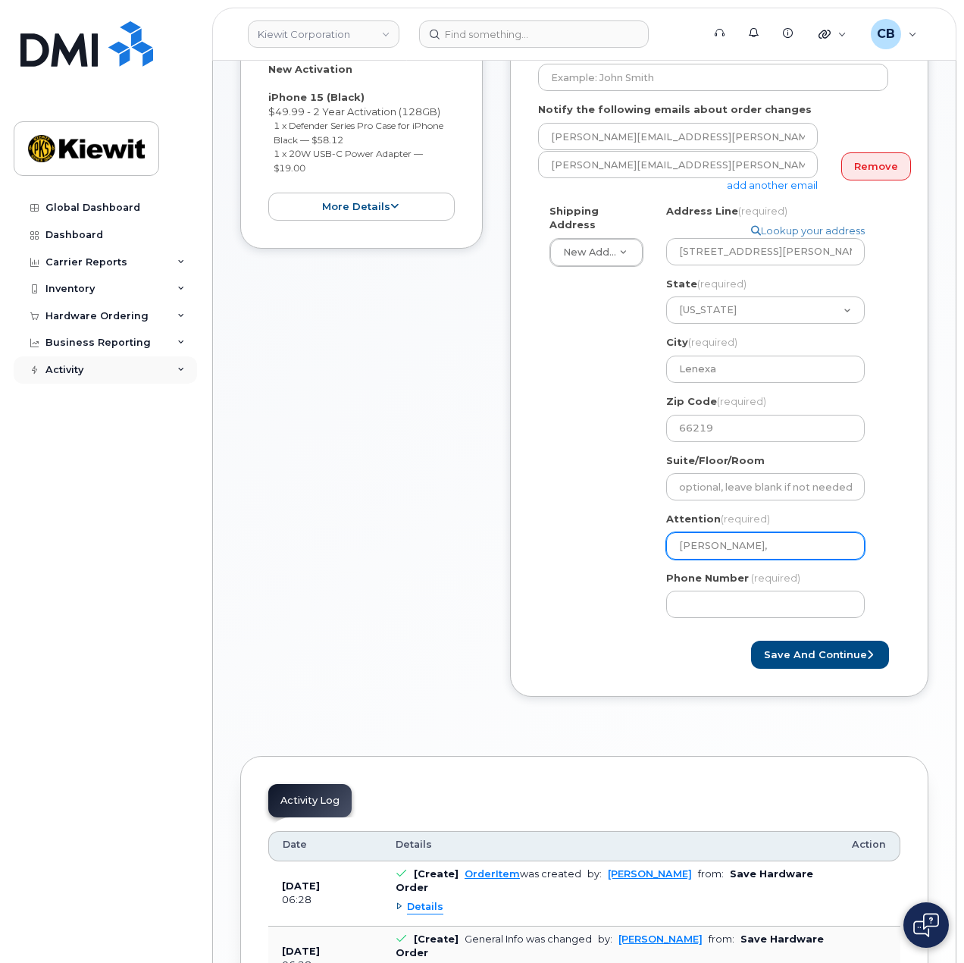
type input "Tabitha Walker,"
click at [787, 532] on input "Tabitha Walker," at bounding box center [765, 545] width 199 height 27
paste input "Jess.Synovec"
select select
type input "Tabitha Walker, Jess.Synovec"
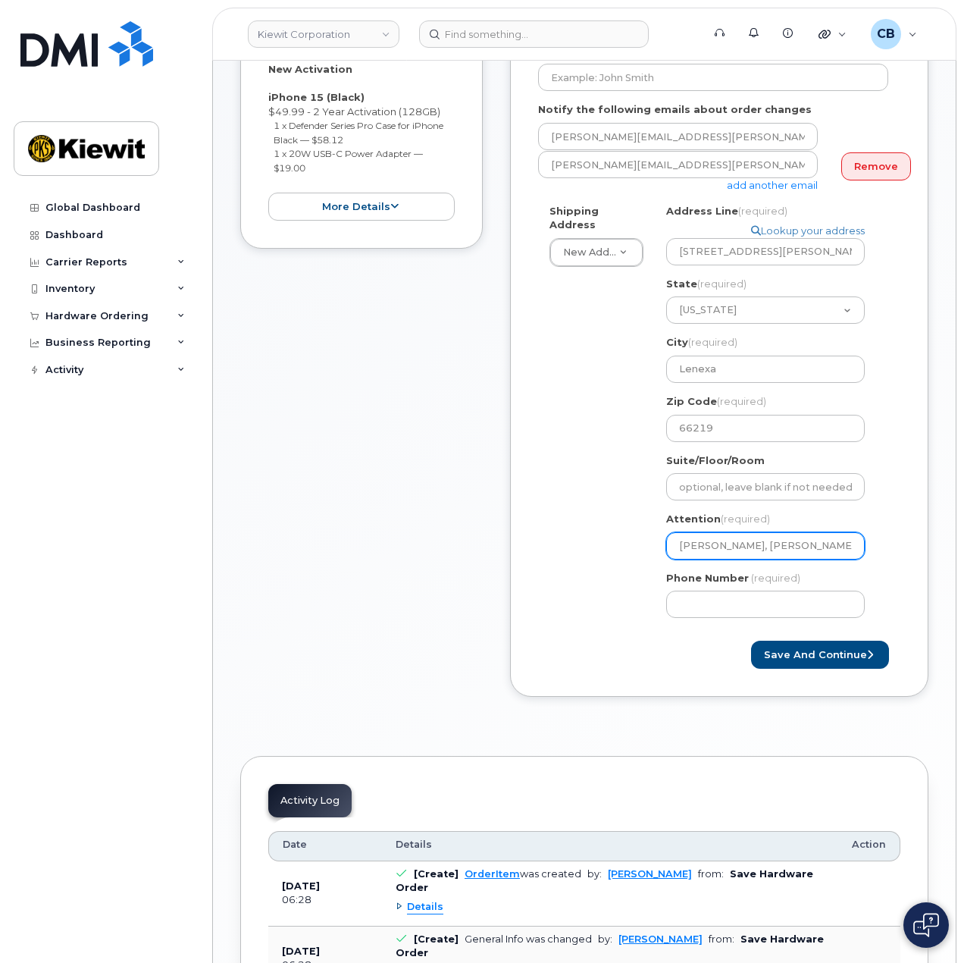
click at [781, 537] on input "Tabitha Walker, Jess.Synovec" at bounding box center [765, 545] width 199 height 27
select select
type input "Tabitha Walker, JessSynovec"
select select
type input "[PERSON_NAME], [PERSON_NAME]"
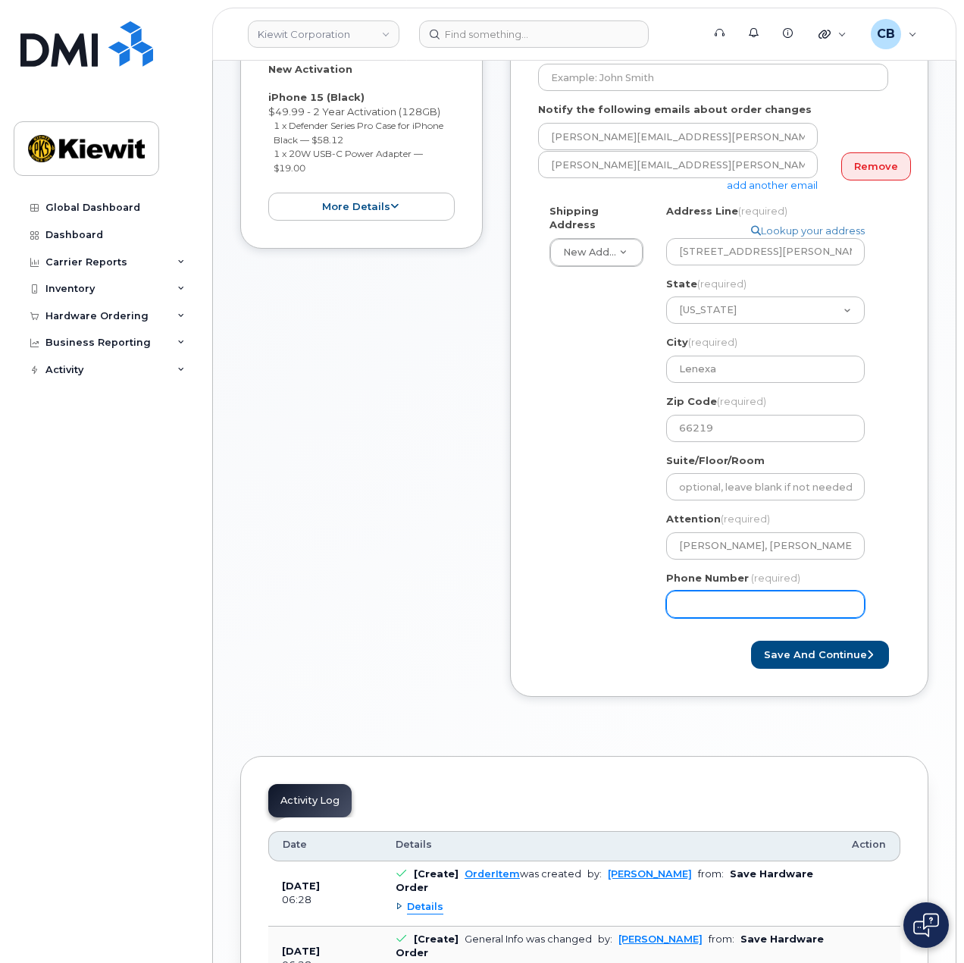
click at [764, 590] on input "Phone Number" at bounding box center [765, 603] width 199 height 27
type input "877772770"
select select
type input "8777727707"
click at [771, 646] on button "Save and Continue" at bounding box center [820, 654] width 138 height 28
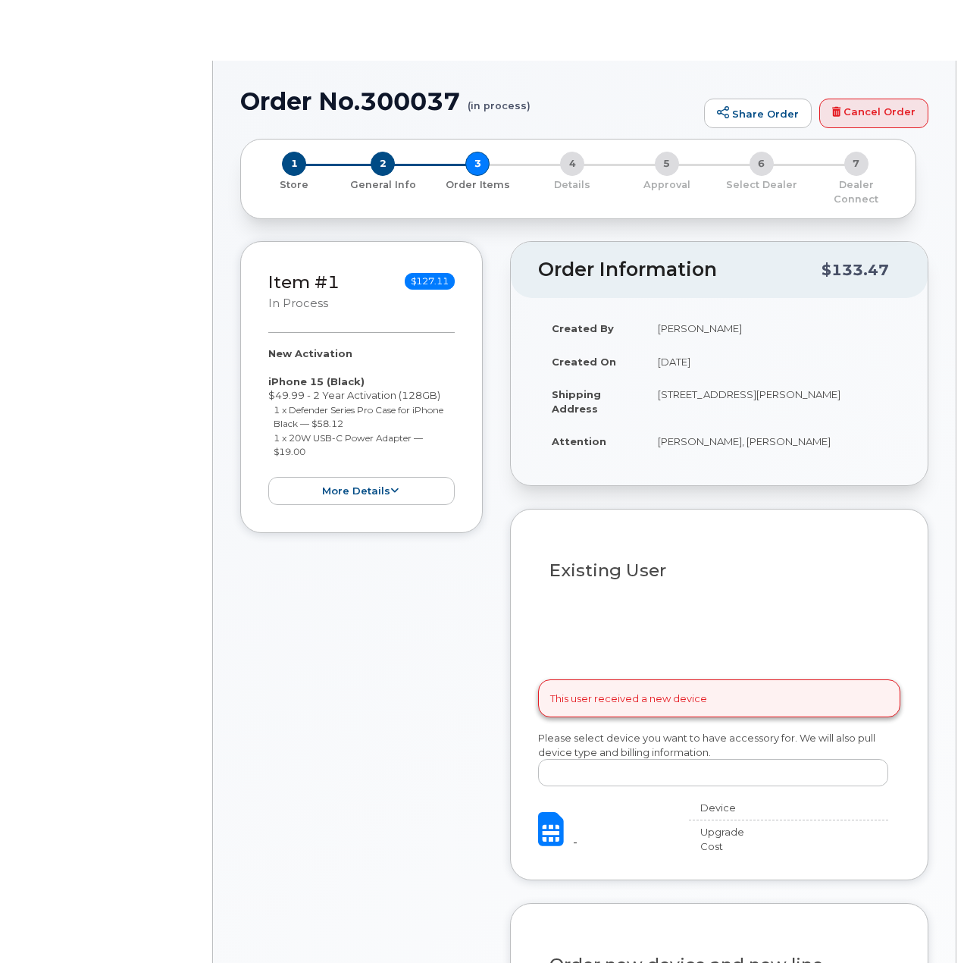
select select
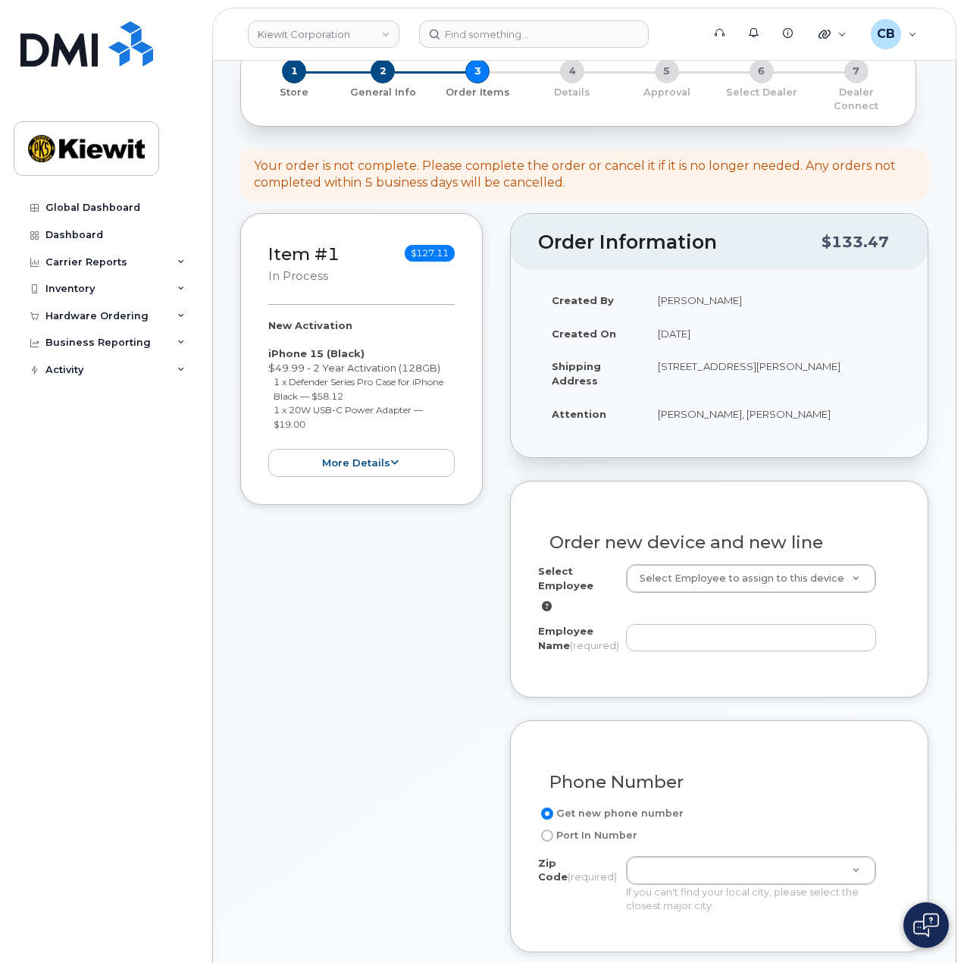
scroll to position [227, 0]
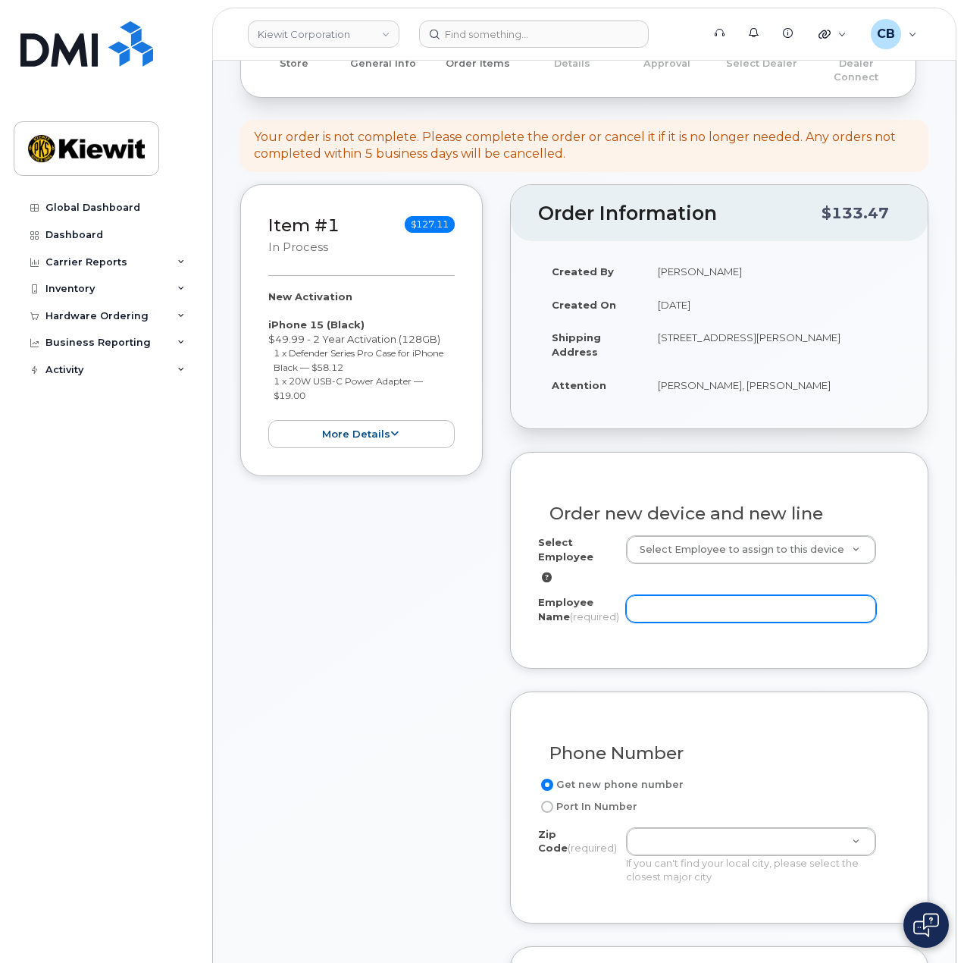
click at [669, 597] on input "Employee Name (required)" at bounding box center [751, 608] width 251 height 27
paste input "[PERSON_NAME]"
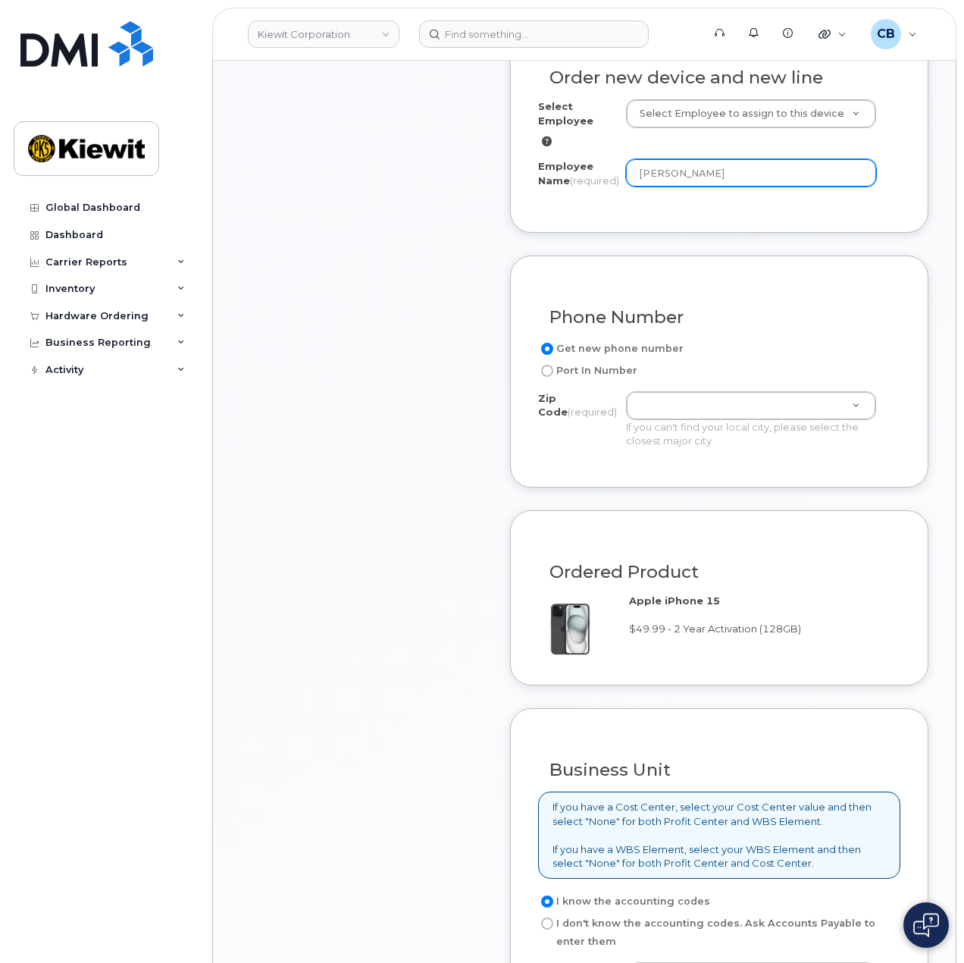
scroll to position [682, 0]
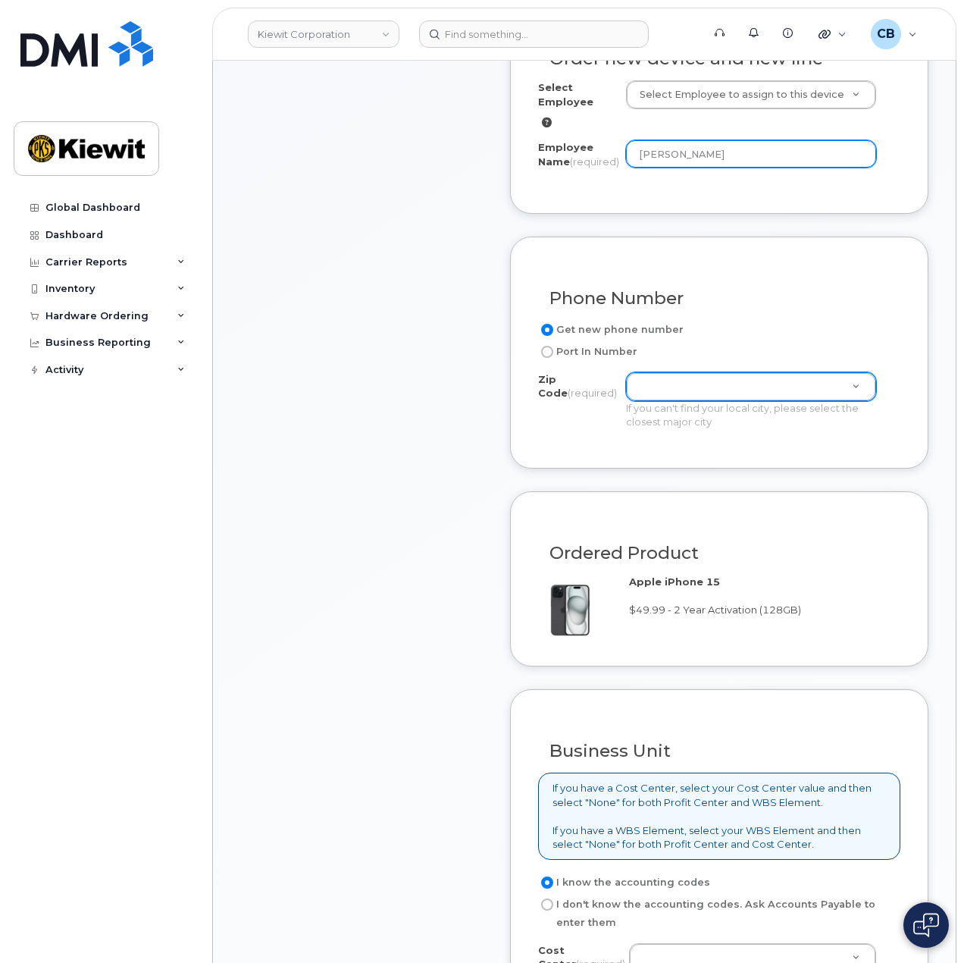
type input "[PERSON_NAME]"
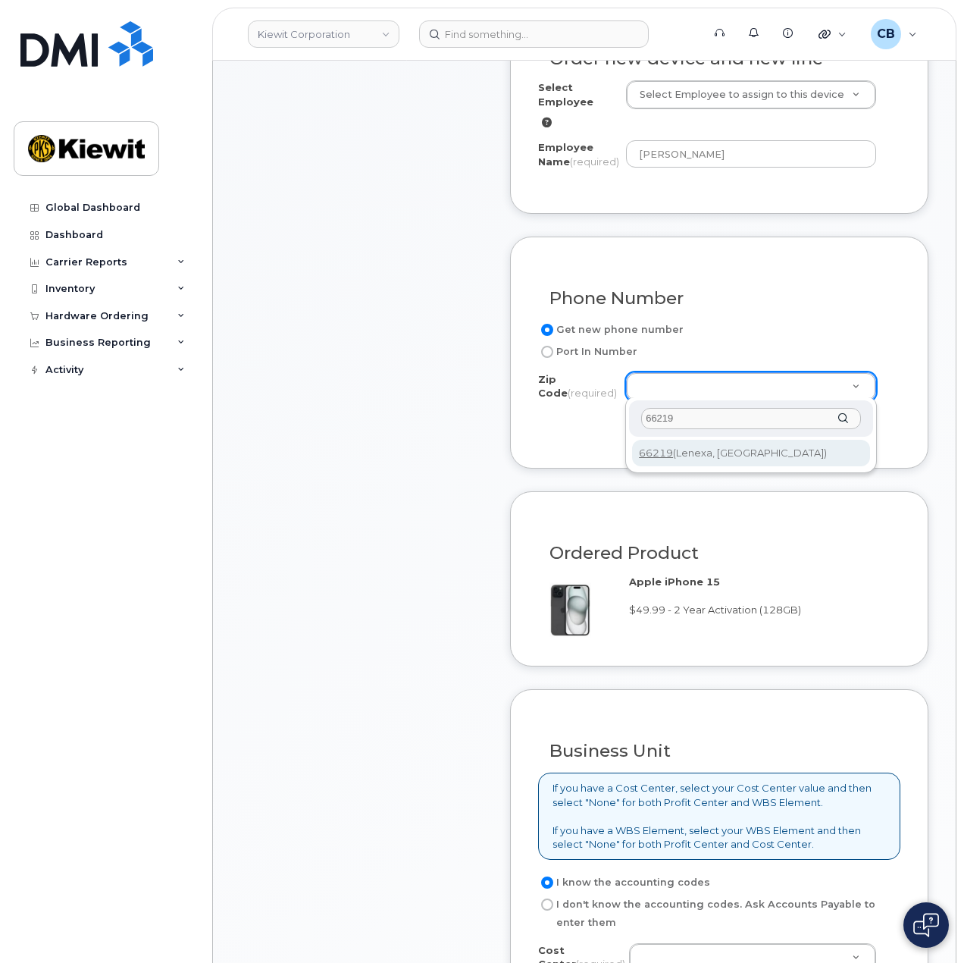
type input "66219"
type input "66219 ([GEOGRAPHIC_DATA], [GEOGRAPHIC_DATA])"
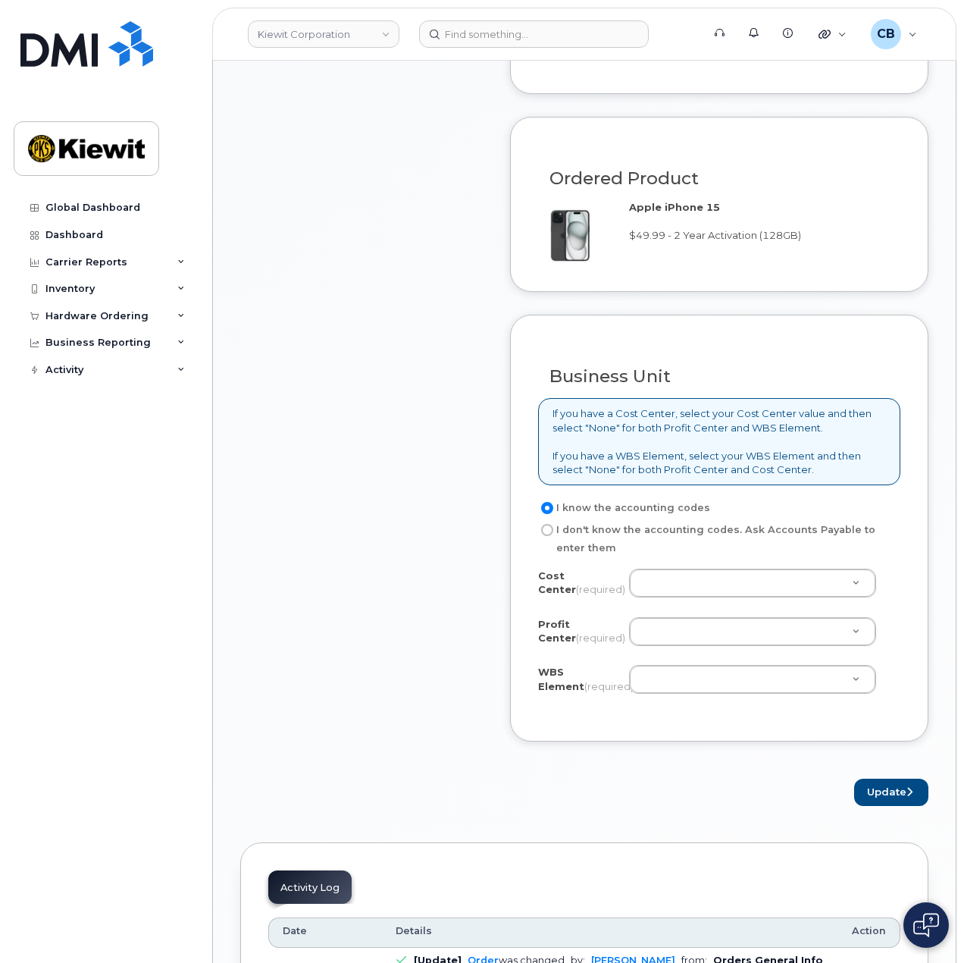
scroll to position [1137, 0]
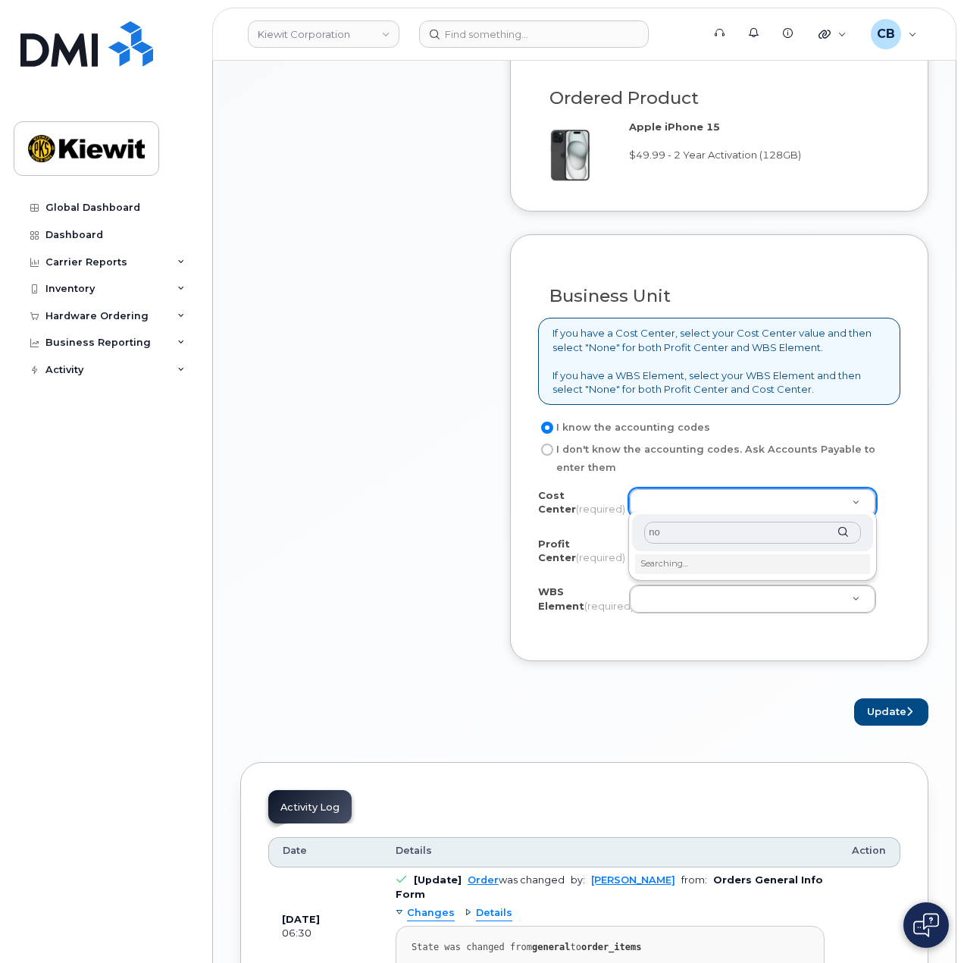
type input "non"
type input "None"
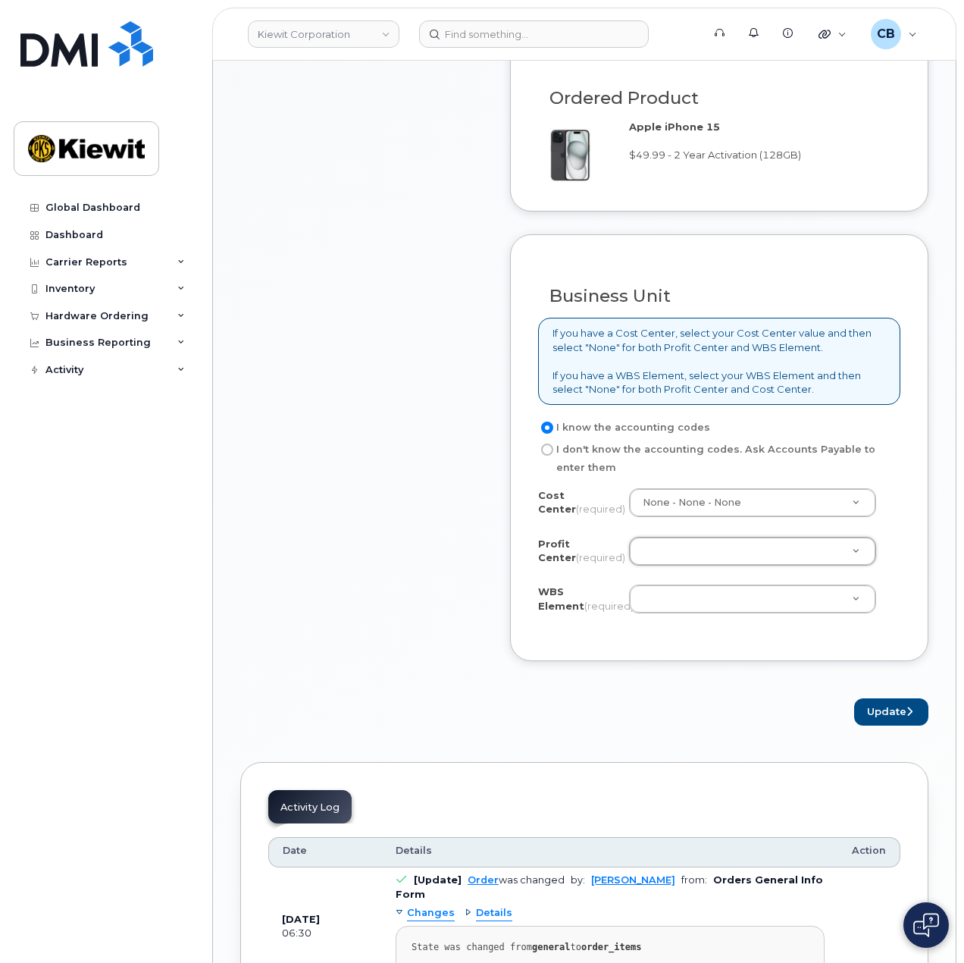
type input "n"
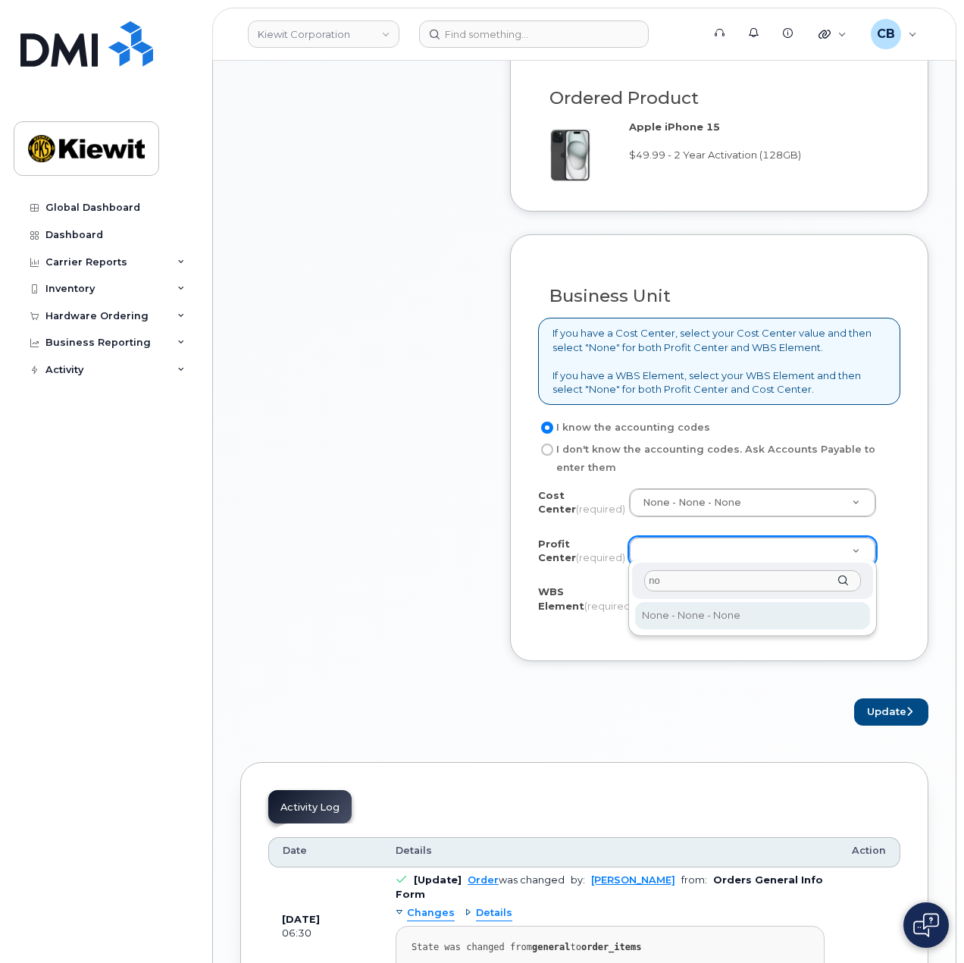
type input "non"
select select "None"
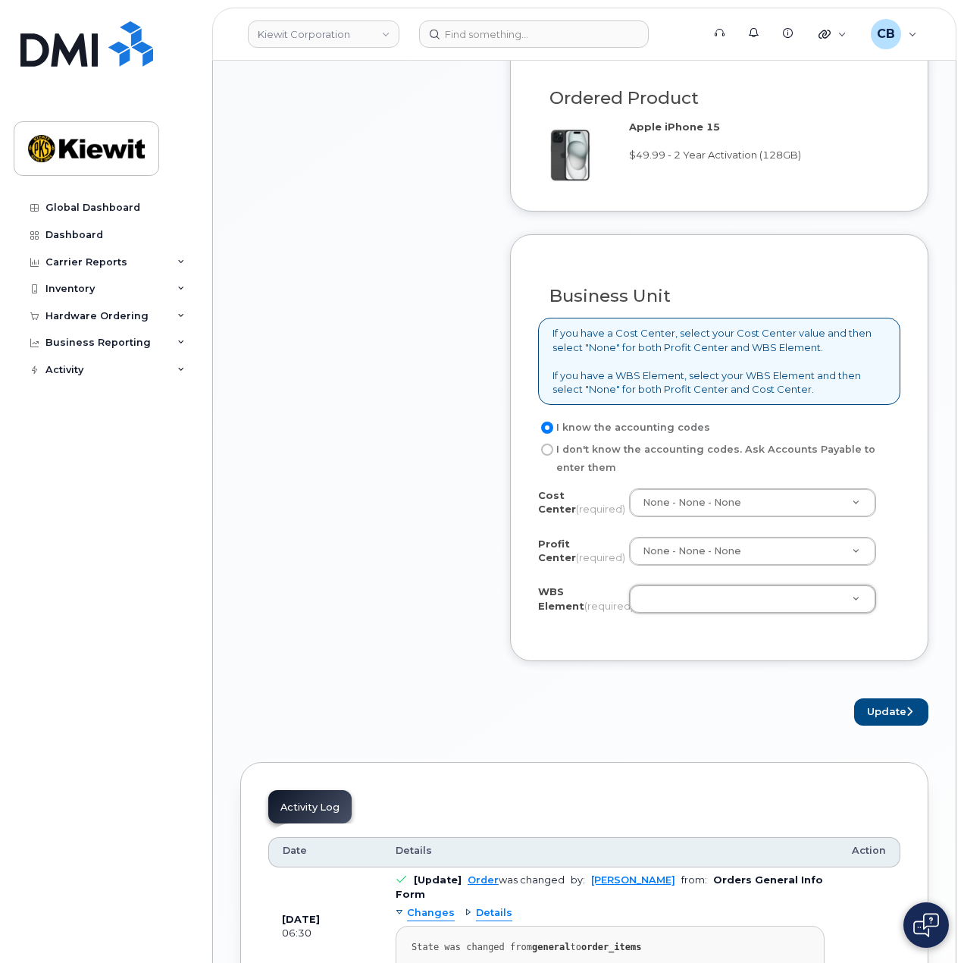
paste input "106059.1085"
type input "106059.1085"
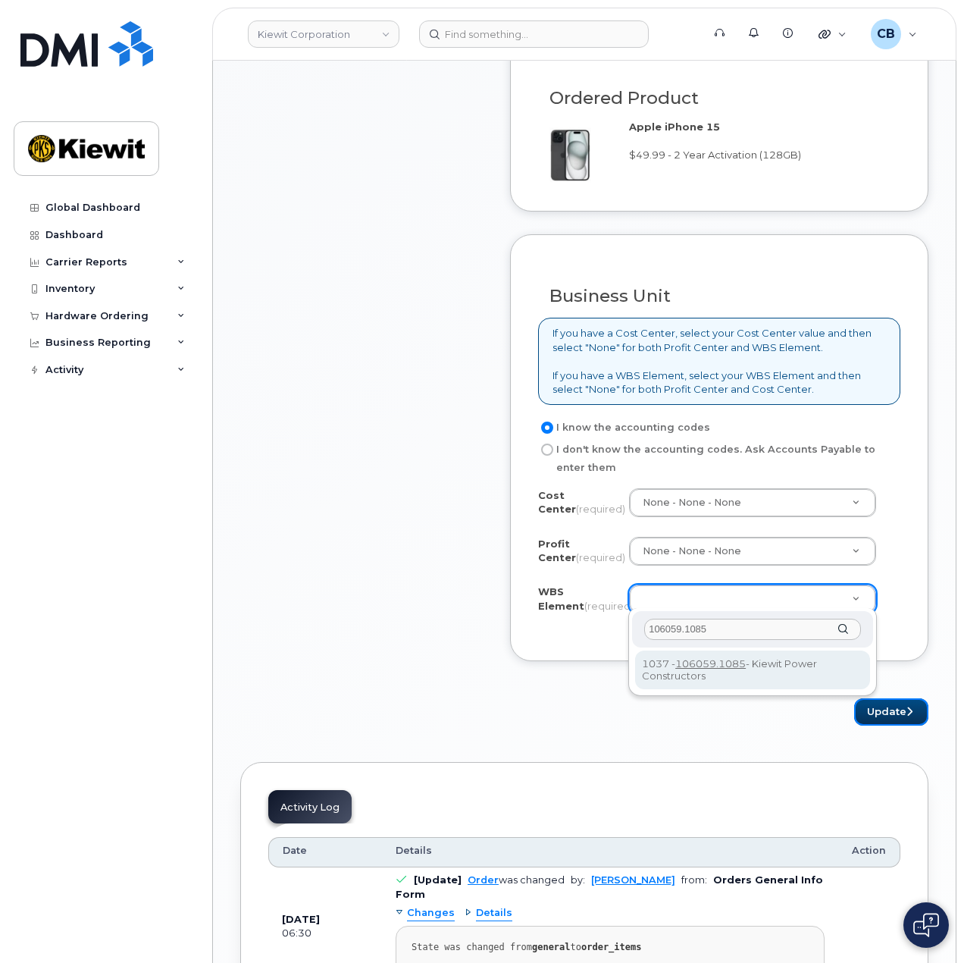
type input "106059.1085"
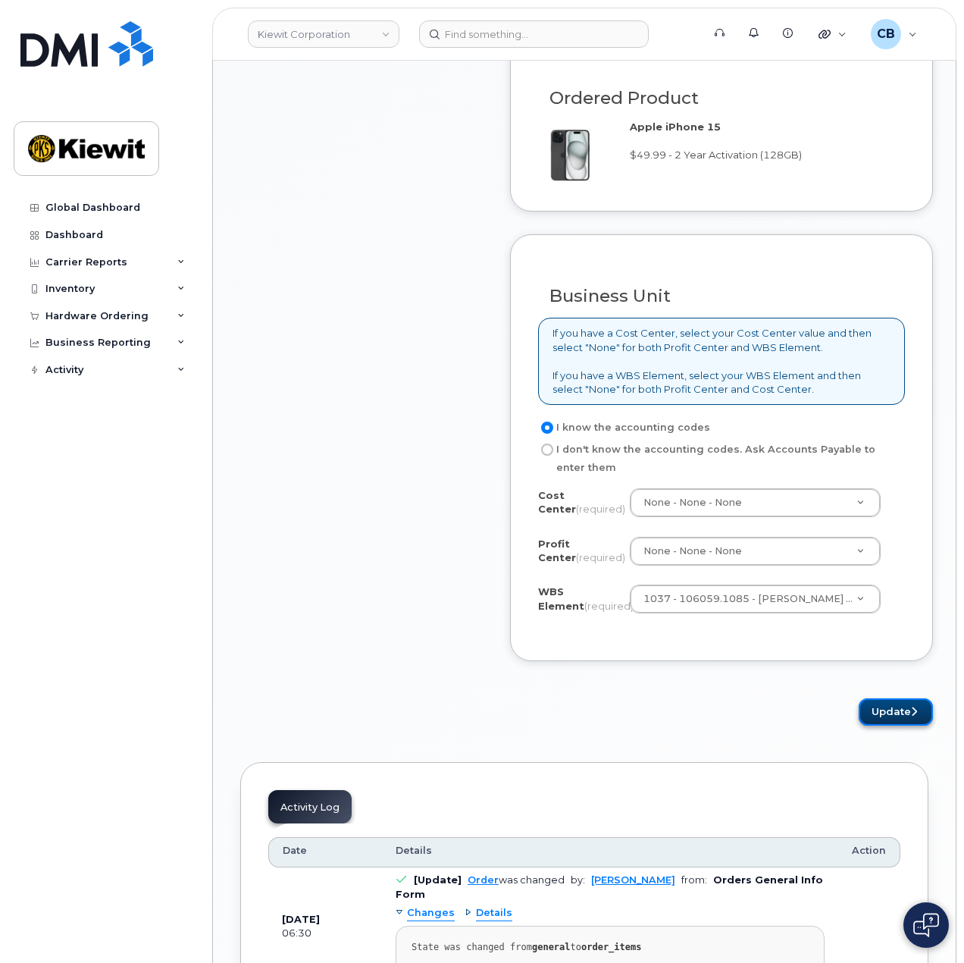
click at [878, 701] on button "Update" at bounding box center [896, 712] width 74 height 28
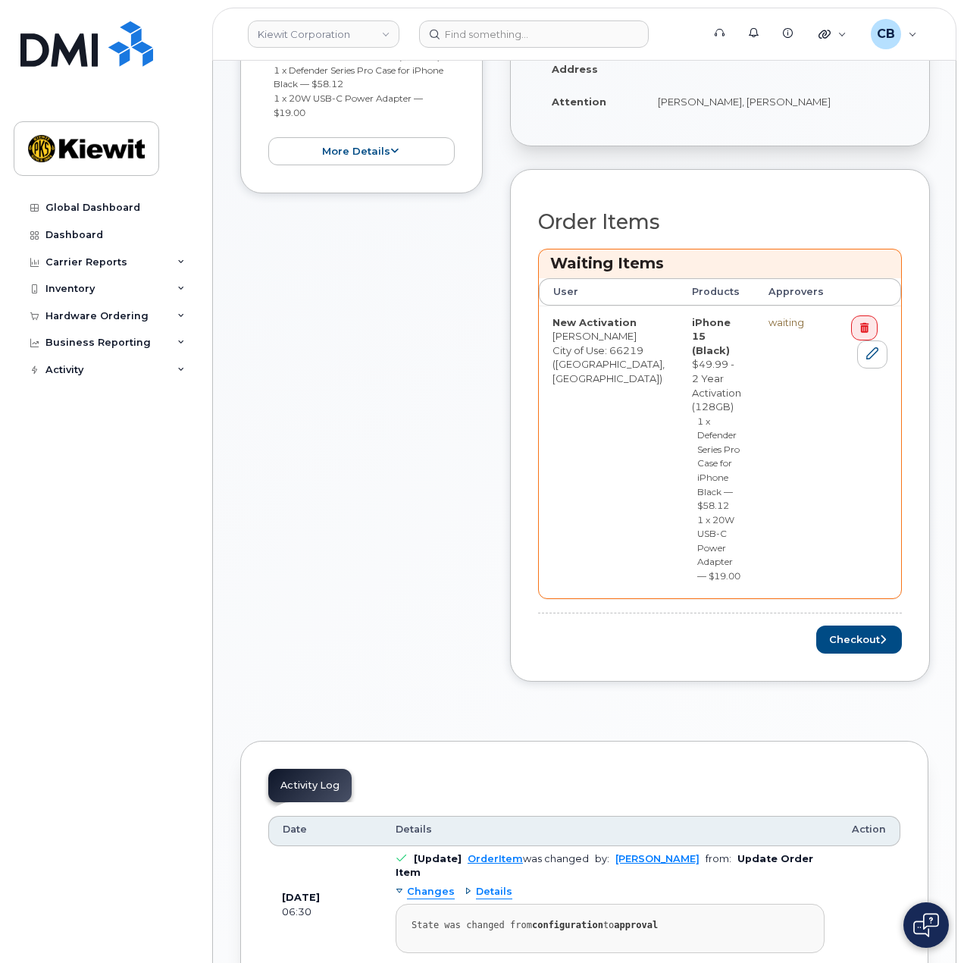
scroll to position [758, 0]
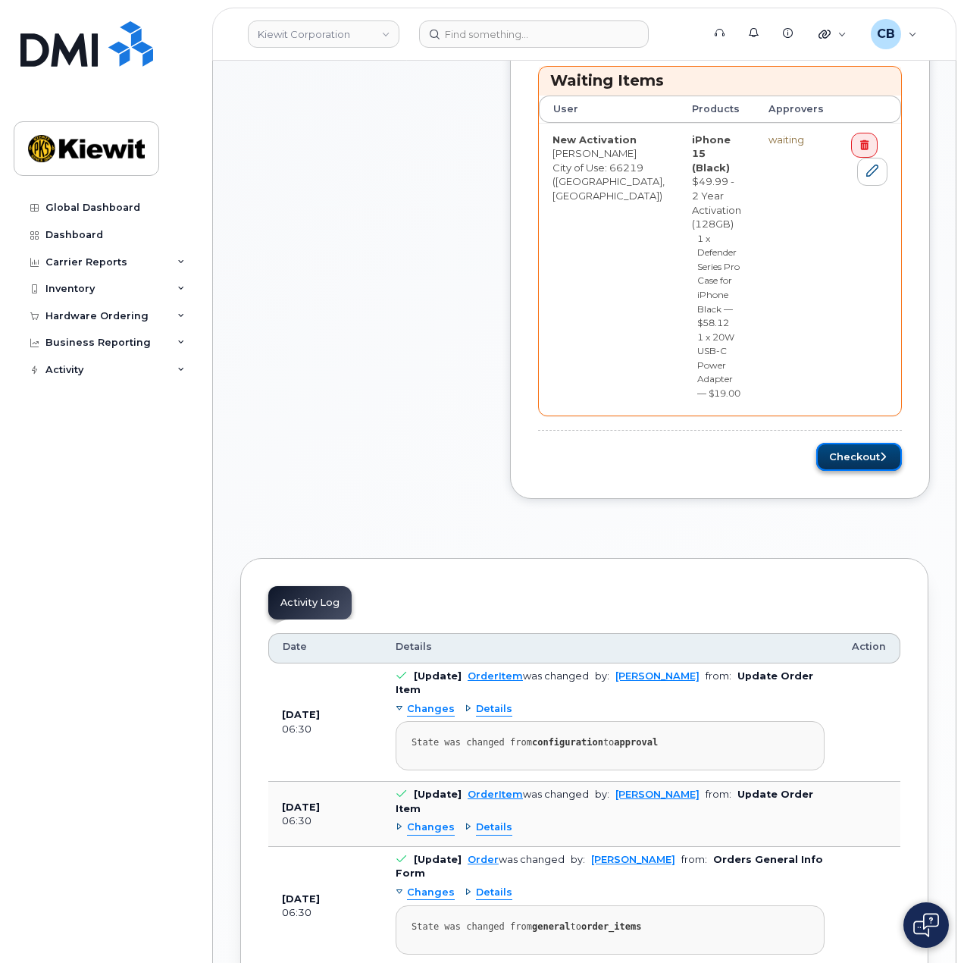
click at [863, 443] on button "Checkout" at bounding box center [859, 457] width 86 height 28
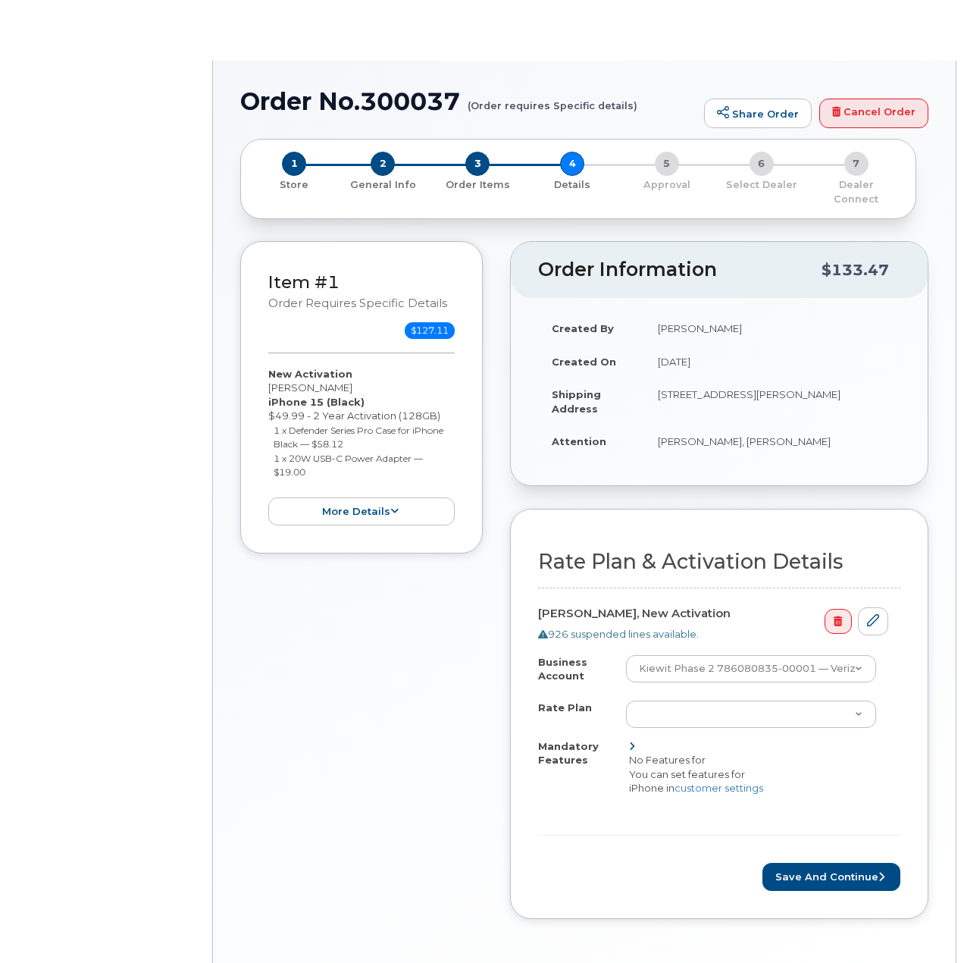
select select "Business Unlimited Smartphone"
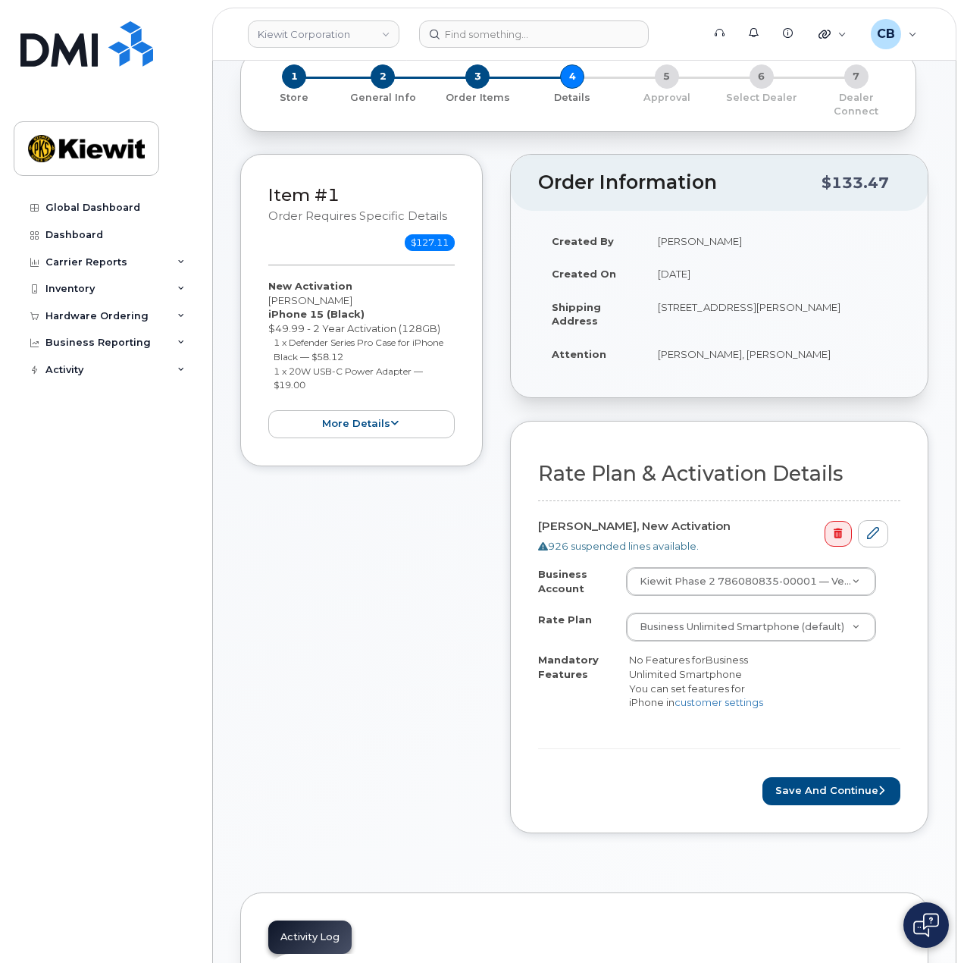
scroll to position [379, 0]
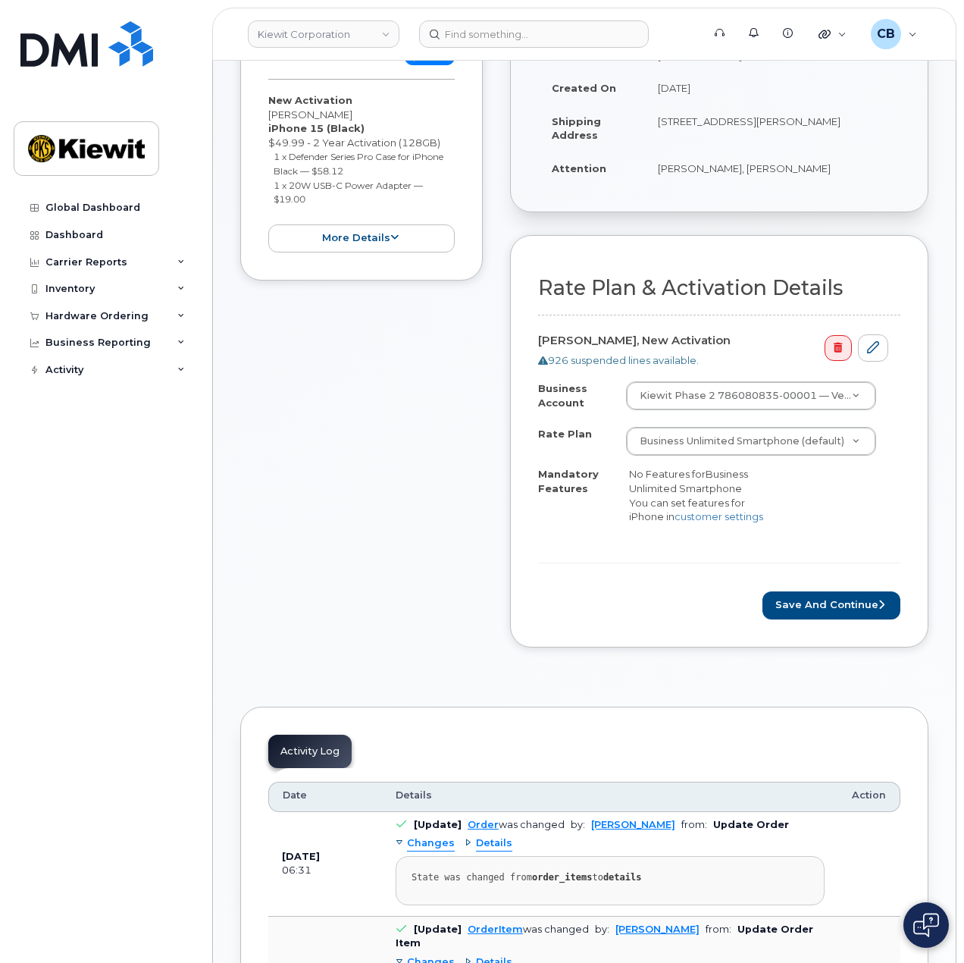
click at [831, 573] on form "Rate Plan & Activation Details [PERSON_NAME], New Activation 926 suspended line…" at bounding box center [719, 448] width 362 height 342
click at [828, 591] on button "Save and Continue" at bounding box center [832, 605] width 138 height 28
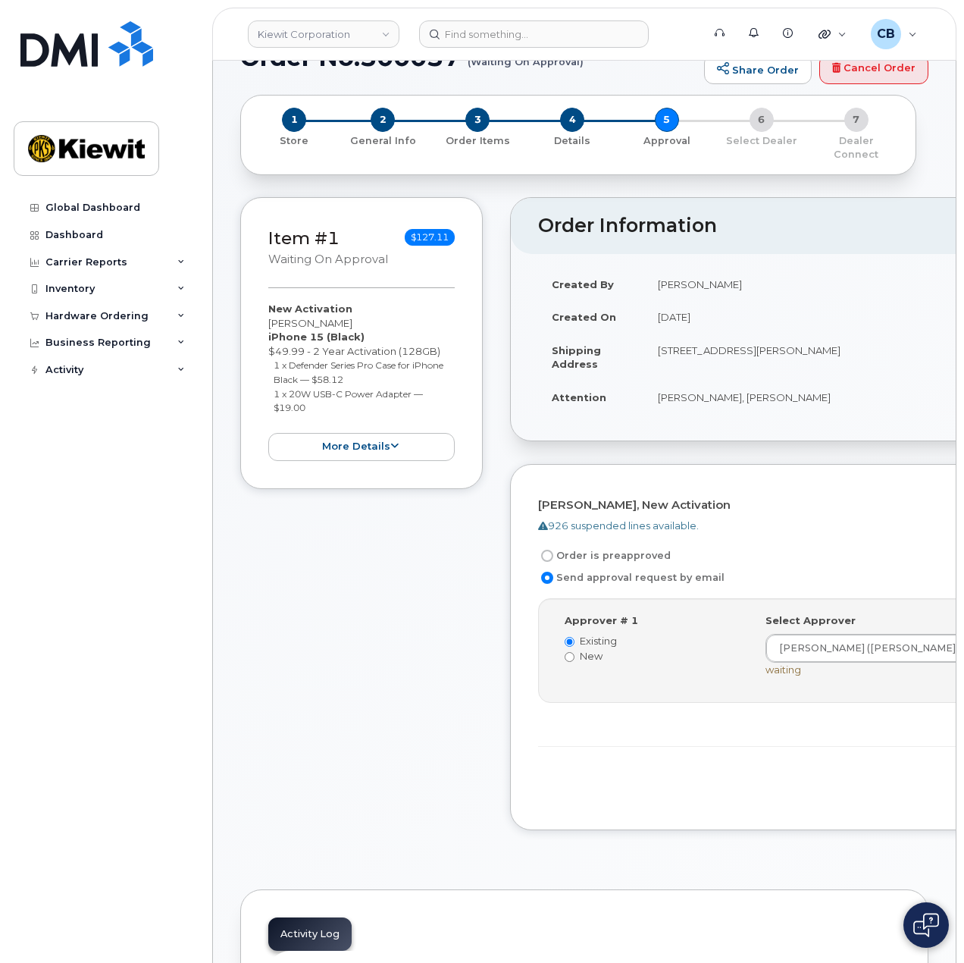
scroll to position [152, 0]
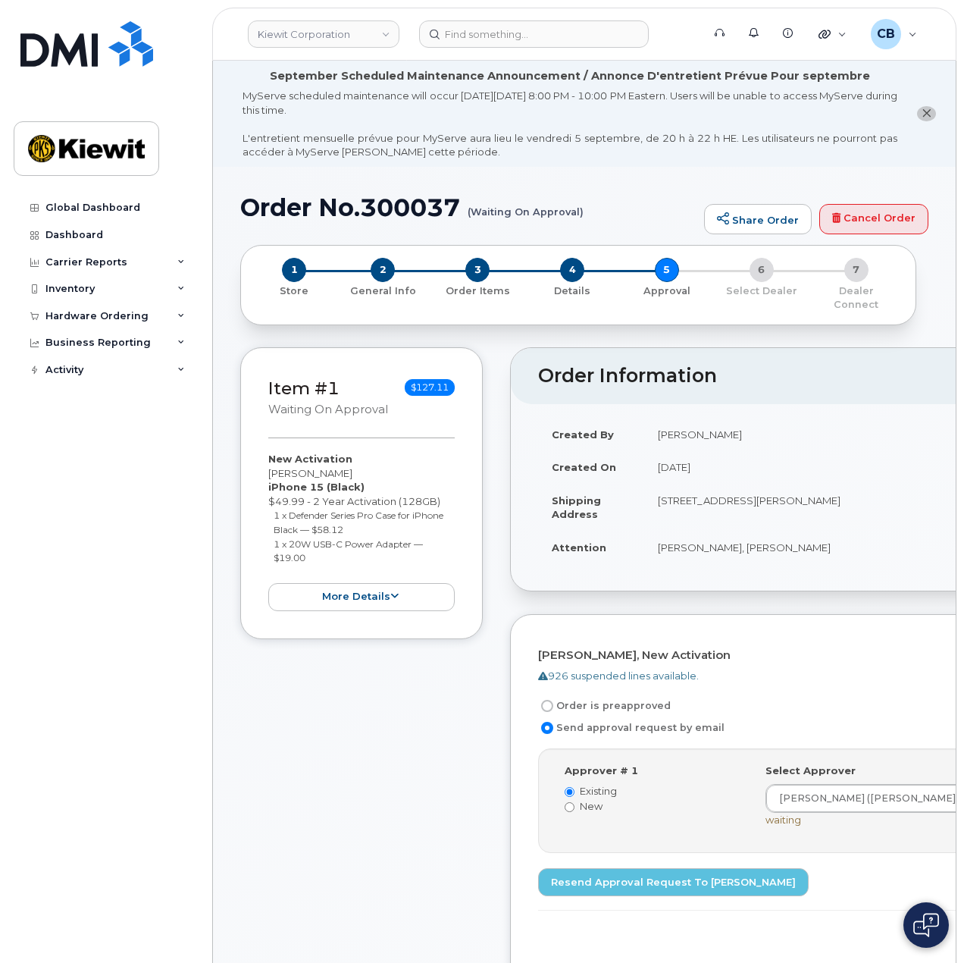
click at [409, 207] on h1 "Order No.300037 (Waiting On Approval)" at bounding box center [468, 207] width 456 height 27
copy h1 "300037"
click at [198, 442] on div "Global Dashboard Dashboard Carrier Reports Monthly Billing Data Daily Data Pool…" at bounding box center [107, 567] width 187 height 746
